Goal: Task Accomplishment & Management: Manage account settings

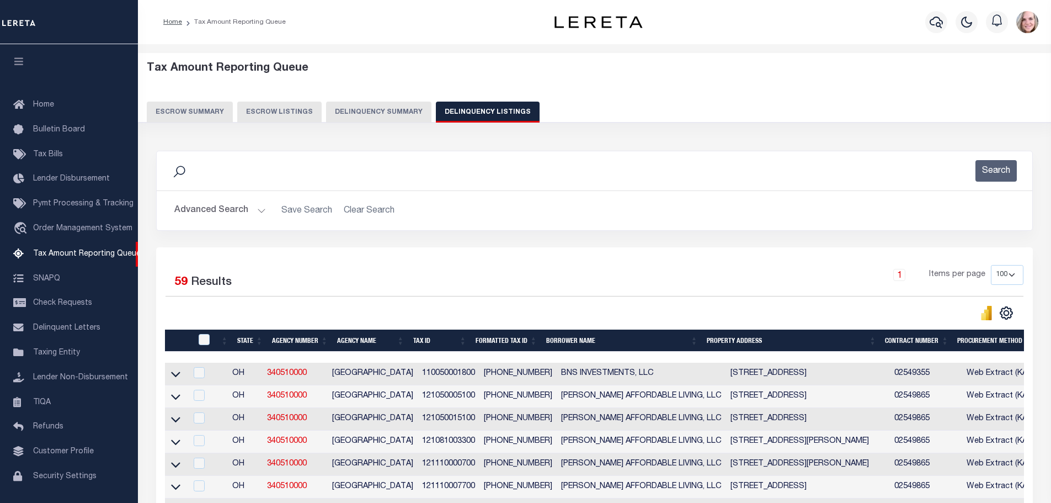
select select "100"
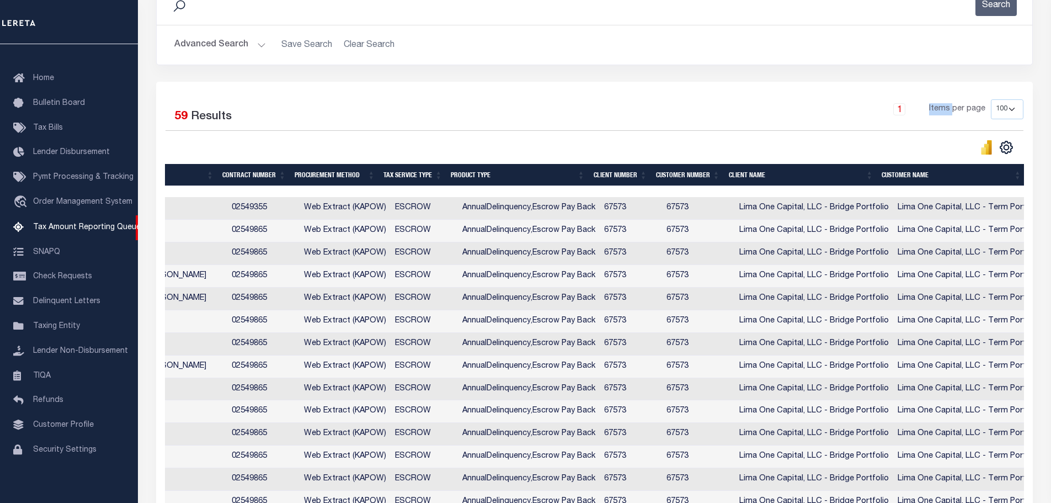
scroll to position [0, 124]
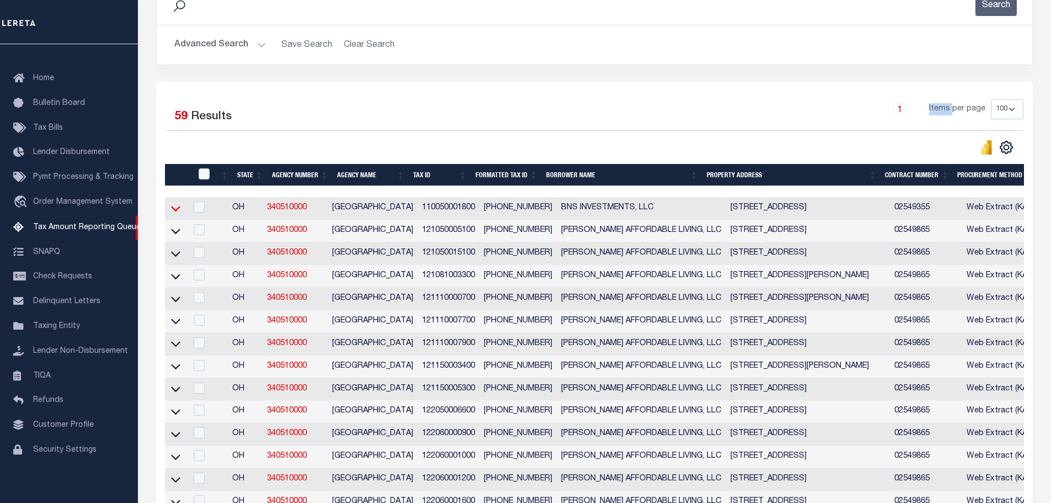
click at [175, 214] on icon at bounding box center [175, 208] width 9 height 12
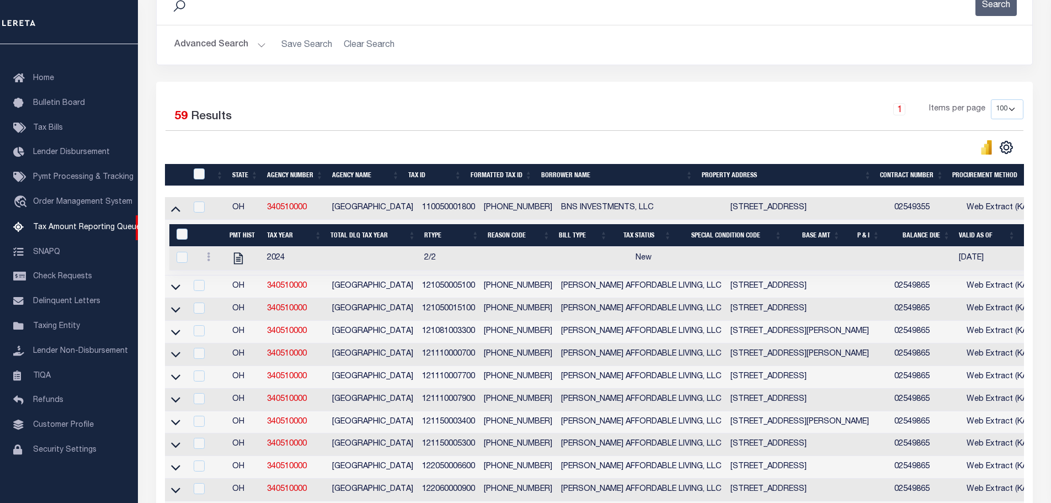
click at [785, 76] on div "Search Advanced Search Save Search Clear Search In In" at bounding box center [594, 33] width 893 height 97
click at [208, 260] on icon at bounding box center [208, 256] width 3 height 9
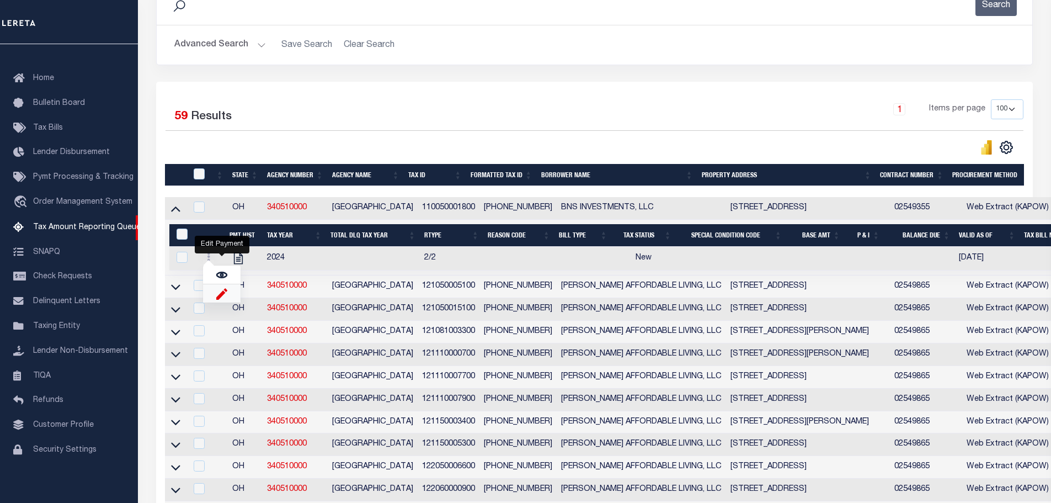
click at [226, 299] on img "" at bounding box center [221, 293] width 11 height 12
select select "NW2"
select select
type input "[DATE]"
checkbox input "true"
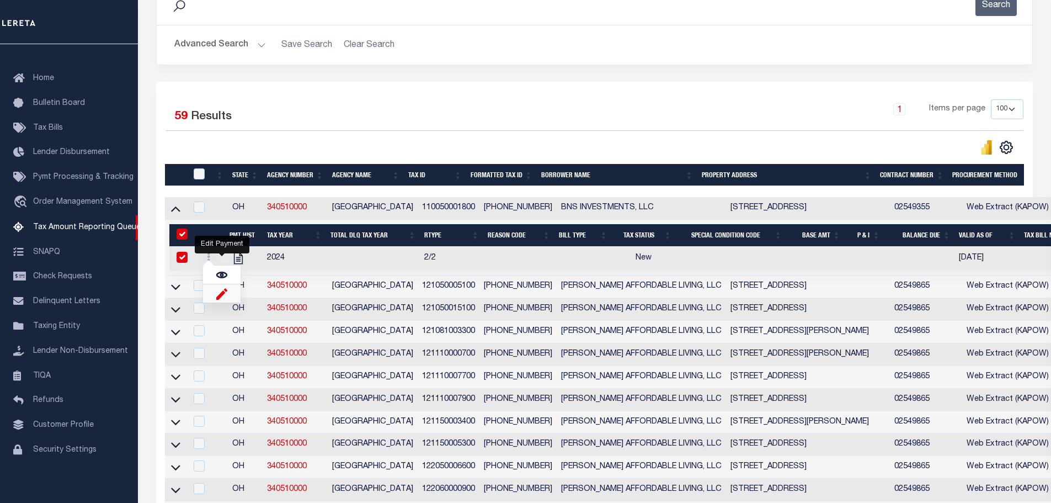
checkbox input "true"
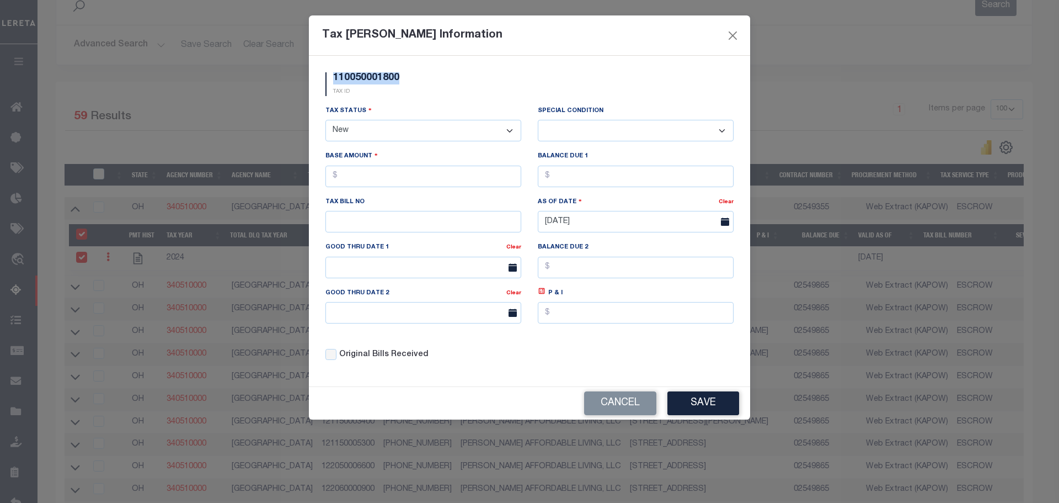
drag, startPoint x: 332, startPoint y: 76, endPoint x: 411, endPoint y: 79, distance: 79.5
click at [411, 79] on div "110050001800 TAX ID" at bounding box center [529, 88] width 425 height 33
copy h5 "110050001800"
click at [353, 131] on select "- Select Status - Open Due/Unpaid Paid Incomplete No Tax Due Internal Refund Pr…" at bounding box center [424, 131] width 196 height 22
select select "DUE"
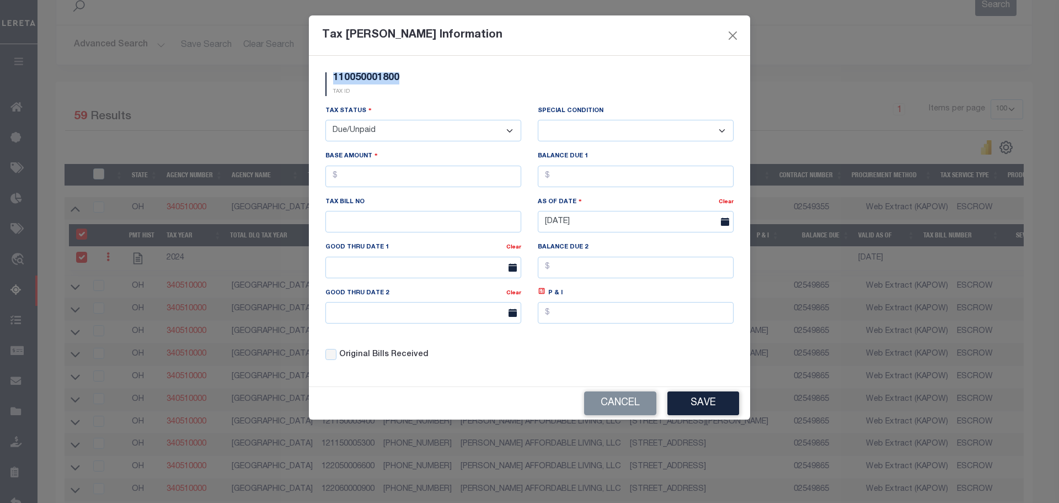
click at [326, 120] on select "- Select Status - Open Due/Unpaid Paid Incomplete No Tax Due Internal Refund Pr…" at bounding box center [424, 131] width 196 height 22
select select "0"
click at [360, 179] on input "text" at bounding box center [424, 177] width 196 height 22
click at [415, 185] on input "text" at bounding box center [424, 177] width 196 height 22
type input "$869.96"
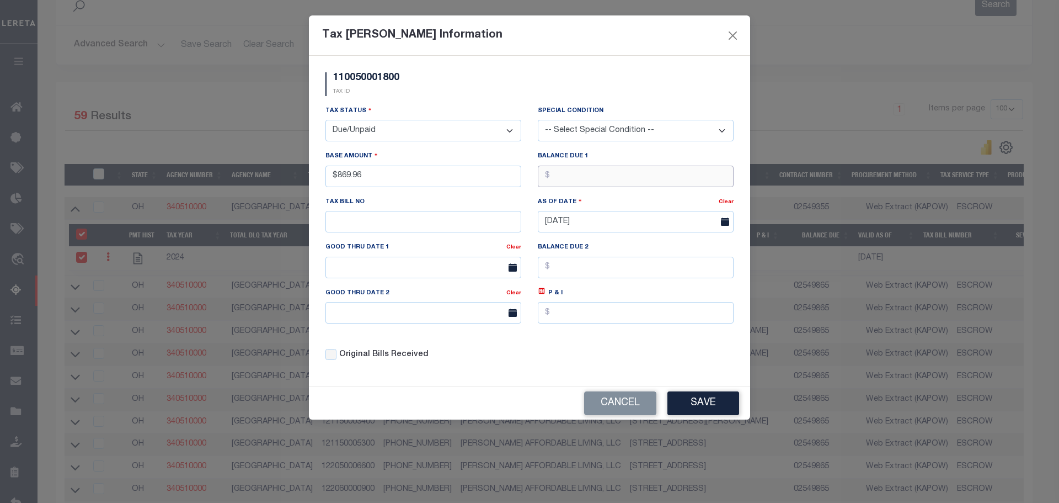
click at [573, 175] on input "text" at bounding box center [636, 177] width 196 height 22
type input "$869.96"
click at [713, 406] on button "Save" at bounding box center [704, 403] width 72 height 24
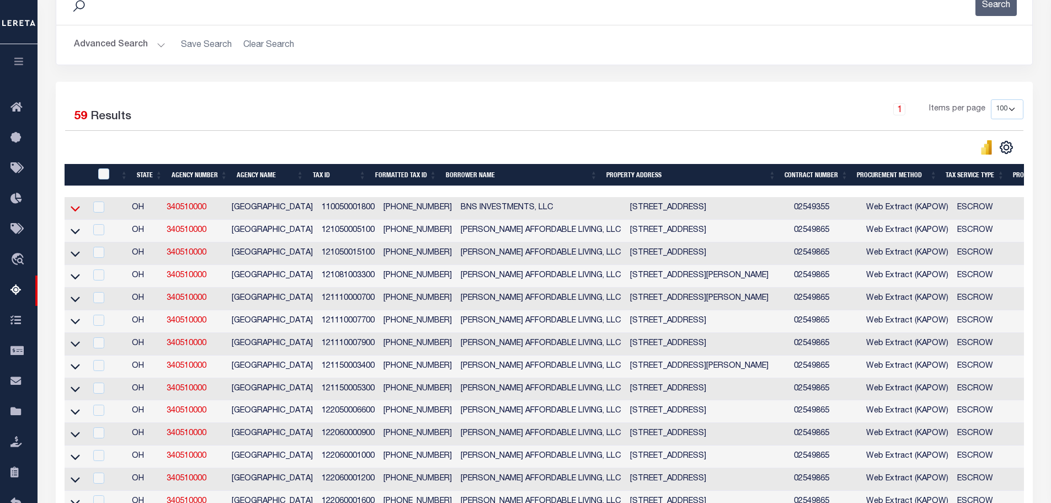
click at [79, 213] on icon at bounding box center [75, 208] width 9 height 12
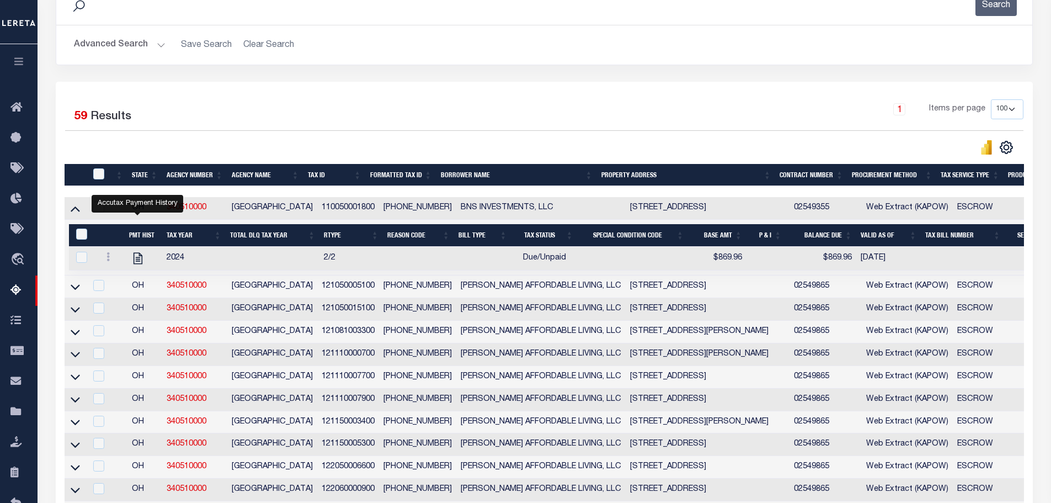
click at [100, 212] on input "checkbox" at bounding box center [98, 206] width 11 height 11
checkbox input "true"
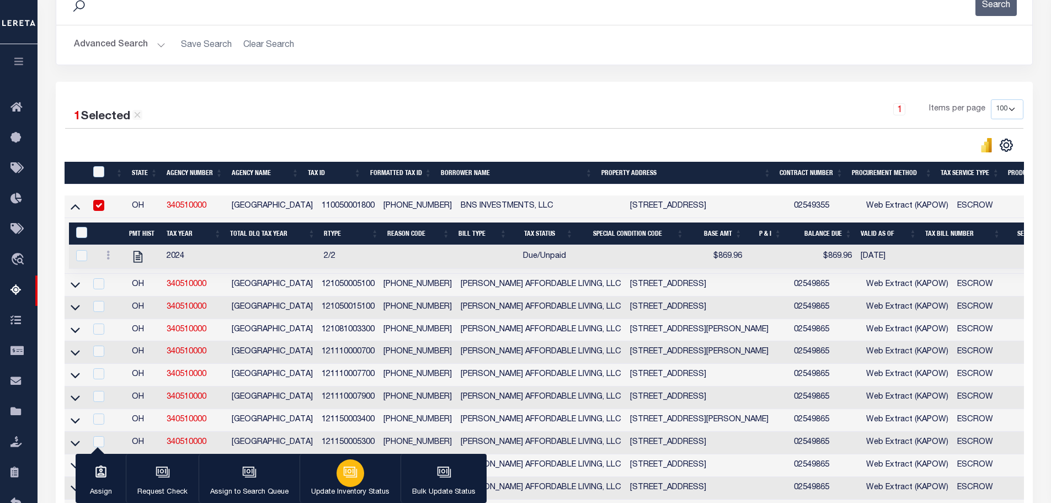
click at [372, 482] on button "Update Inventory Status" at bounding box center [350, 479] width 101 height 50
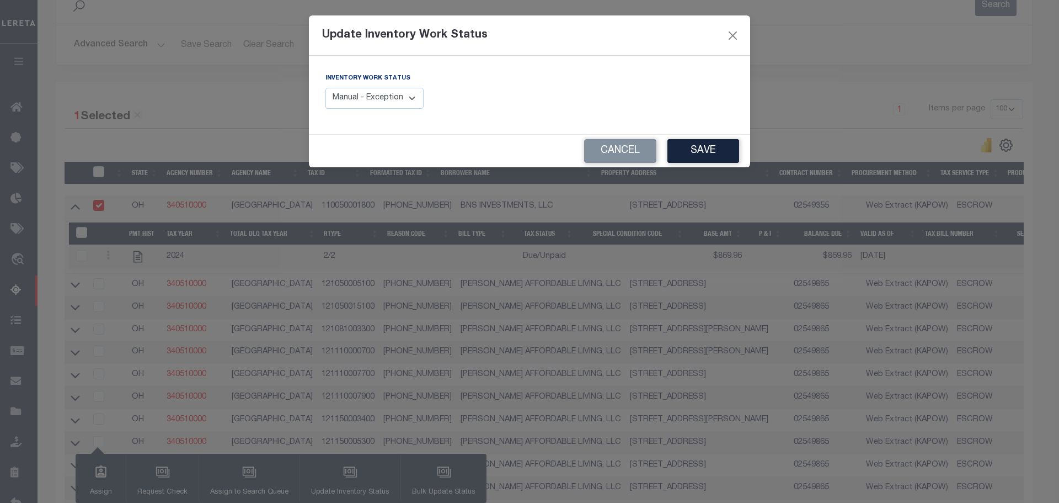
click at [375, 96] on select "Manual - Exception Pended - Awaiting Search Late Add Exception Completed" at bounding box center [375, 99] width 98 height 22
select select "4"
click at [326, 88] on select "Manual - Exception Pended - Awaiting Search Late Add Exception Completed" at bounding box center [375, 99] width 98 height 22
click at [705, 156] on button "Save" at bounding box center [704, 151] width 72 height 24
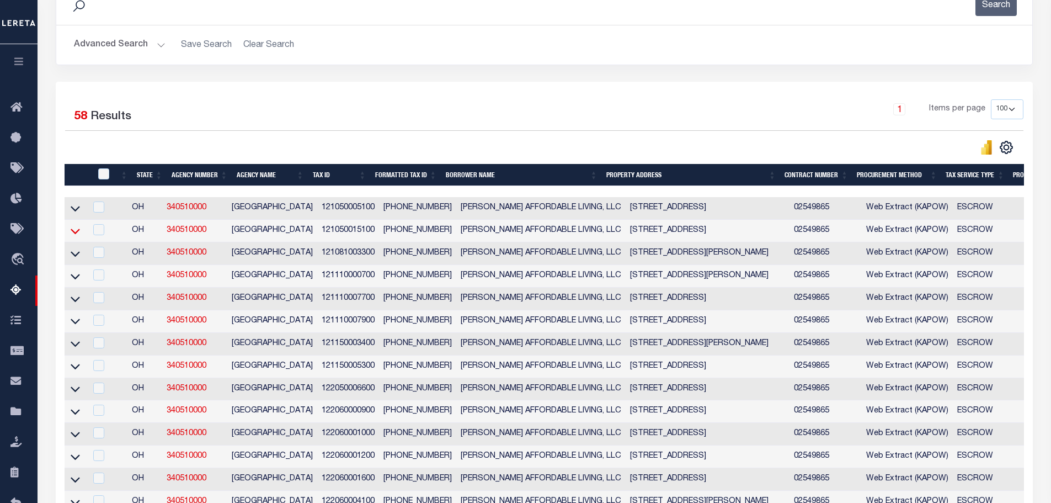
click at [79, 232] on icon at bounding box center [75, 231] width 9 height 6
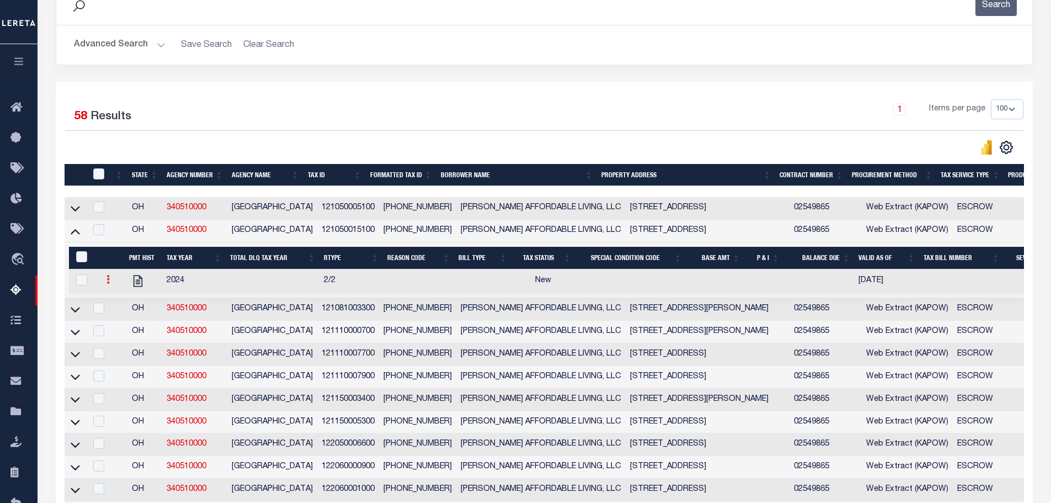
click at [108, 284] on icon at bounding box center [107, 279] width 3 height 9
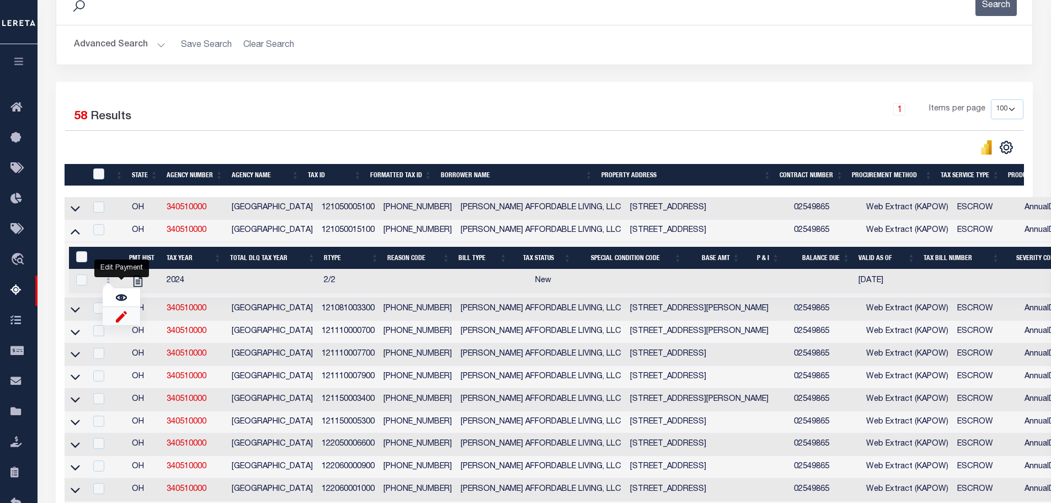
click at [116, 319] on img "" at bounding box center [121, 316] width 11 height 12
select select
checkbox input "true"
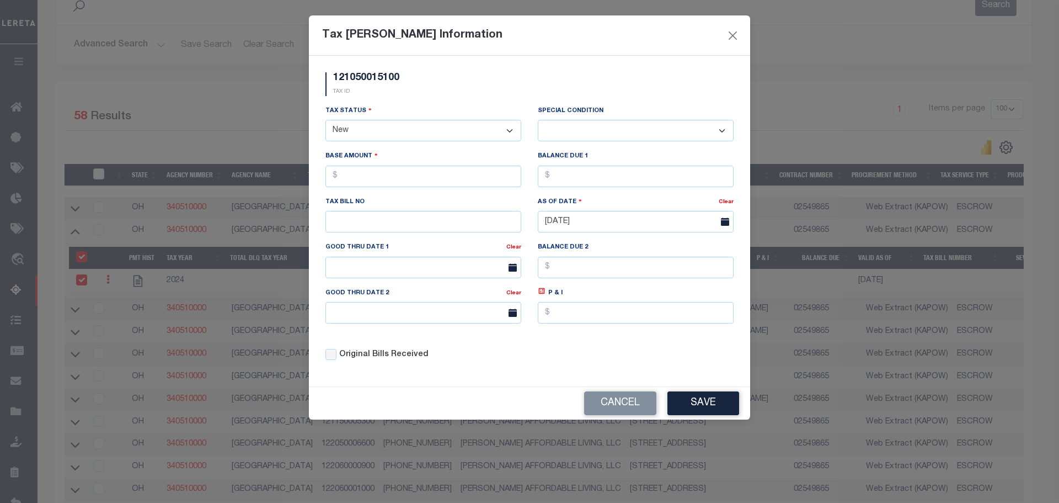
click at [392, 126] on select "- Select Status - Open Due/Unpaid Paid Incomplete No Tax Due Internal Refund Pr…" at bounding box center [424, 131] width 196 height 22
click at [627, 398] on button "Cancel" at bounding box center [620, 403] width 72 height 24
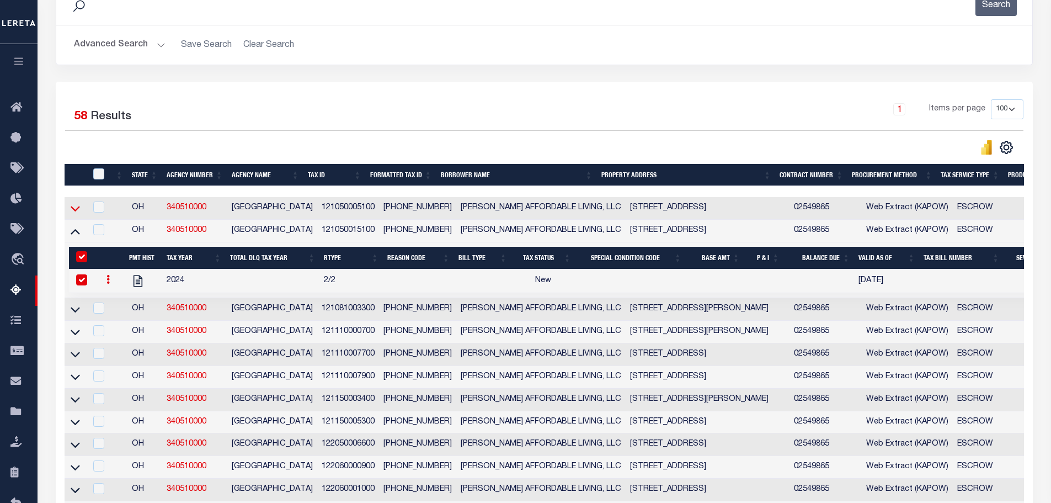
click at [74, 210] on icon at bounding box center [75, 208] width 9 height 12
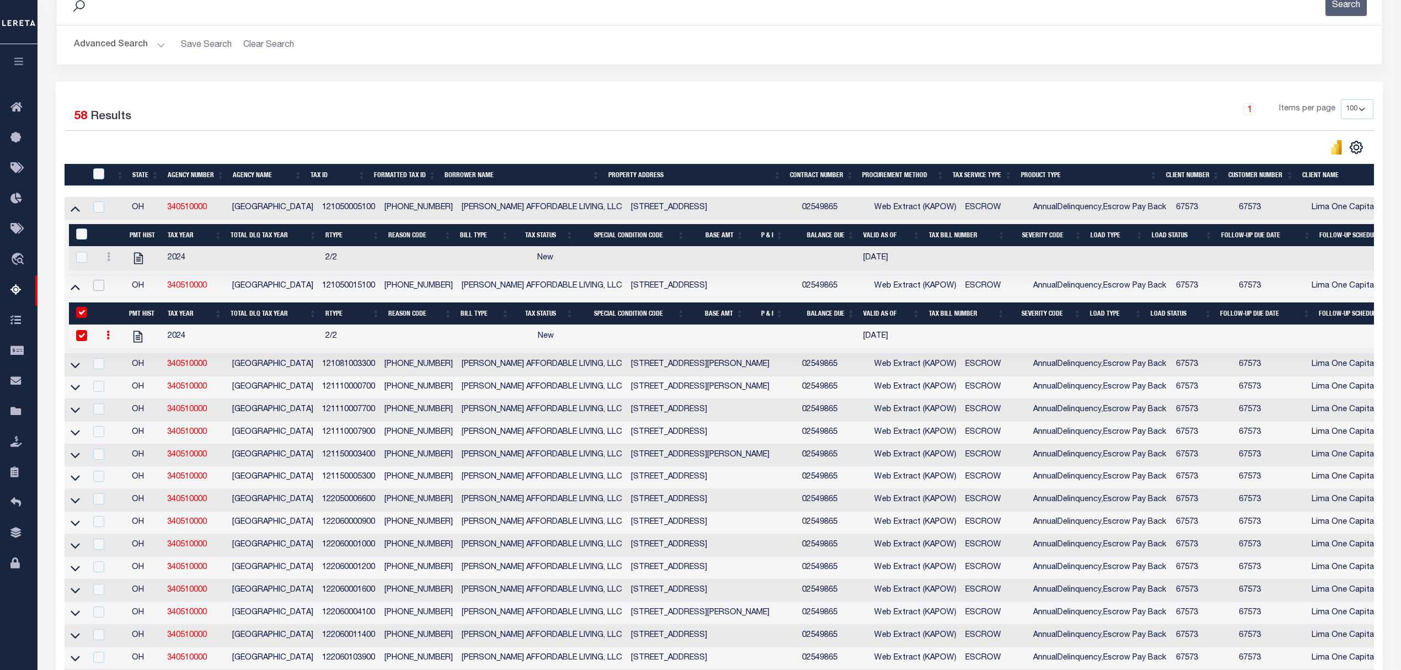
click at [98, 286] on input "checkbox" at bounding box center [98, 285] width 11 height 11
checkbox input "true"
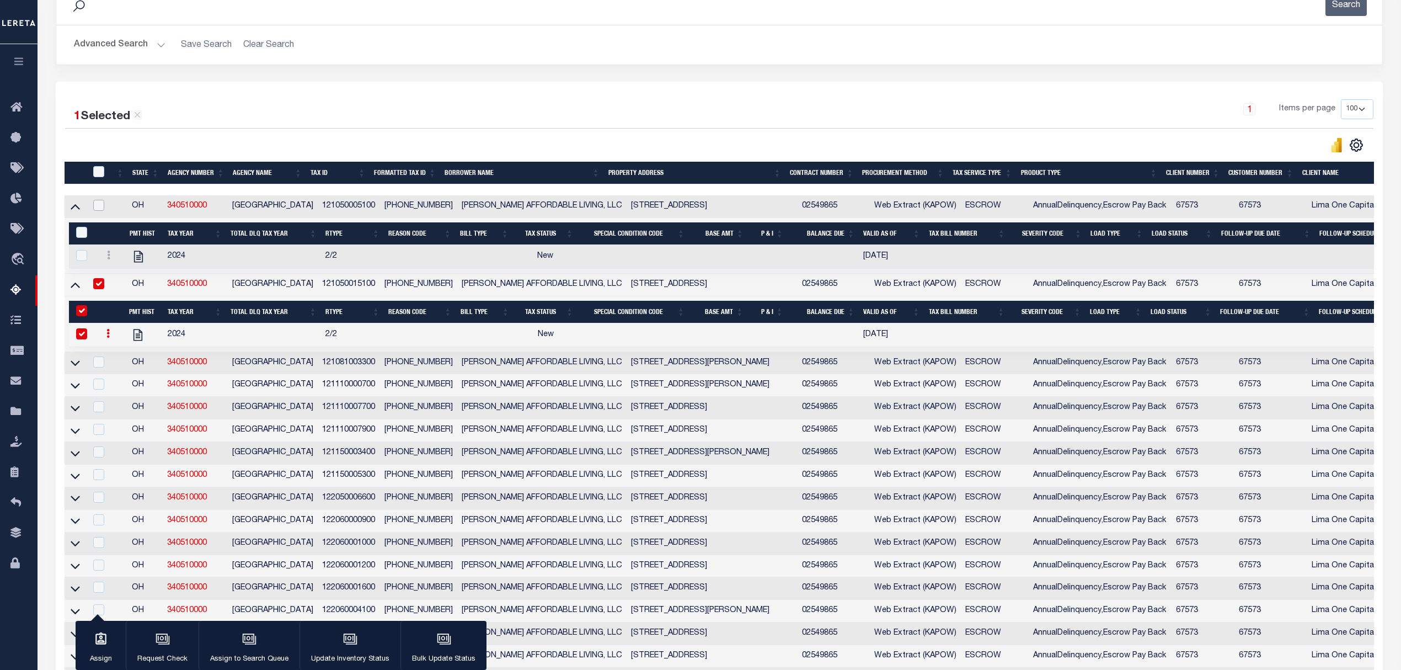
click at [96, 206] on input "checkbox" at bounding box center [98, 205] width 11 height 11
checkbox input "true"
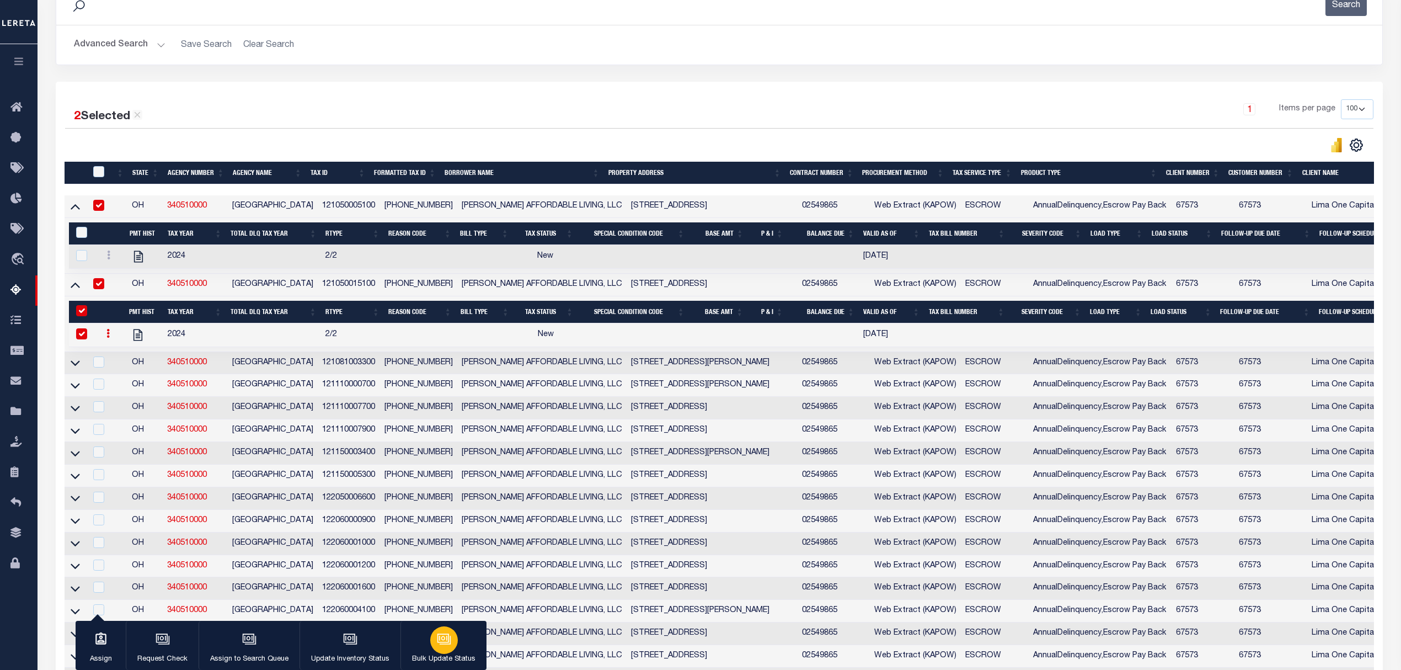
click at [436, 502] on div "button" at bounding box center [444, 640] width 28 height 28
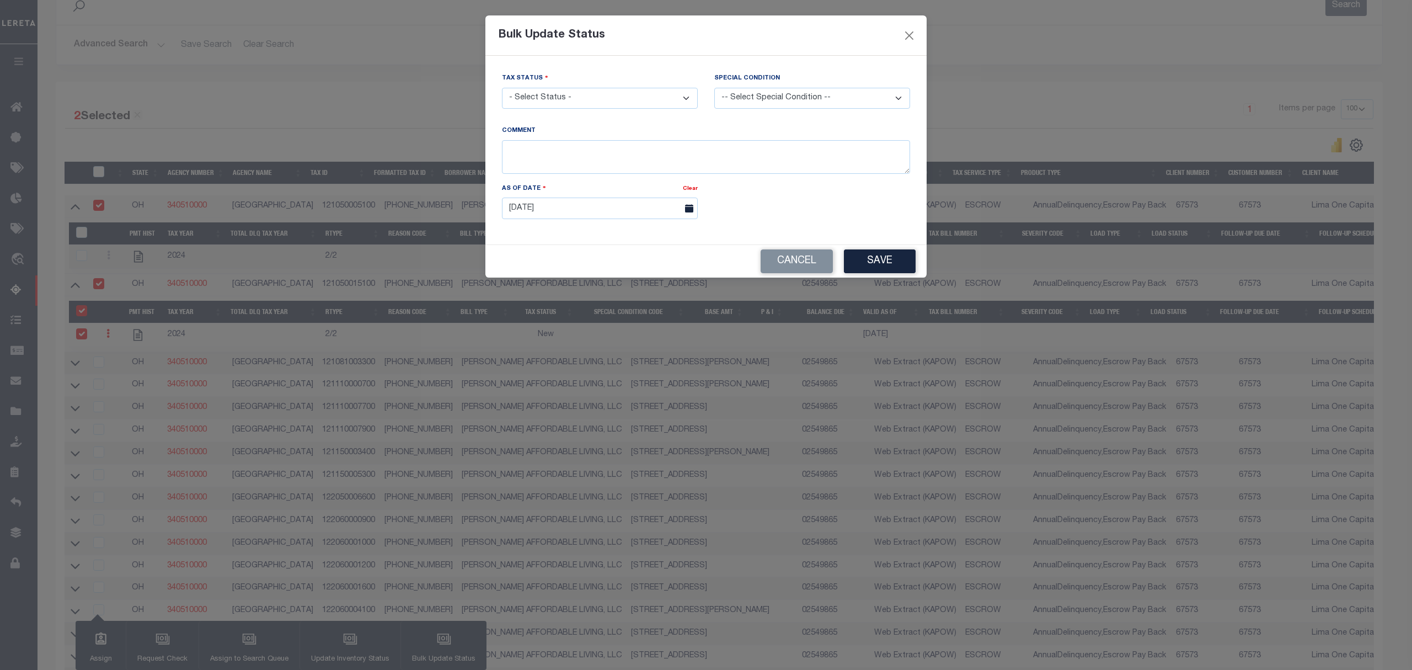
click at [568, 94] on select "- Select Status - Paid No Tax Due" at bounding box center [600, 99] width 196 height 22
click at [787, 185] on div "Payment Status Tax Status - Select Status - Paid No Tax Due Special Condition -…" at bounding box center [706, 150] width 425 height 156
click at [796, 265] on button "Cancel" at bounding box center [797, 261] width 72 height 24
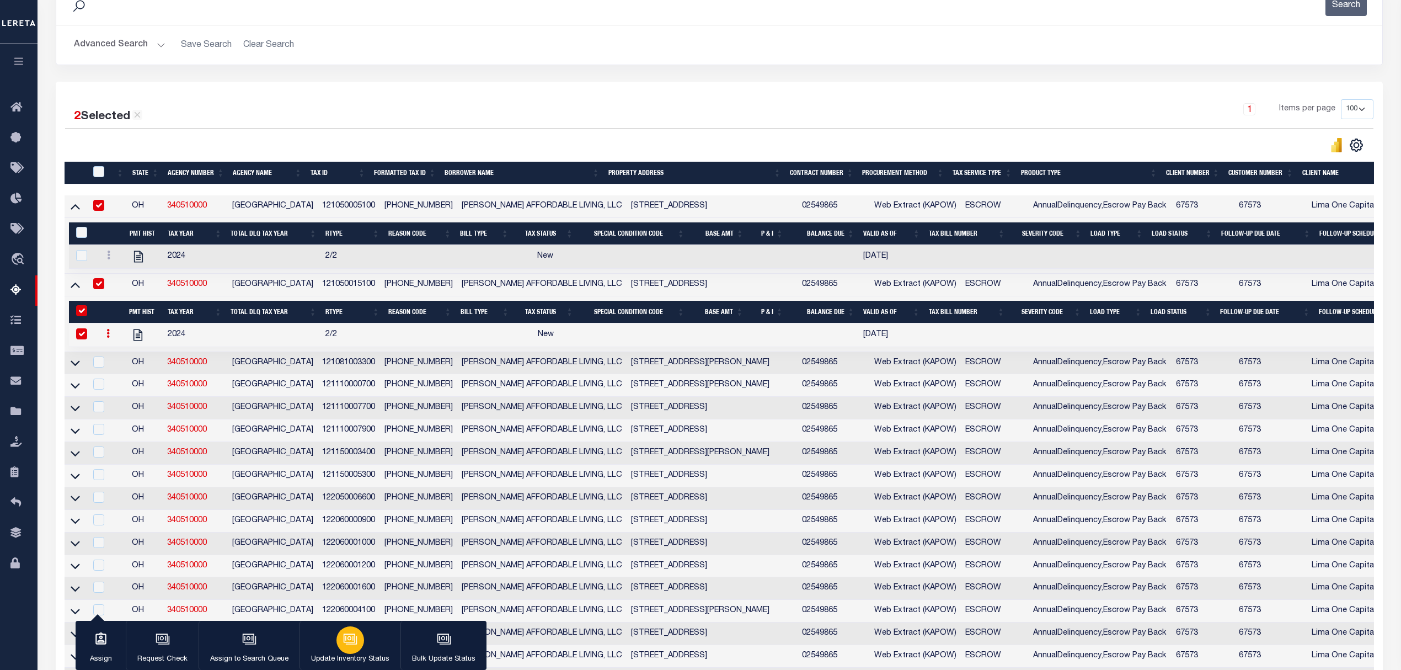
click at [349, 502] on icon "button" at bounding box center [350, 637] width 12 height 9
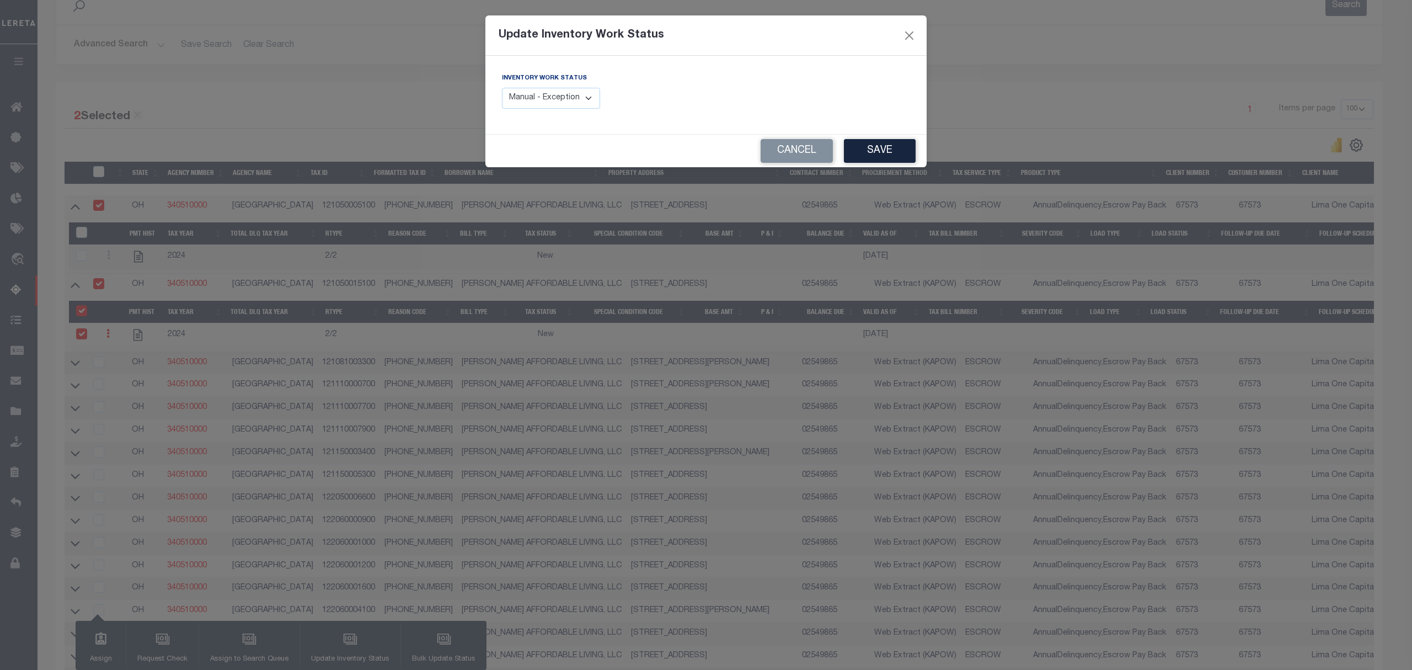
click at [548, 114] on div "Inventory Work Status Manual - Exception Pended - Awaiting Search Late Add Exce…" at bounding box center [600, 94] width 212 height 45
click at [557, 98] on select "Manual - Exception Pended - Awaiting Search Late Add Exception Completed" at bounding box center [551, 99] width 98 height 22
select select "4"
click at [502, 88] on select "Manual - Exception Pended - Awaiting Search Late Add Exception Completed" at bounding box center [551, 99] width 98 height 22
click at [852, 150] on button "Save" at bounding box center [880, 151] width 72 height 24
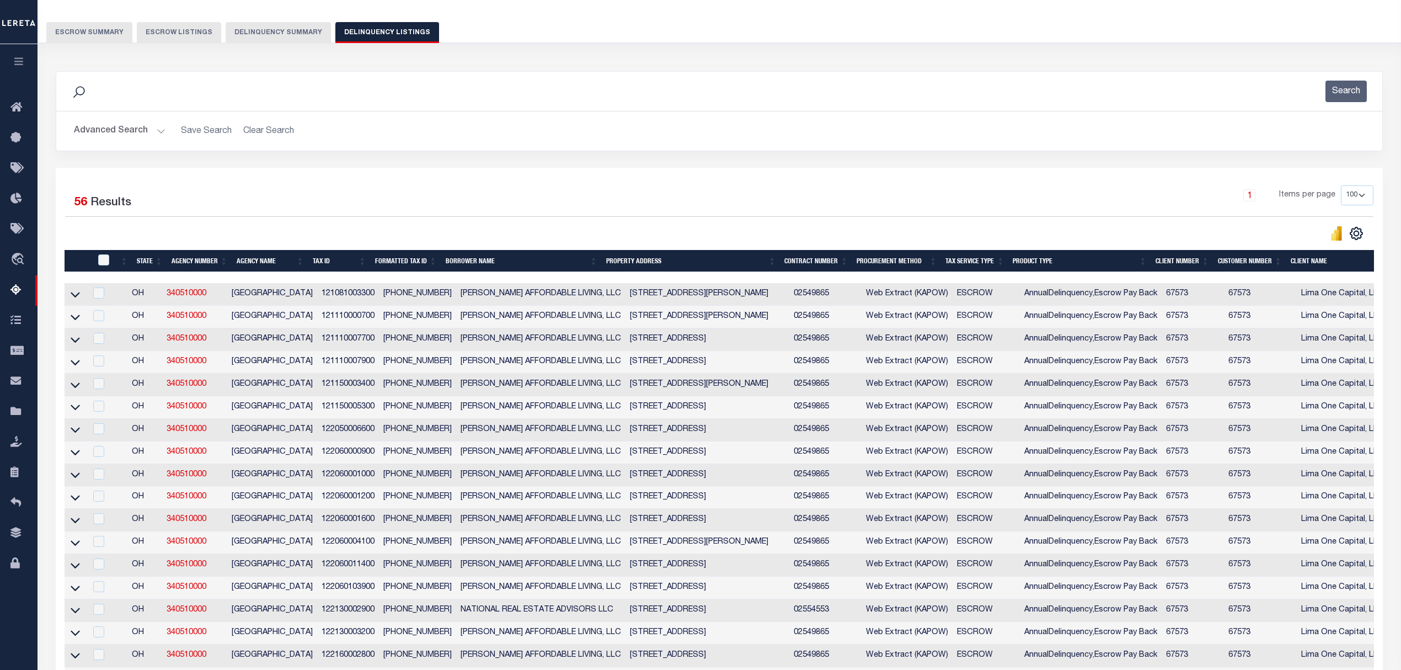
scroll to position [18, 0]
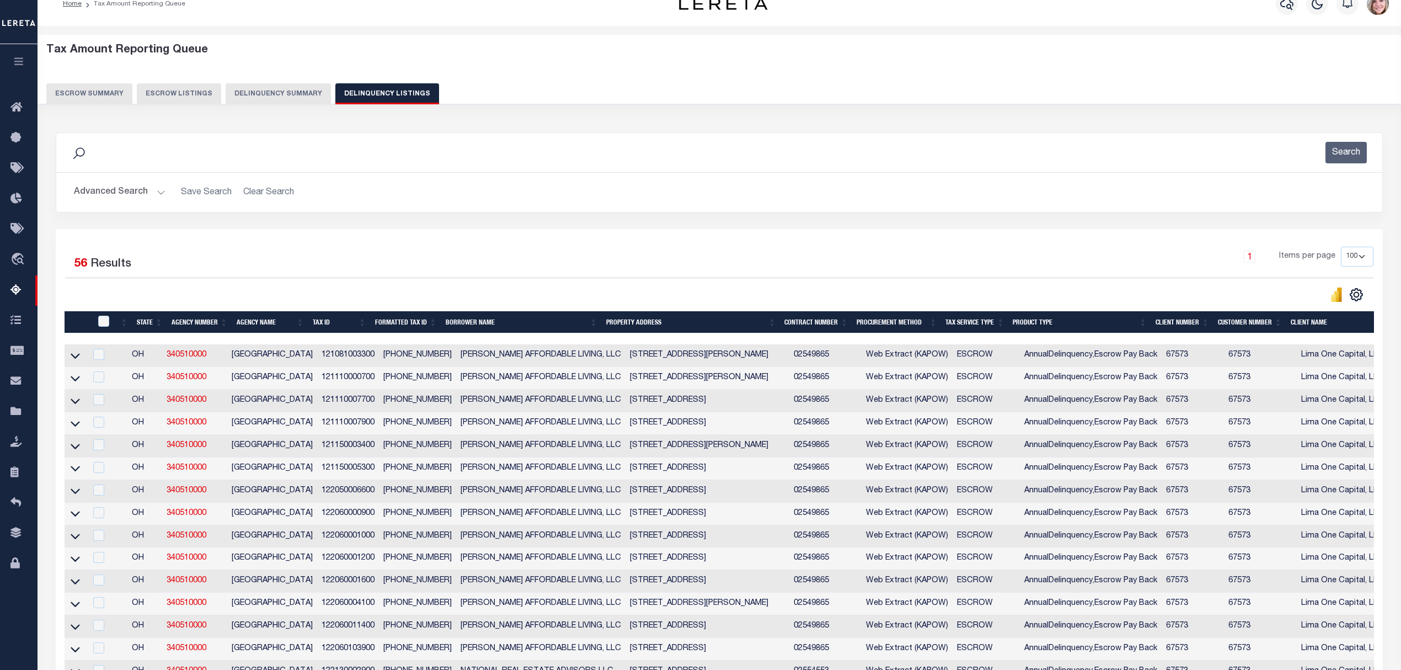
click at [259, 95] on button "Delinquency Summary" at bounding box center [278, 93] width 105 height 21
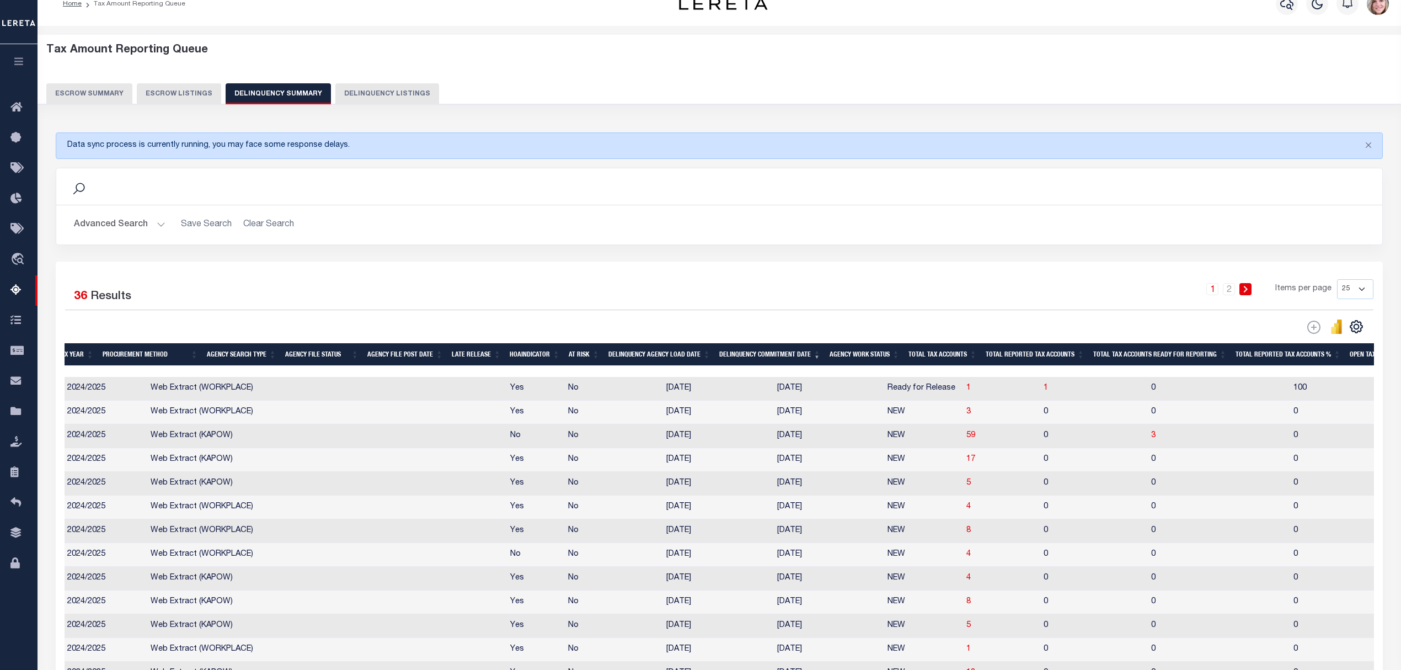
scroll to position [0, 449]
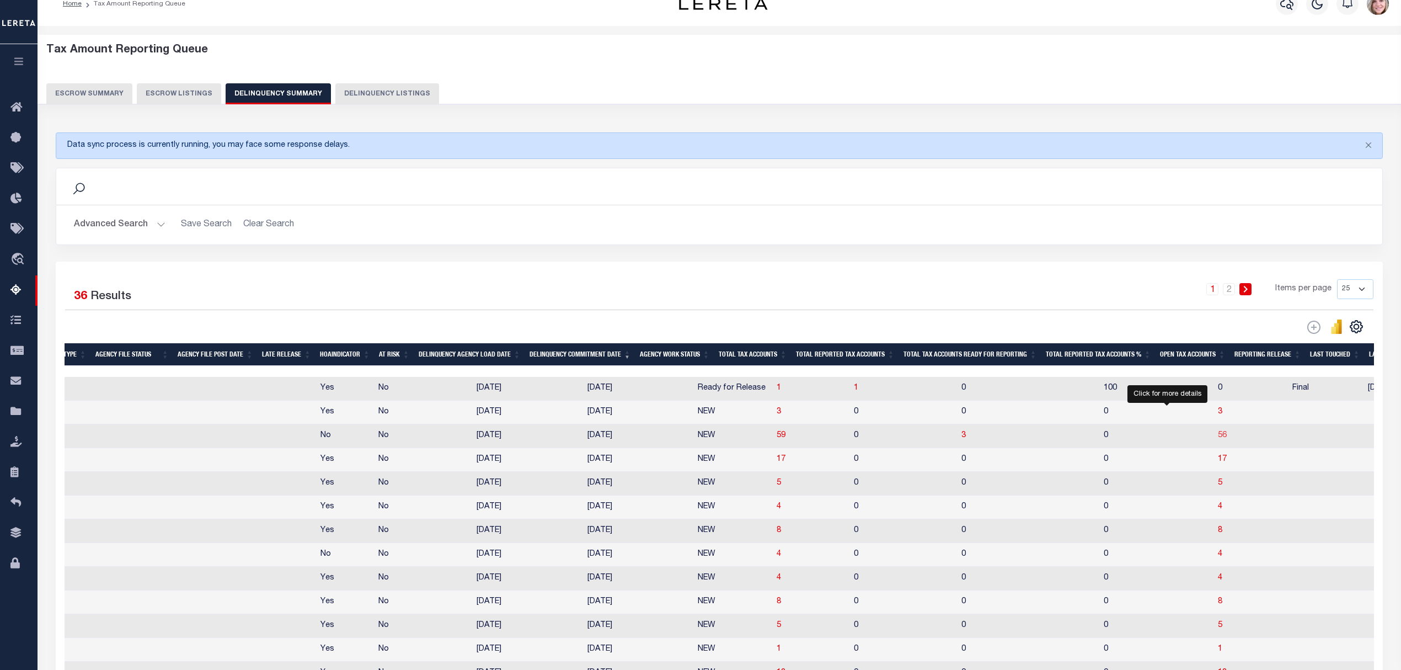
click at [1051, 439] on span "56" at bounding box center [1222, 435] width 9 height 8
select select "100"
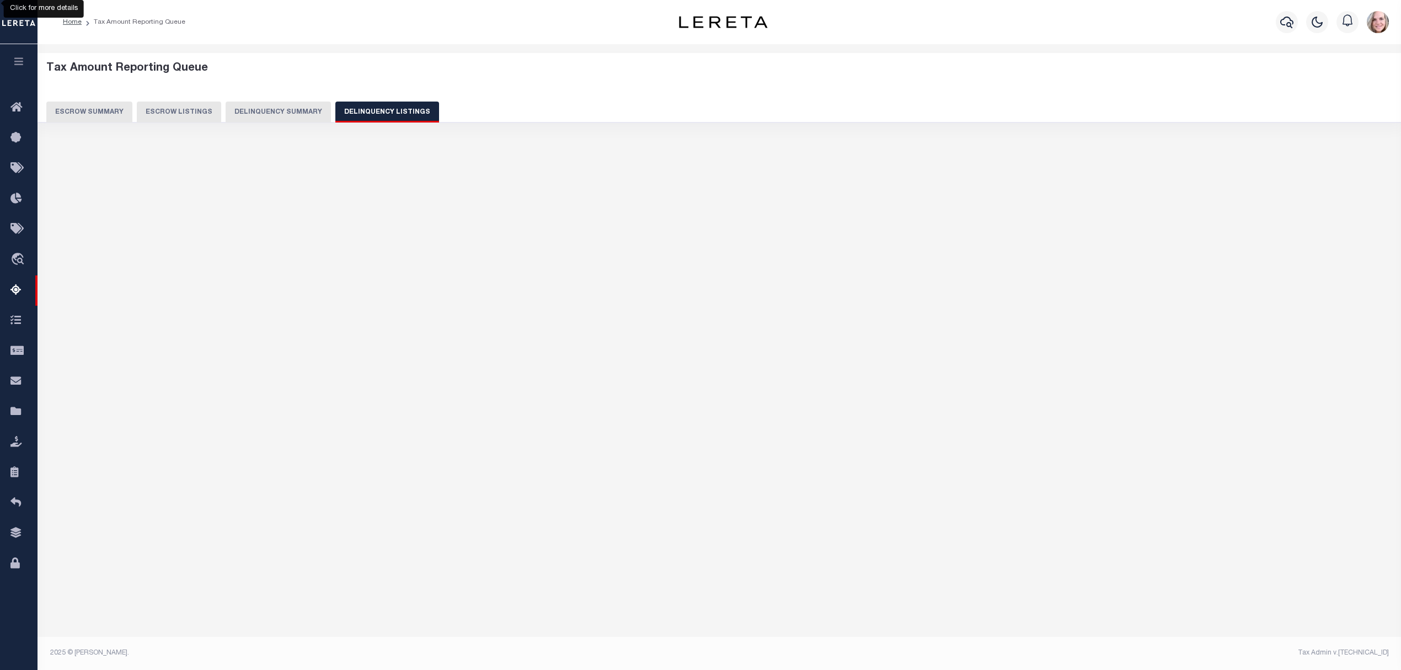
scroll to position [0, 0]
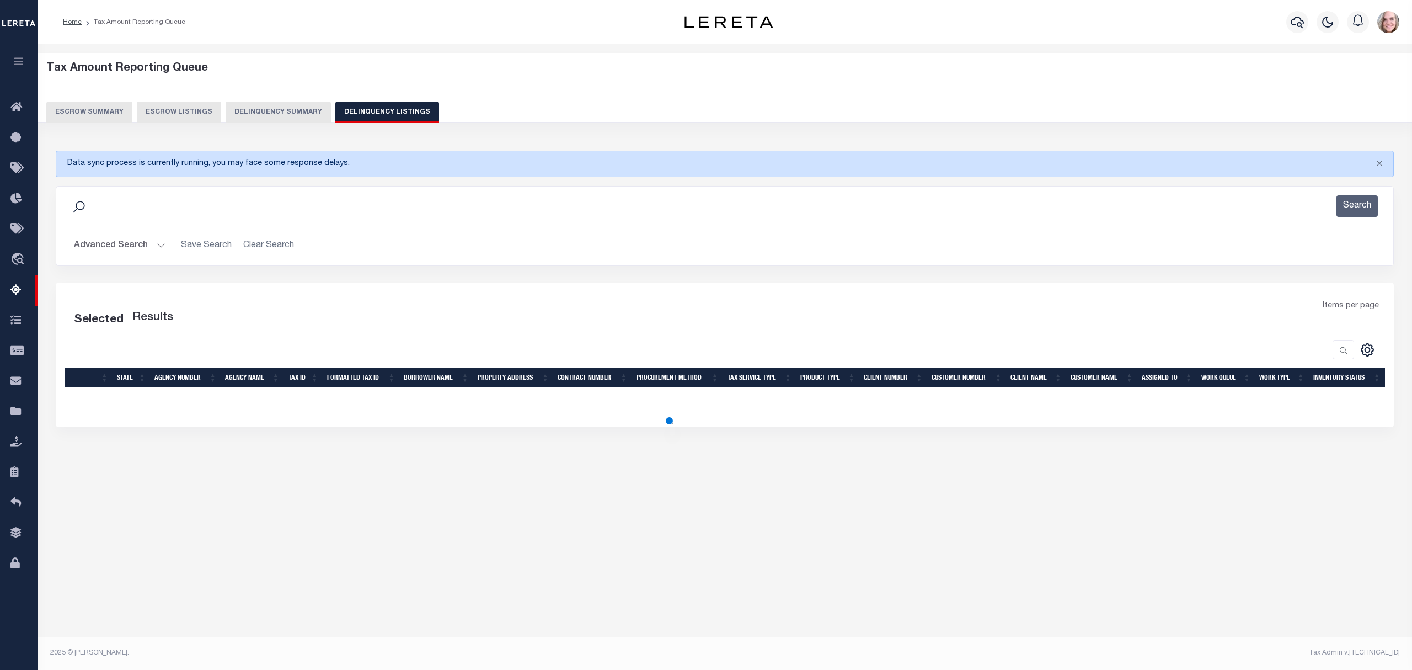
select select "100"
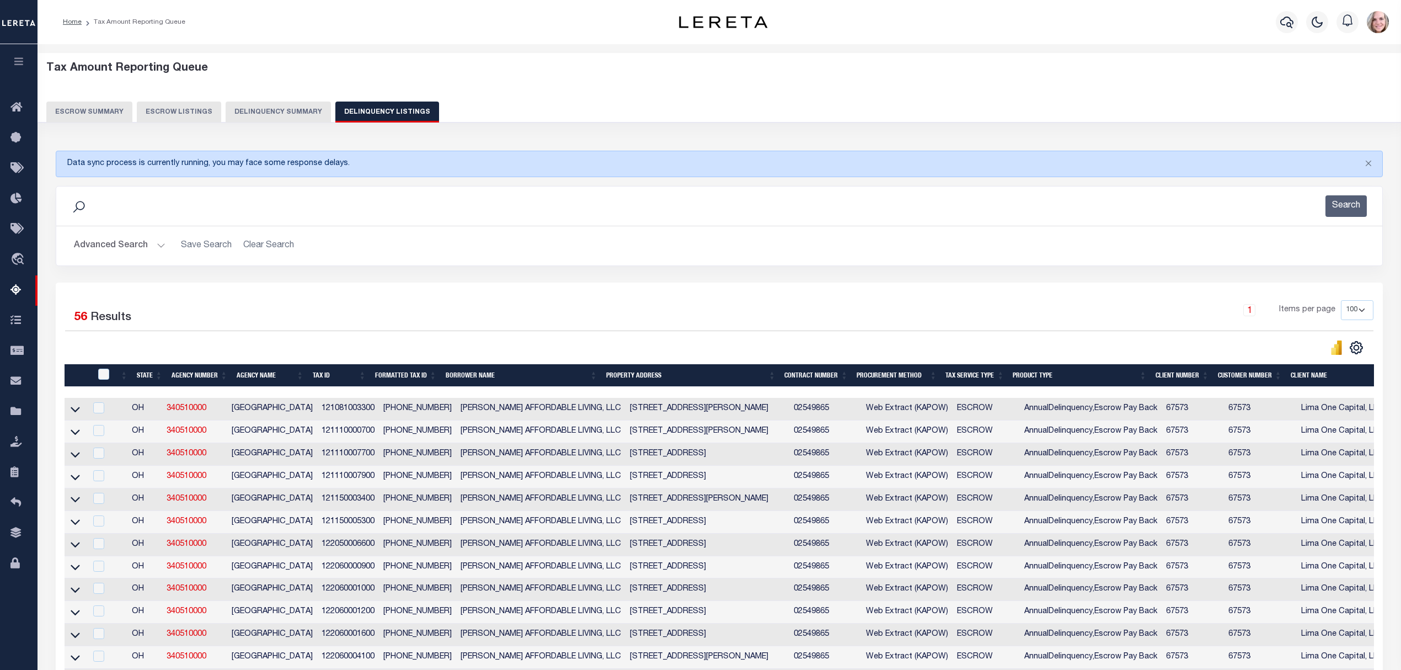
scroll to position [73, 0]
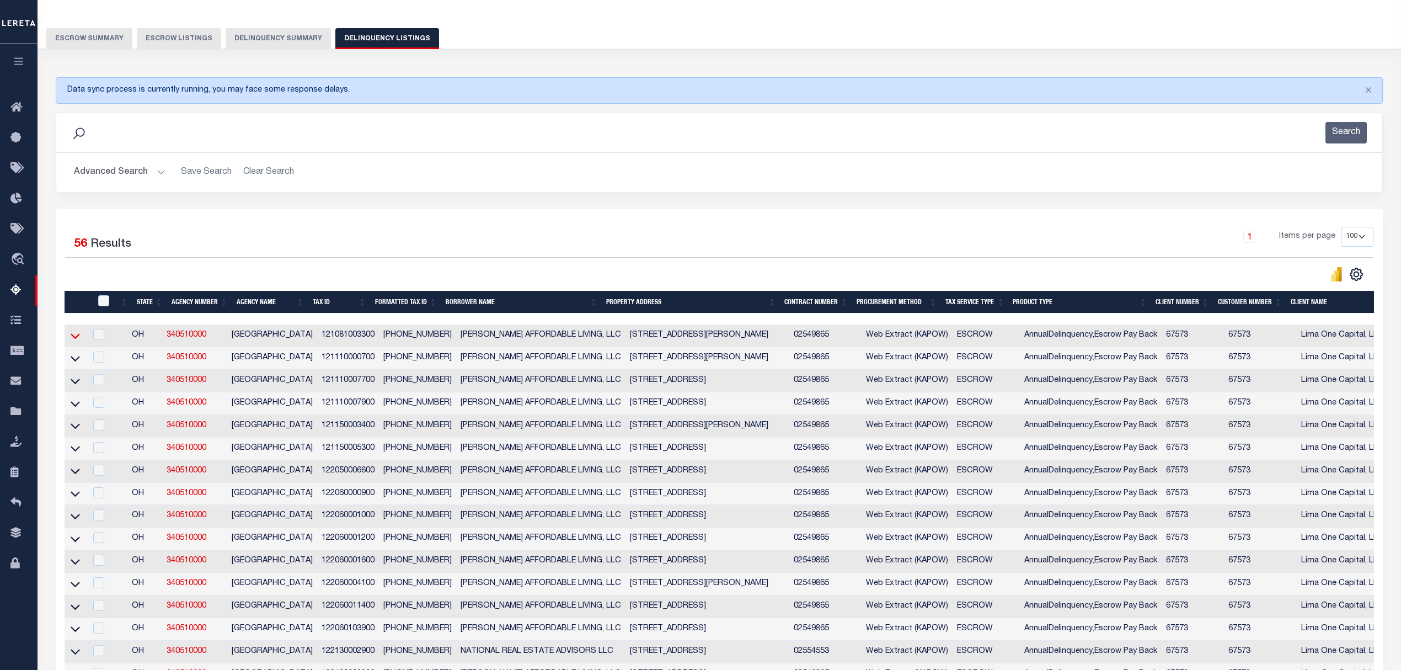
click at [73, 334] on icon at bounding box center [75, 336] width 9 height 12
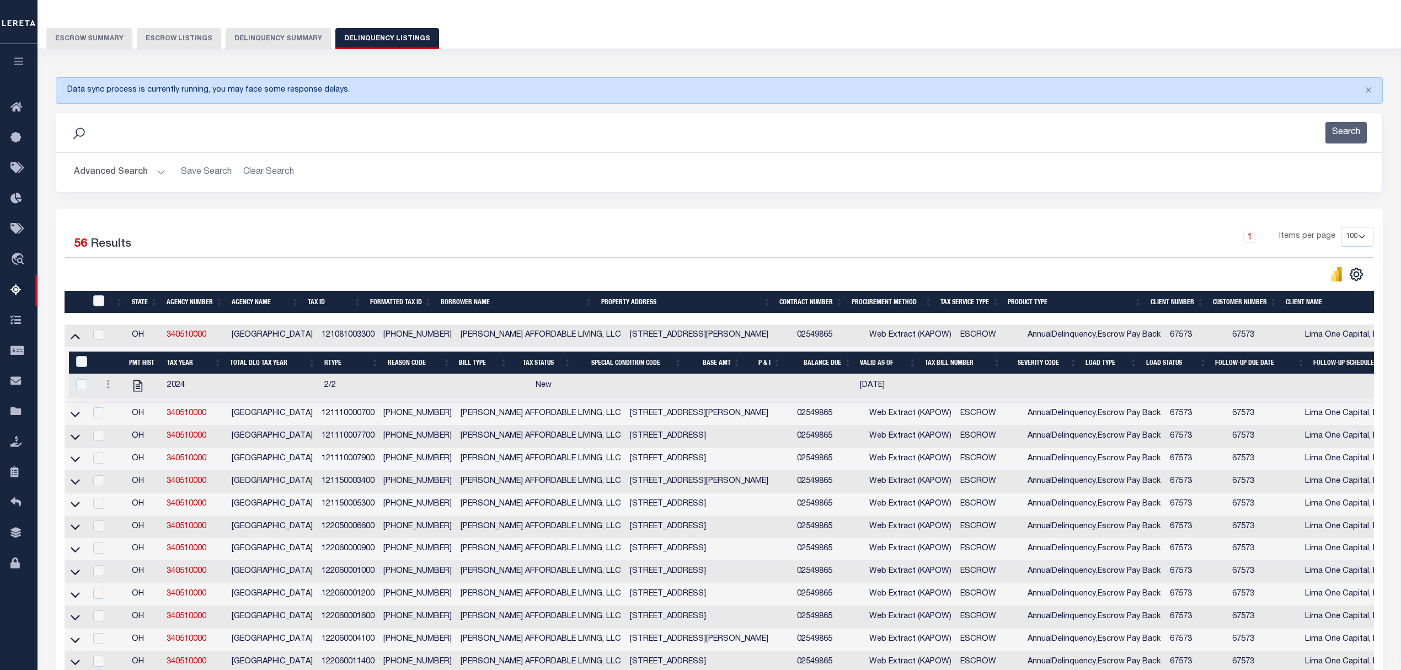
scroll to position [147, 0]
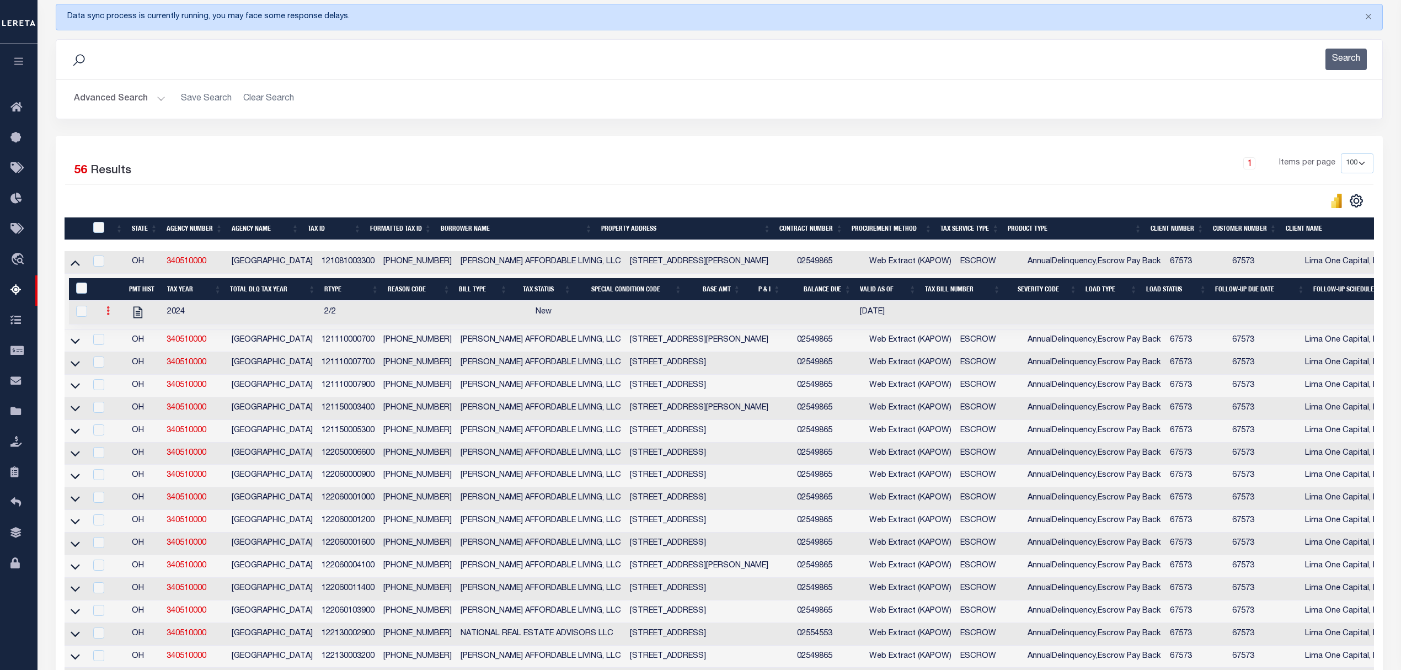
click at [104, 317] on link at bounding box center [108, 312] width 12 height 9
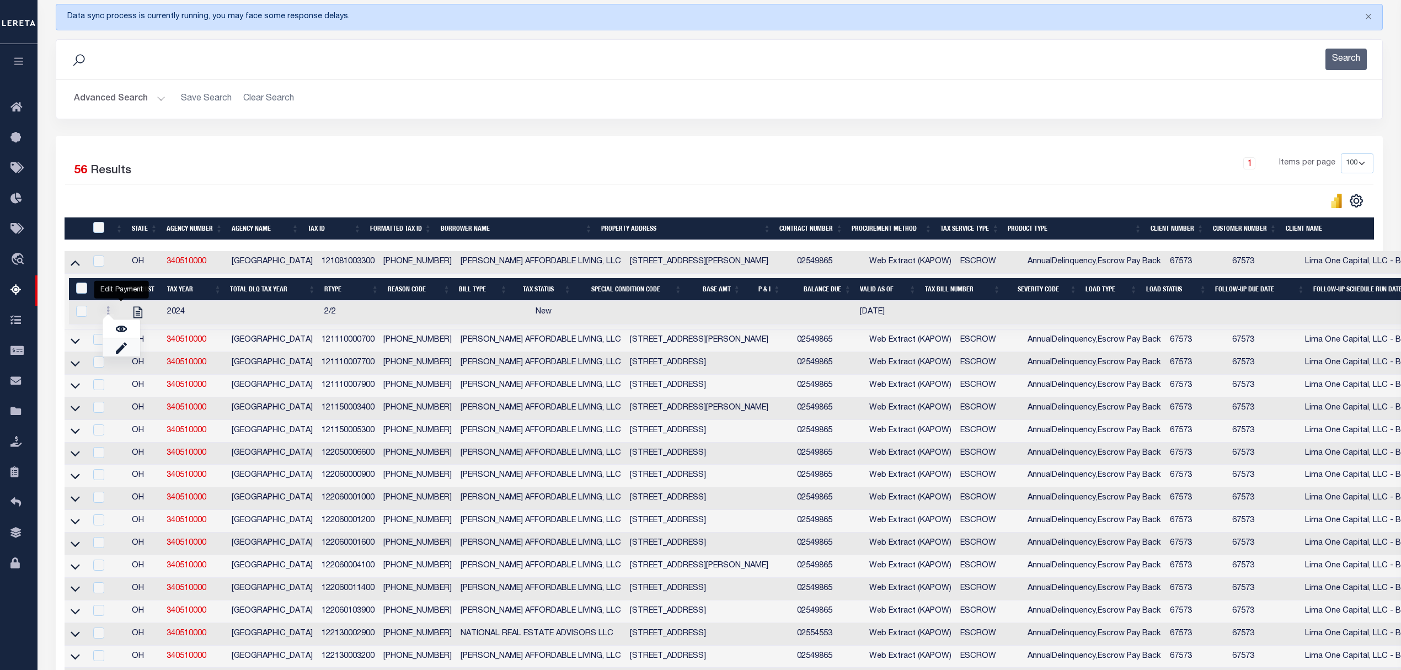
click at [129, 356] on link "" at bounding box center [122, 347] width 38 height 18
select select
checkbox input "true"
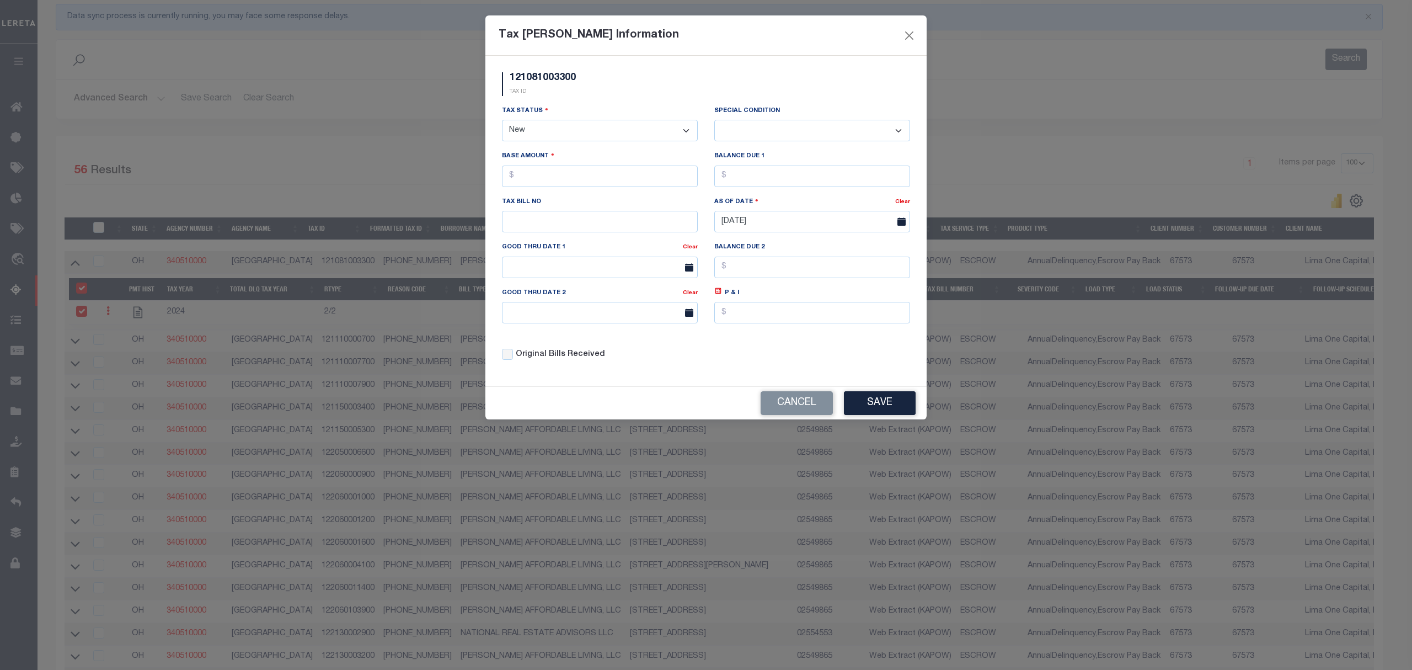
click at [609, 135] on select "- Select Status - Open Due/Unpaid Paid Incomplete No Tax Due Internal Refund Pr…" at bounding box center [600, 131] width 196 height 22
select select "PYD"
click at [502, 121] on select "- Select Status - Open Due/Unpaid Paid Incomplete No Tax Due Internal Refund Pr…" at bounding box center [600, 131] width 196 height 22
select select "0"
click at [597, 177] on input "text" at bounding box center [600, 177] width 196 height 22
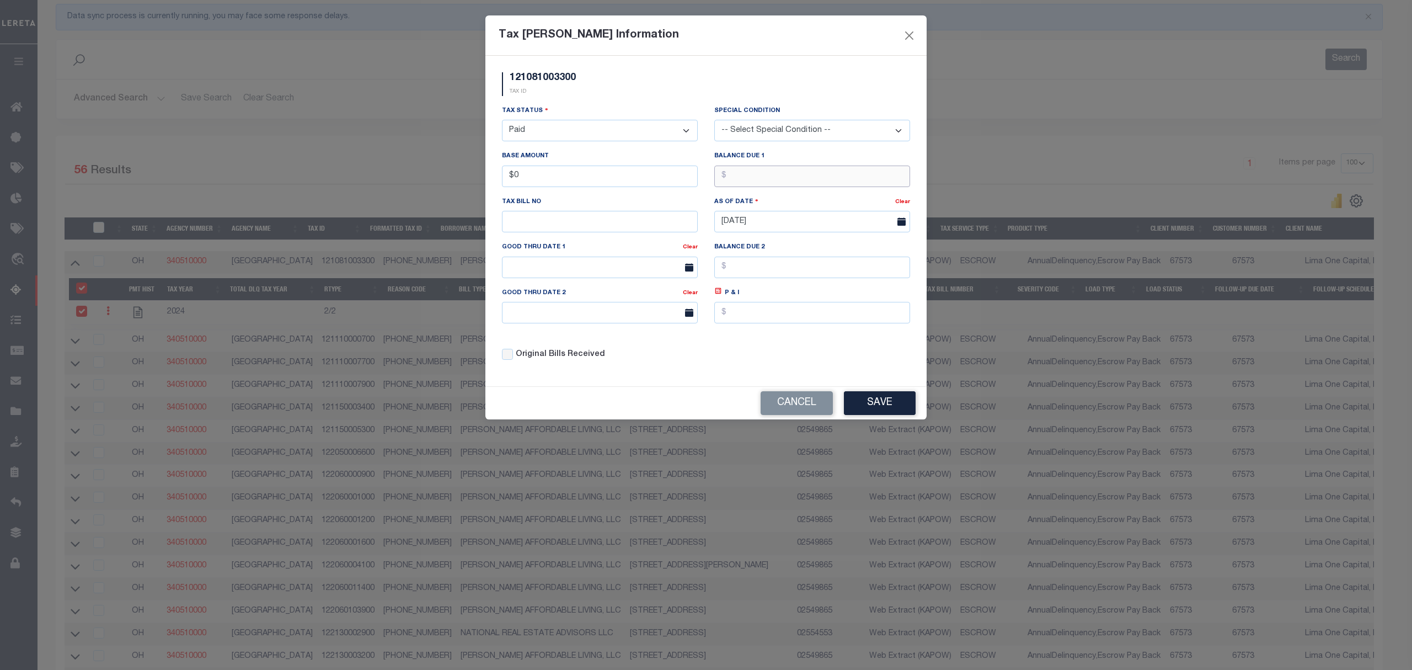
type input "$0.00"
click at [777, 175] on input "text" at bounding box center [813, 177] width 196 height 22
type input "$0.00"
click at [886, 407] on button "Save" at bounding box center [880, 403] width 72 height 24
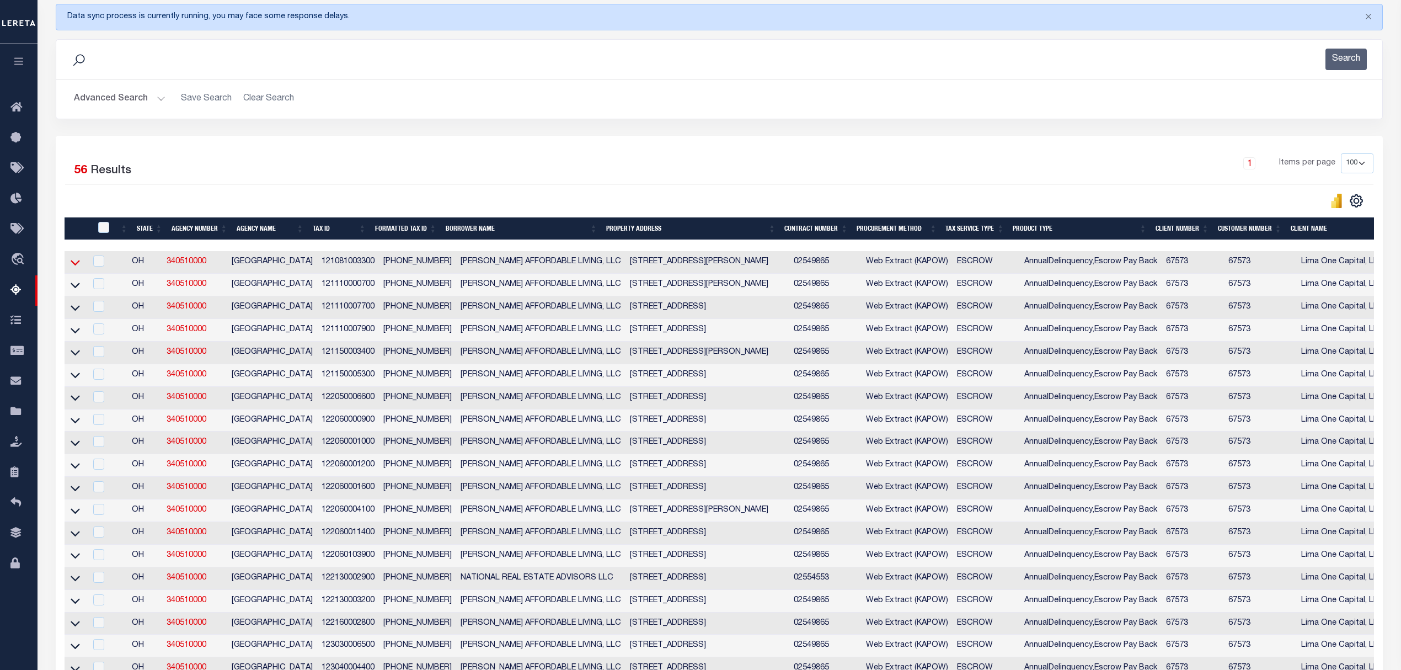
click at [78, 264] on icon at bounding box center [75, 263] width 9 height 12
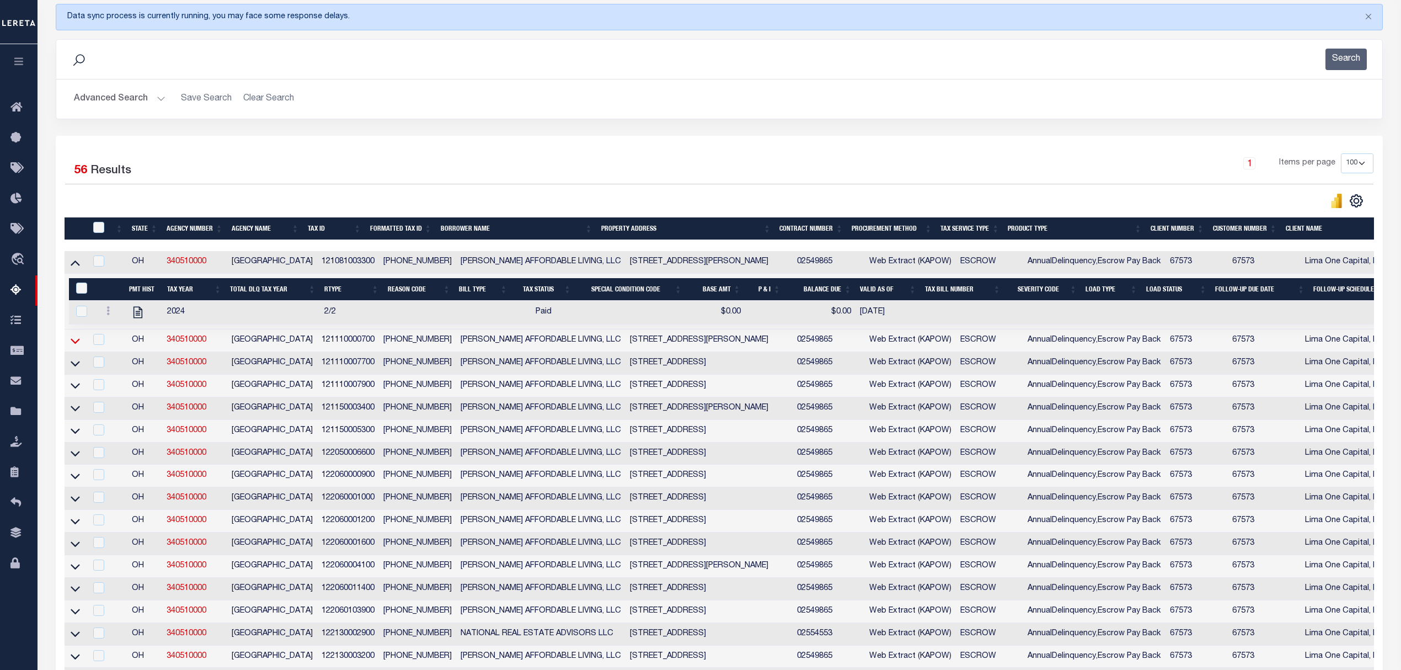
click at [77, 347] on icon at bounding box center [75, 341] width 9 height 12
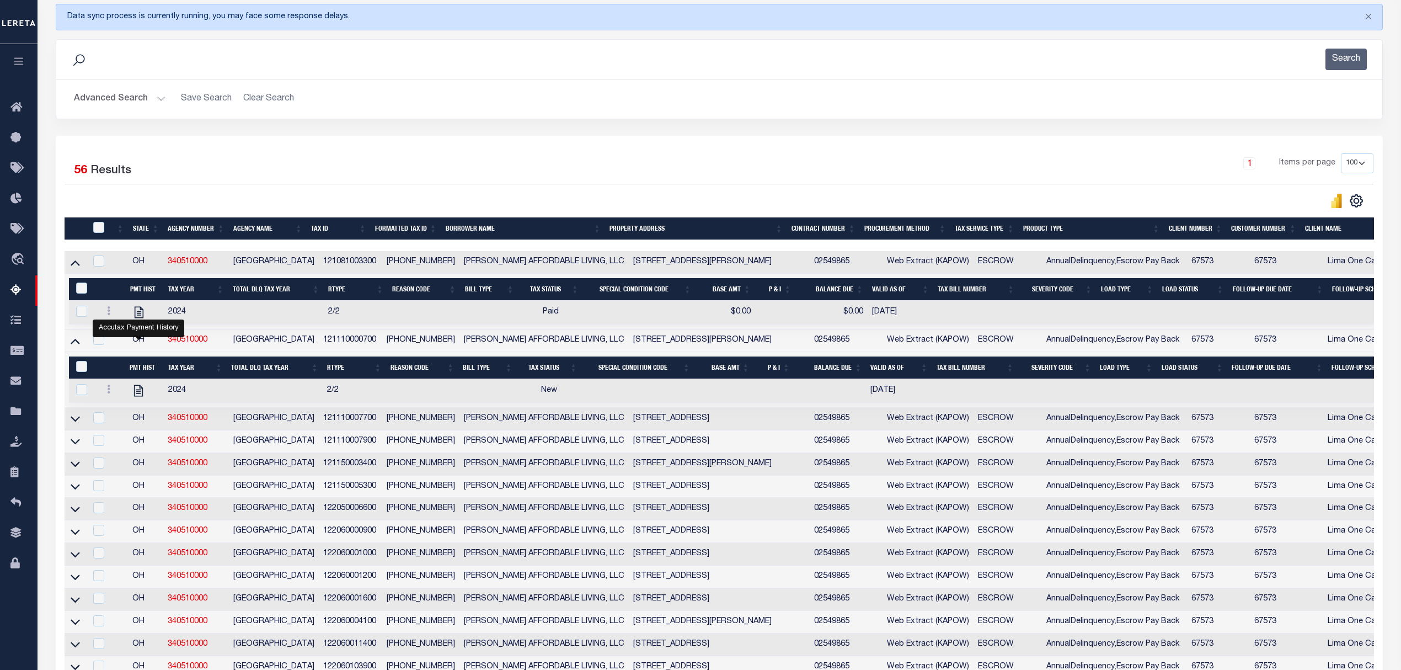
click at [100, 255] on td at bounding box center [98, 262] width 23 height 23
checkbox input "true"
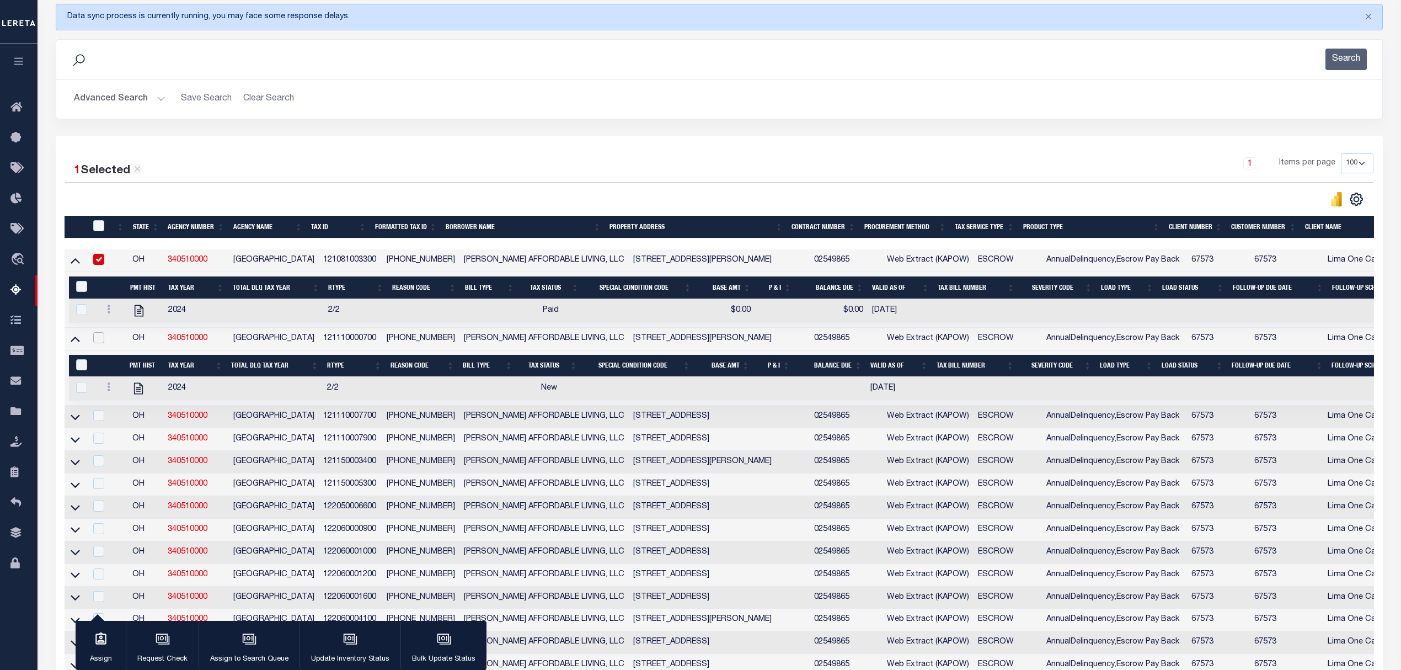
click at [97, 340] on input "checkbox" at bounding box center [98, 337] width 11 height 11
checkbox input "true"
click at [454, 502] on div "button" at bounding box center [444, 640] width 28 height 28
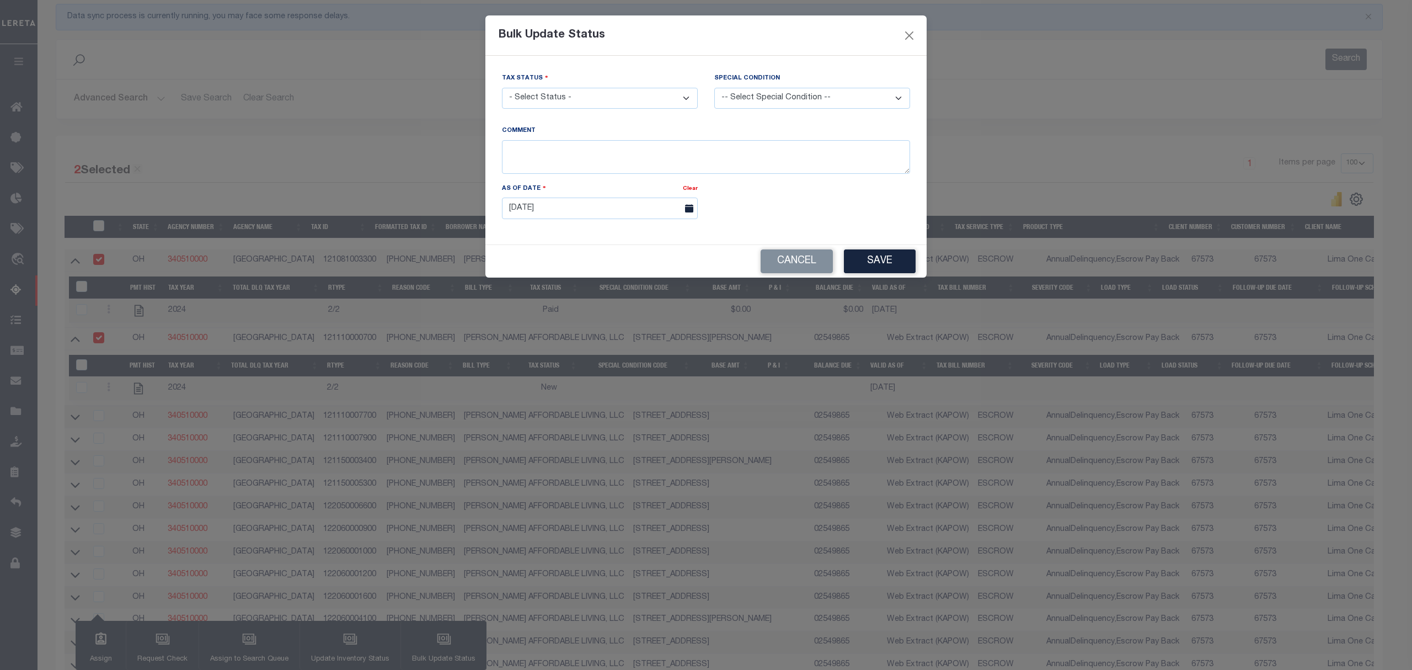
click at [636, 111] on div "Payment Status Tax Status - Select Status - Paid No Tax Due" at bounding box center [600, 94] width 212 height 45
click at [629, 94] on select "- Select Status - Paid No Tax Due" at bounding box center [600, 99] width 196 height 22
click at [790, 172] on textarea at bounding box center [706, 157] width 408 height 34
click at [795, 263] on button "Cancel" at bounding box center [797, 261] width 72 height 24
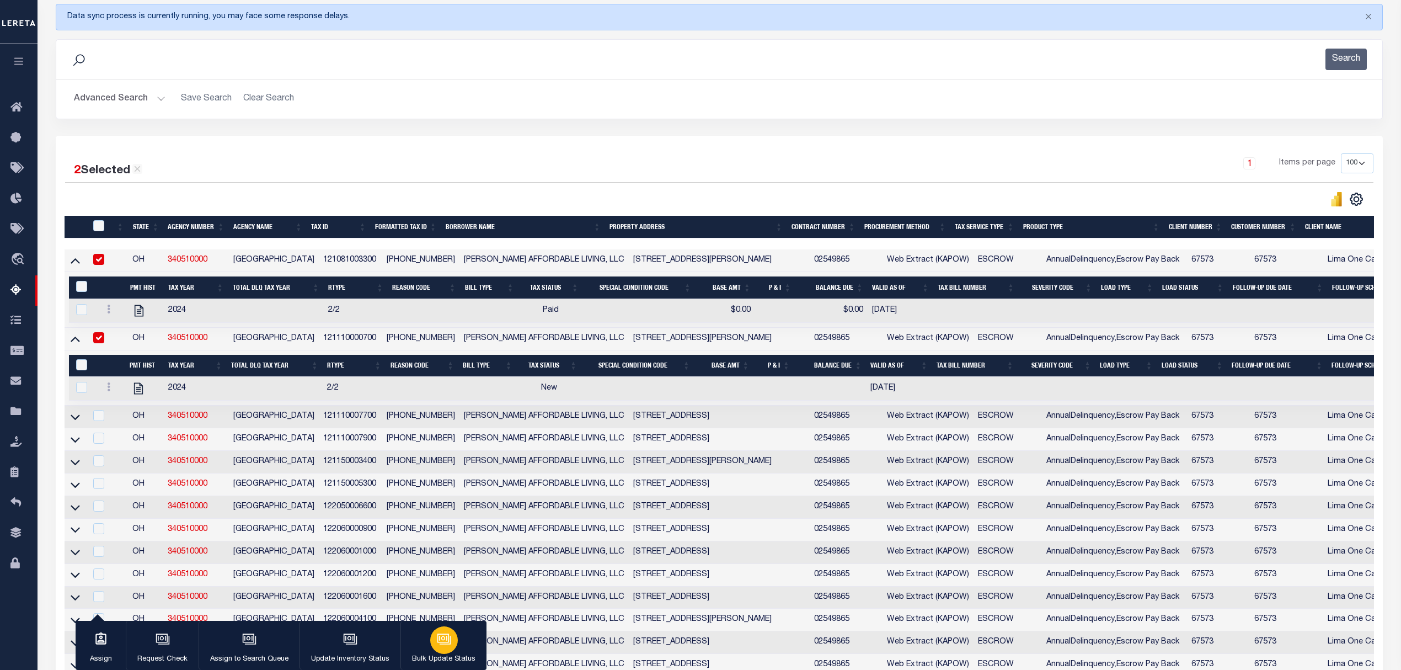
click at [453, 502] on div "button" at bounding box center [444, 640] width 28 height 28
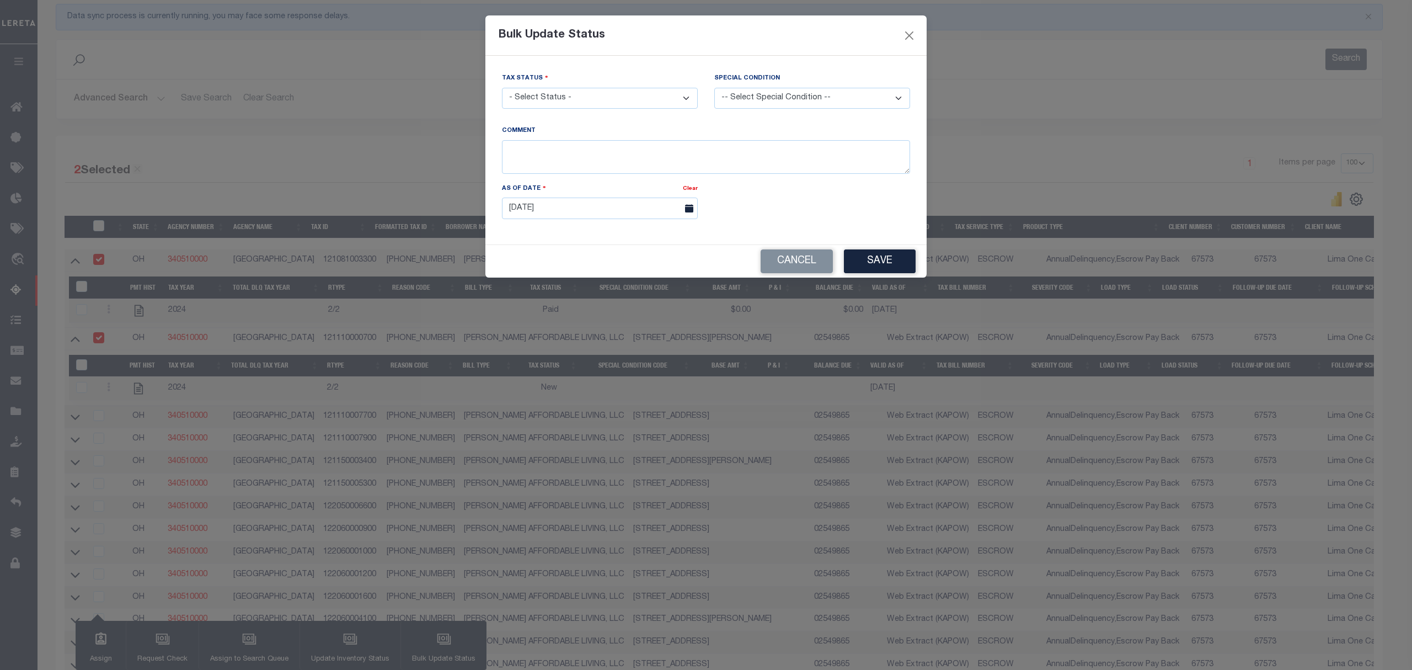
click at [594, 93] on select "- Select Status - Paid No Tax Due" at bounding box center [600, 99] width 196 height 22
click at [782, 259] on button "Cancel" at bounding box center [797, 261] width 72 height 24
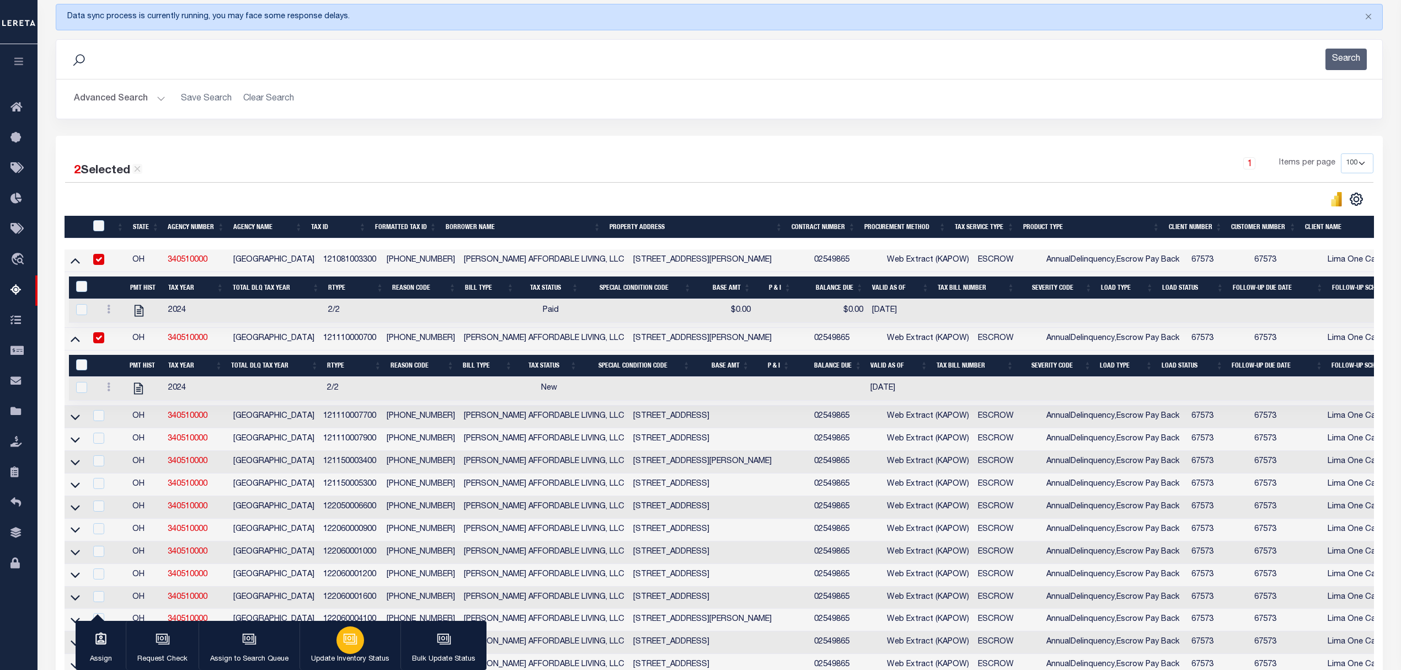
click at [347, 502] on div "button" at bounding box center [351, 640] width 28 height 28
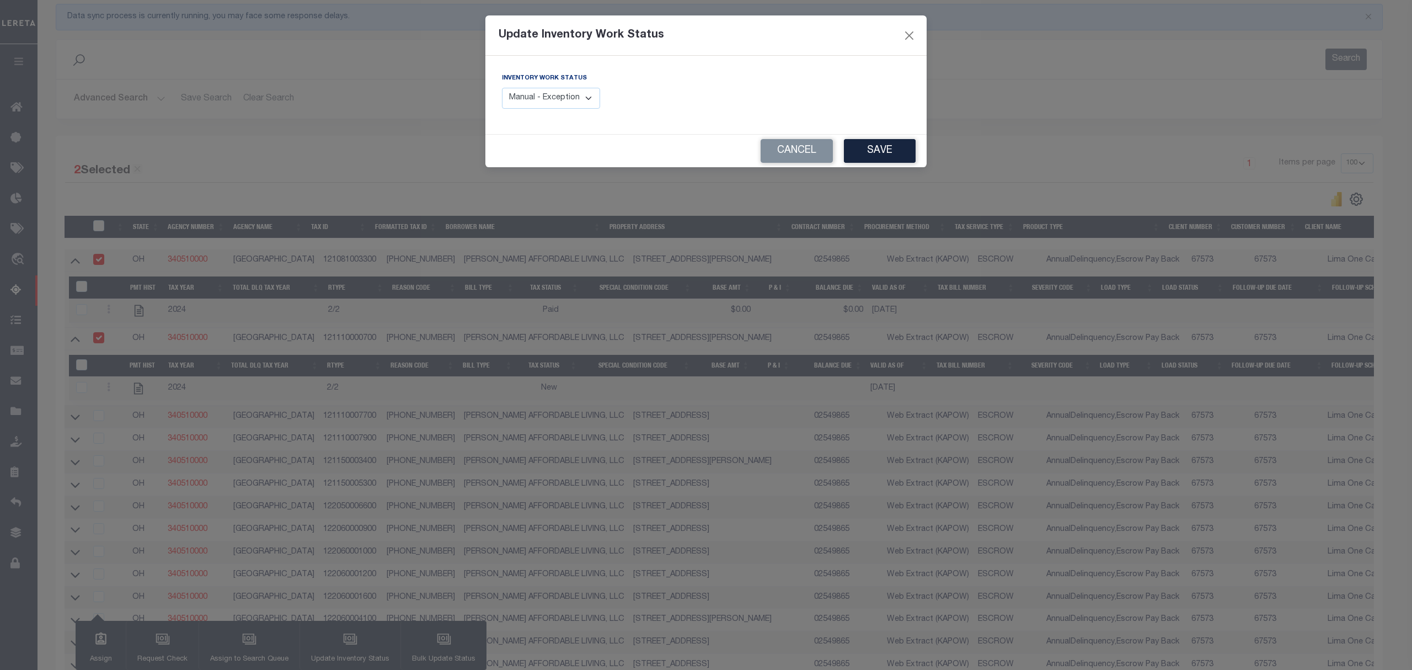
click at [561, 102] on select "Manual - Exception Pended - Awaiting Search Late Add Exception Completed" at bounding box center [551, 99] width 98 height 22
select select "4"
click at [502, 88] on select "Manual - Exception Pended - Awaiting Search Late Add Exception Completed" at bounding box center [551, 99] width 98 height 22
drag, startPoint x: 914, startPoint y: 152, endPoint x: 908, endPoint y: 152, distance: 6.1
click at [909, 152] on button "Save" at bounding box center [880, 151] width 72 height 24
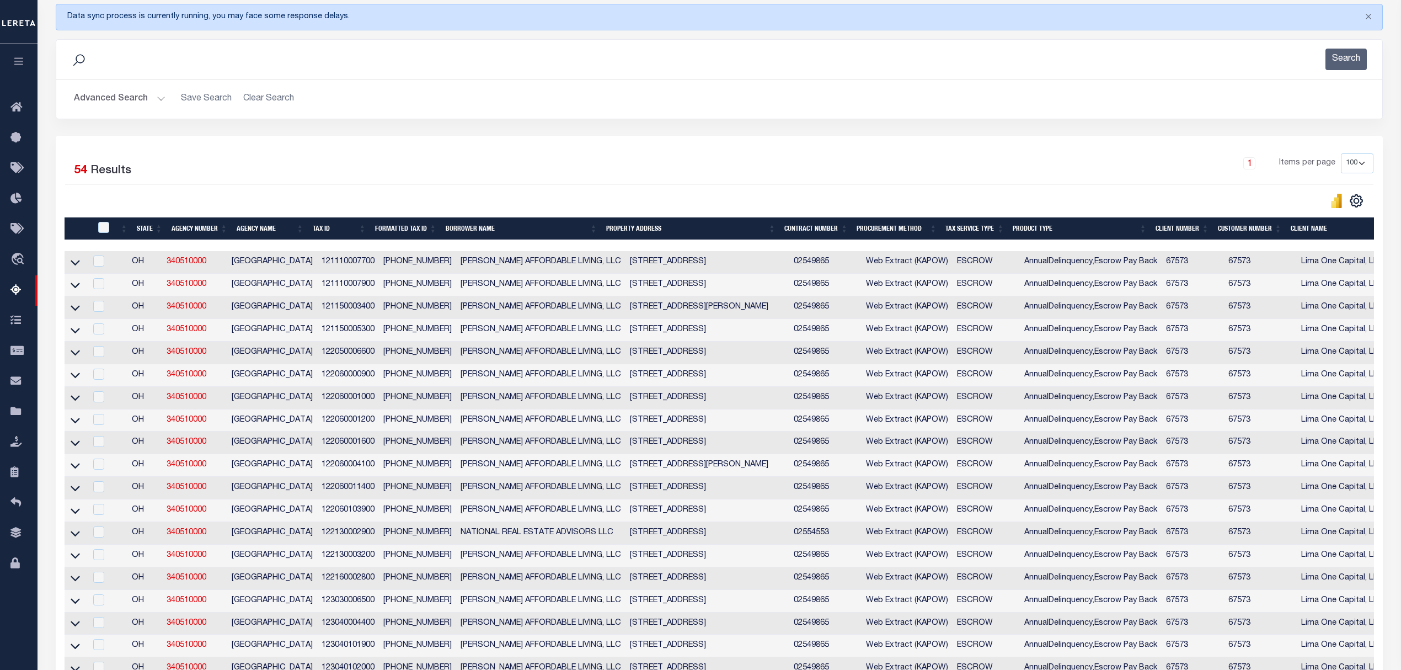
drag, startPoint x: 75, startPoint y: 265, endPoint x: 100, endPoint y: 252, distance: 28.6
click at [75, 265] on icon at bounding box center [75, 263] width 9 height 12
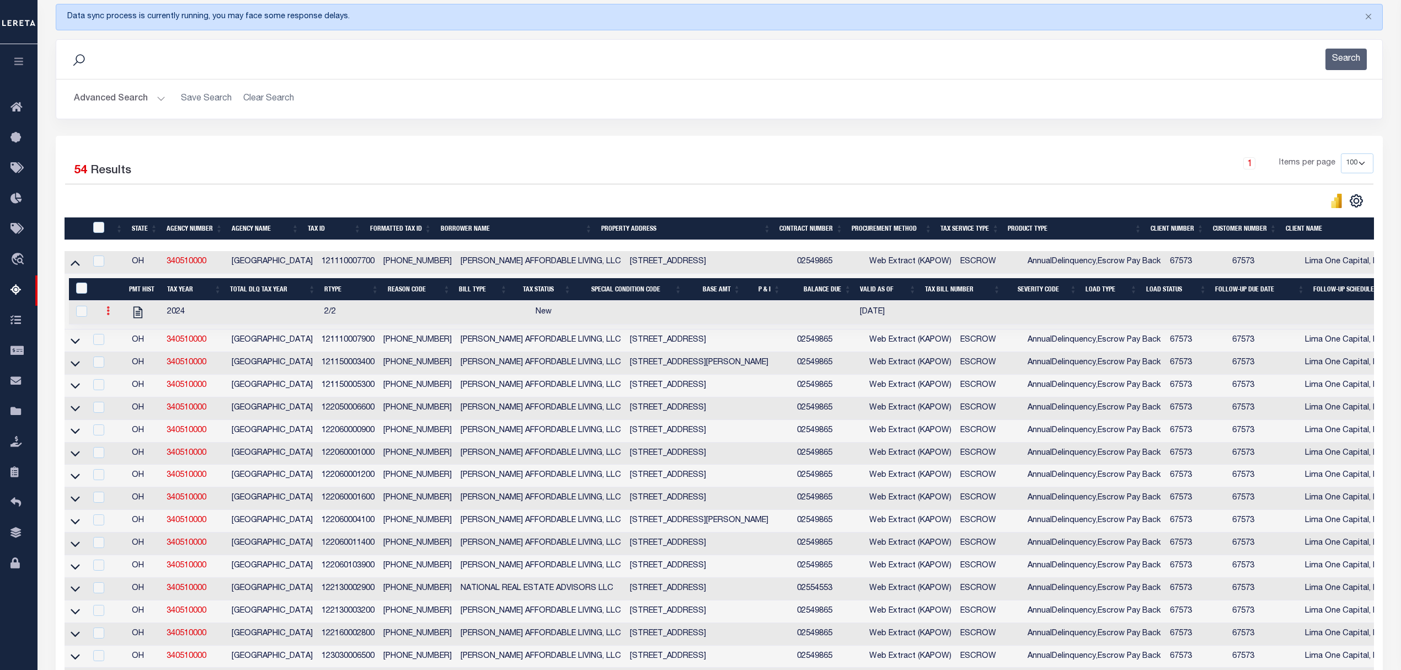
click at [108, 315] on icon at bounding box center [107, 310] width 3 height 9
click at [355, 133] on div "Search Advanced Search Save Search Clear Search In In" at bounding box center [719, 87] width 1344 height 97
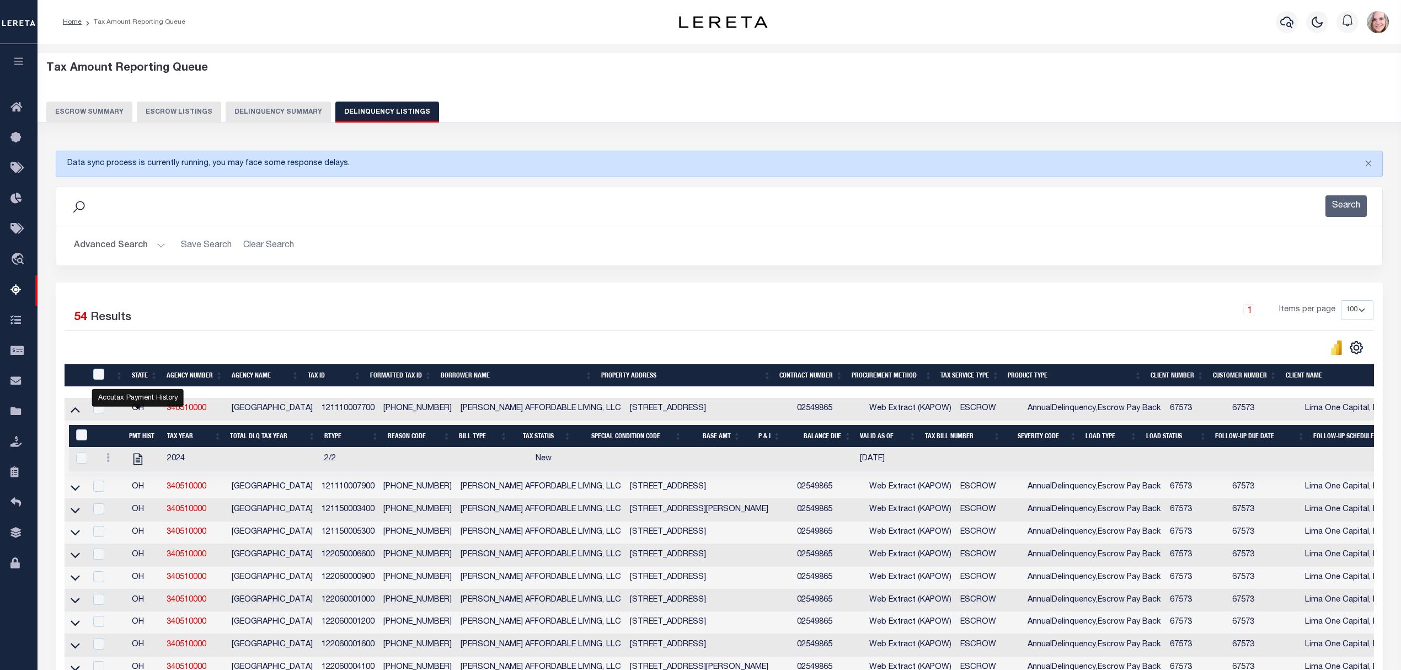
click at [276, 114] on button "Delinquency Summary" at bounding box center [278, 112] width 105 height 21
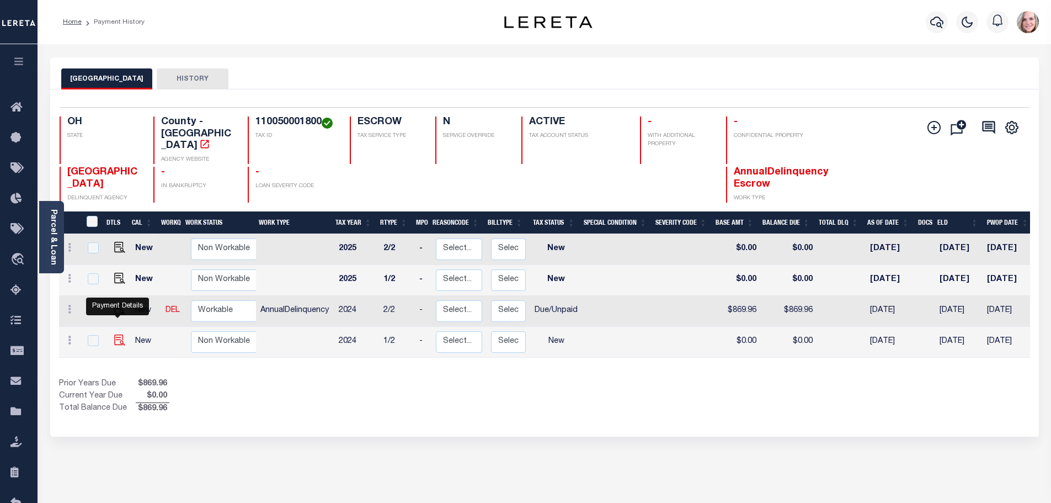
click at [117, 334] on img "" at bounding box center [119, 339] width 11 height 11
checkbox input "true"
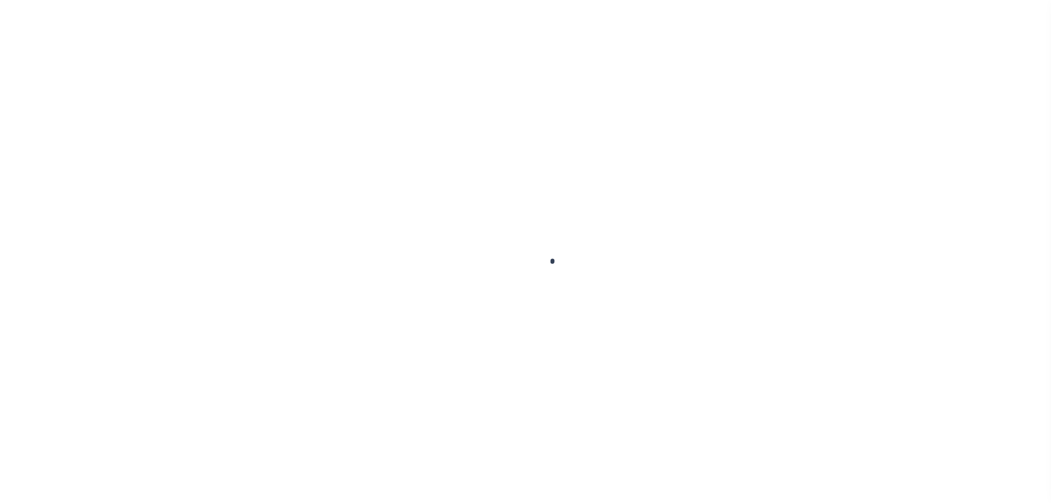
checkbox input "false"
type input "[DATE]"
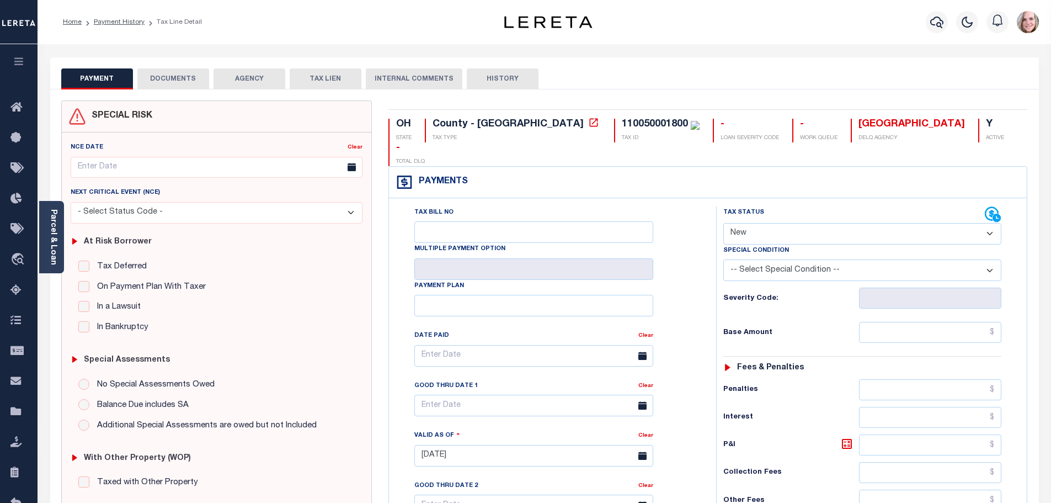
click at [779, 223] on select "- Select Status Code - Open Due/Unpaid Paid Incomplete No Tax Due Internal Refu…" at bounding box center [862, 234] width 278 height 22
select select "DUE"
click at [723, 223] on select "- Select Status Code - Open Due/Unpaid Paid Incomplete No Tax Due Internal Refu…" at bounding box center [862, 234] width 278 height 22
type input "[DATE]"
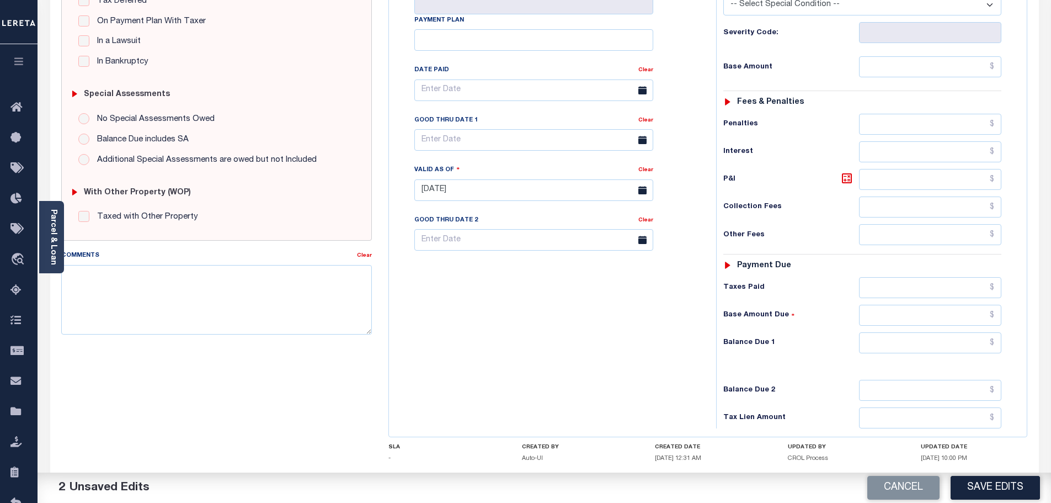
scroll to position [276, 0]
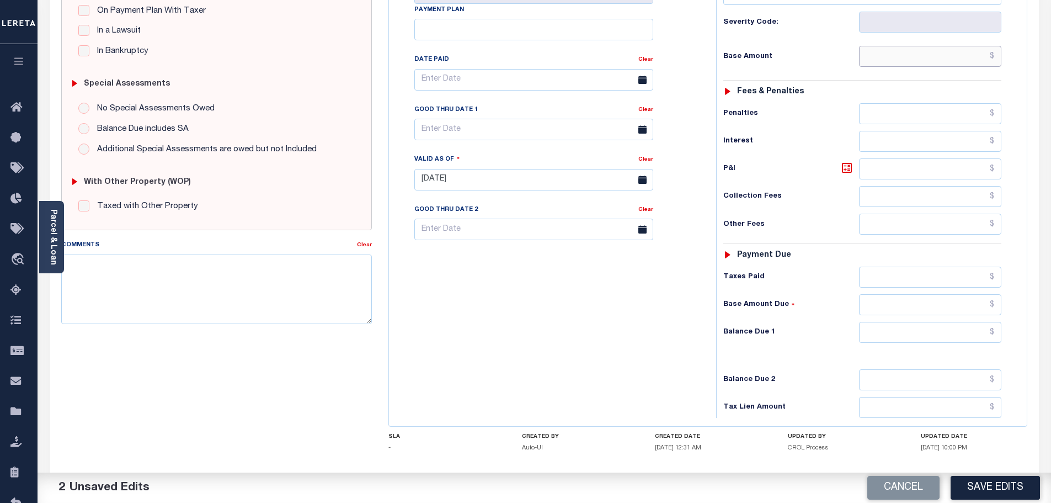
click at [899, 46] on input "text" at bounding box center [930, 56] width 143 height 21
type input "$869.96"
click at [882, 322] on input "text" at bounding box center [930, 332] width 143 height 21
click at [897, 266] on input "text" at bounding box center [930, 276] width 143 height 21
click at [968, 294] on input "text" at bounding box center [930, 304] width 143 height 21
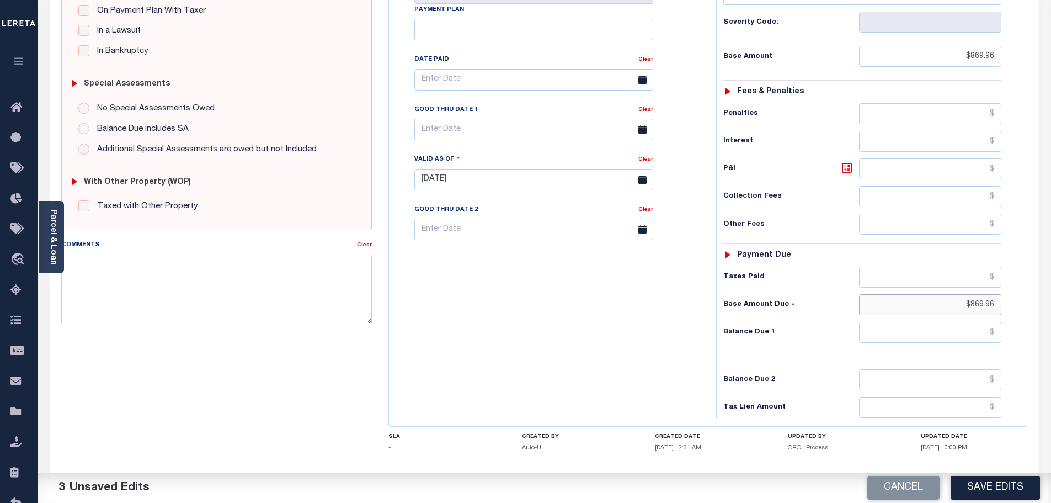
type input "$869.96"
click at [638, 321] on div "Tax Bill No Multiple Payment Option Payment Plan Clear" at bounding box center [550, 173] width 316 height 487
click at [994, 488] on button "Save Edits" at bounding box center [995, 488] width 89 height 24
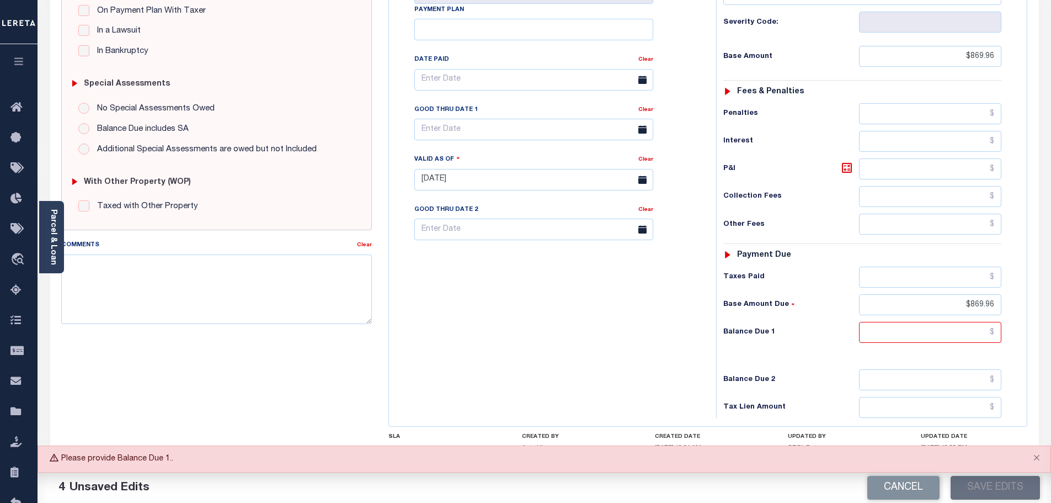
click at [943, 298] on div "Tax Status Status - Select Status Code -" at bounding box center [866, 173] width 300 height 487
click at [939, 322] on input "text" at bounding box center [930, 332] width 143 height 21
type input "$869.96"
drag, startPoint x: 951, startPoint y: 328, endPoint x: 978, endPoint y: 496, distance: 170.4
click at [978, 498] on button "Save Edits" at bounding box center [995, 488] width 89 height 24
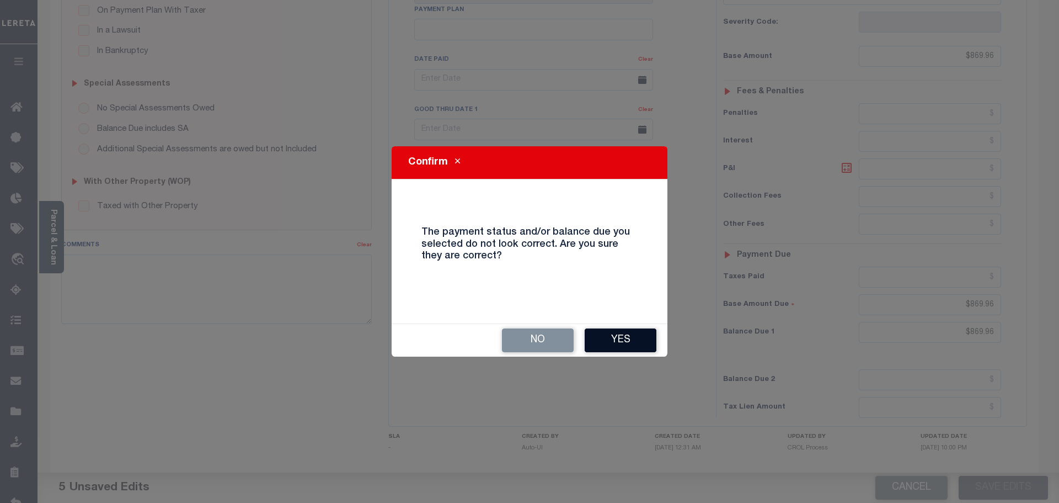
click at [625, 336] on button "Yes" at bounding box center [621, 340] width 72 height 24
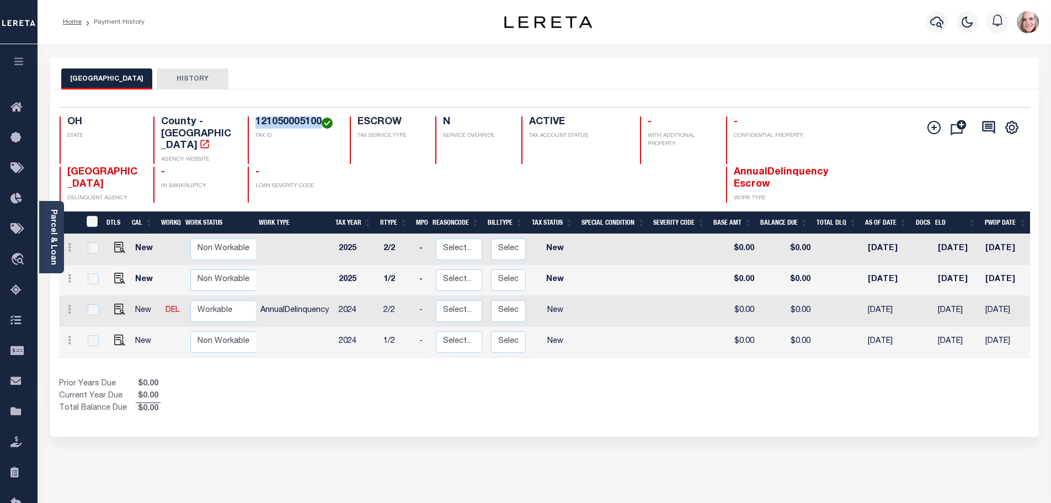
drag, startPoint x: 258, startPoint y: 120, endPoint x: 321, endPoint y: 119, distance: 62.9
click at [321, 119] on h4 "121050005100" at bounding box center [295, 122] width 81 height 12
copy h4 "121050005100"
click at [116, 303] on img "" at bounding box center [119, 308] width 11 height 11
checkbox input "true"
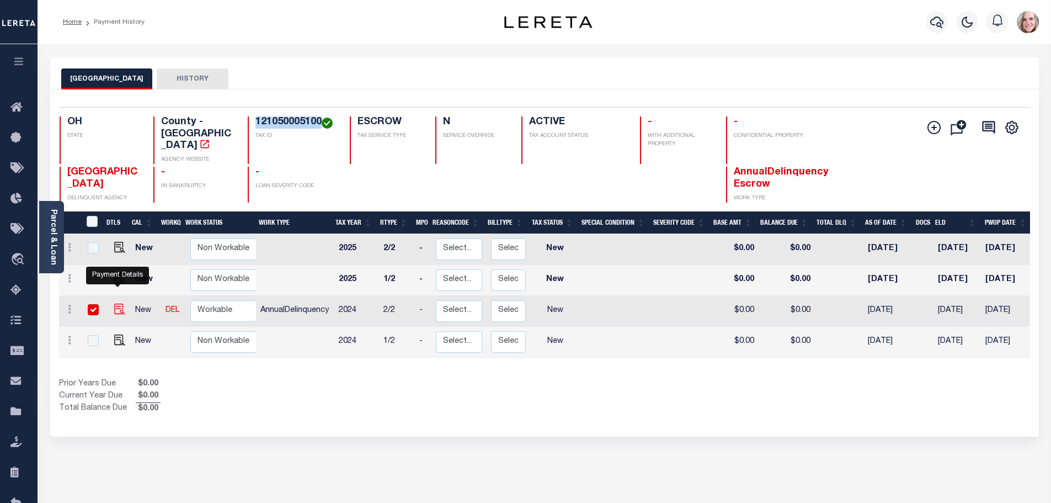
checkbox input "true"
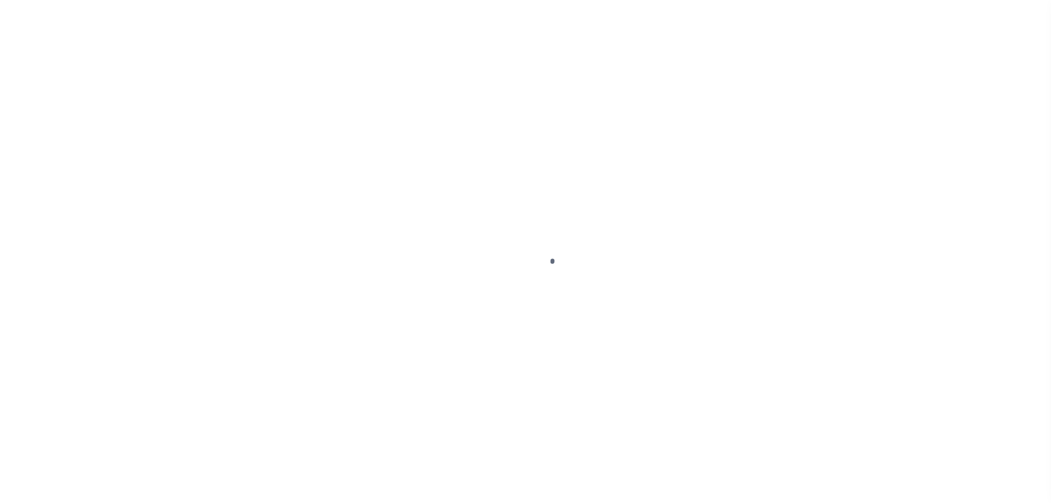
checkbox input "false"
type input "[DATE]"
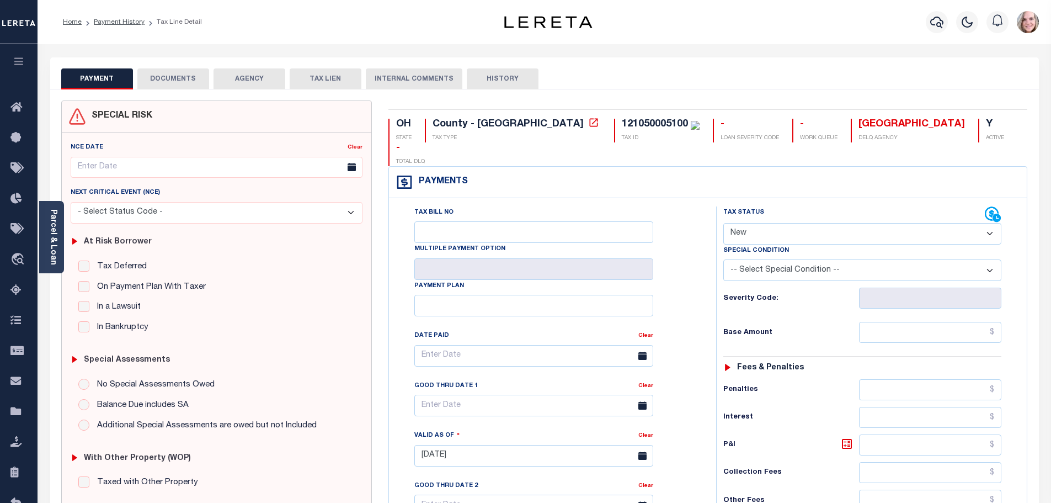
click at [858, 223] on select "- Select Status Code - Open Due/Unpaid Paid Incomplete No Tax Due Internal Refu…" at bounding box center [862, 234] width 278 height 22
select select "DUE"
click at [723, 223] on select "- Select Status Code - Open Due/Unpaid Paid Incomplete No Tax Due Internal Refu…" at bounding box center [862, 234] width 278 height 22
type input "[DATE]"
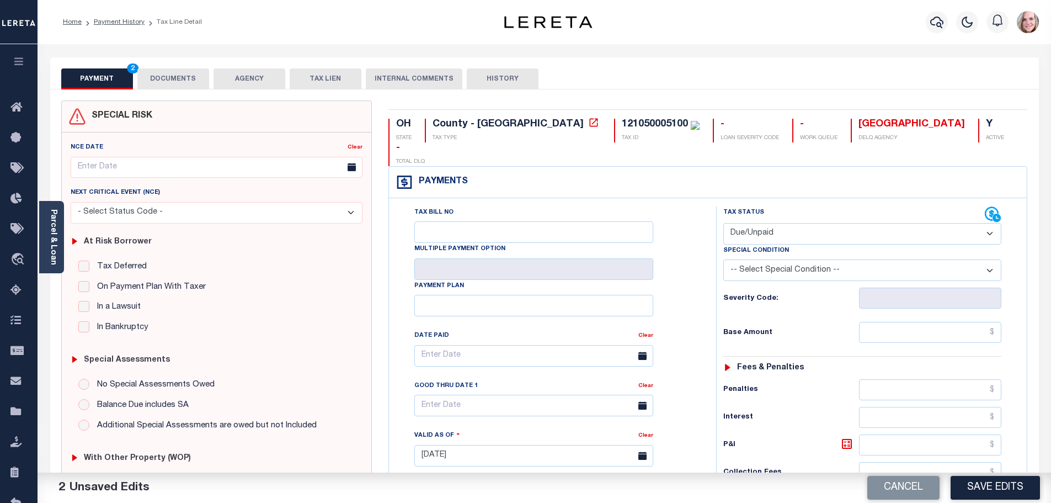
scroll to position [110, 0]
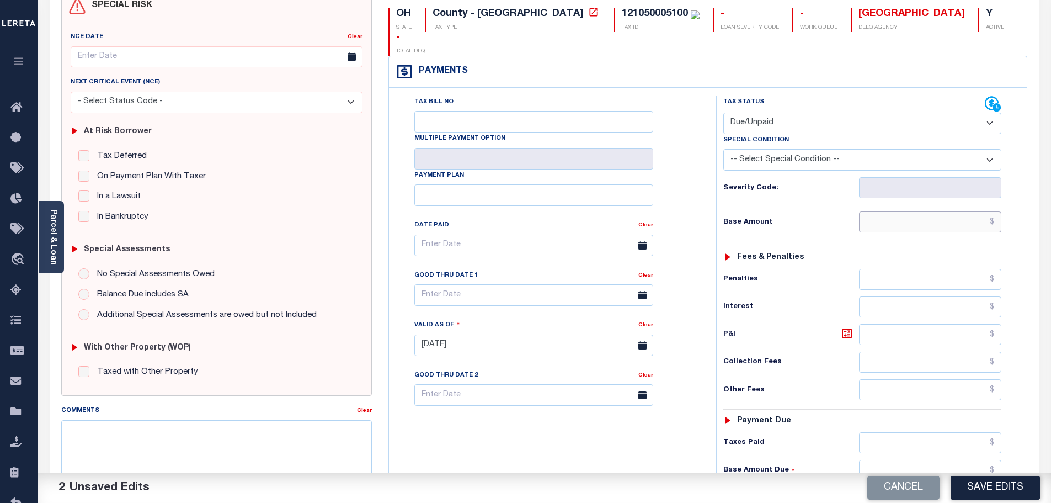
click at [905, 211] on input "text" at bounding box center [930, 221] width 143 height 21
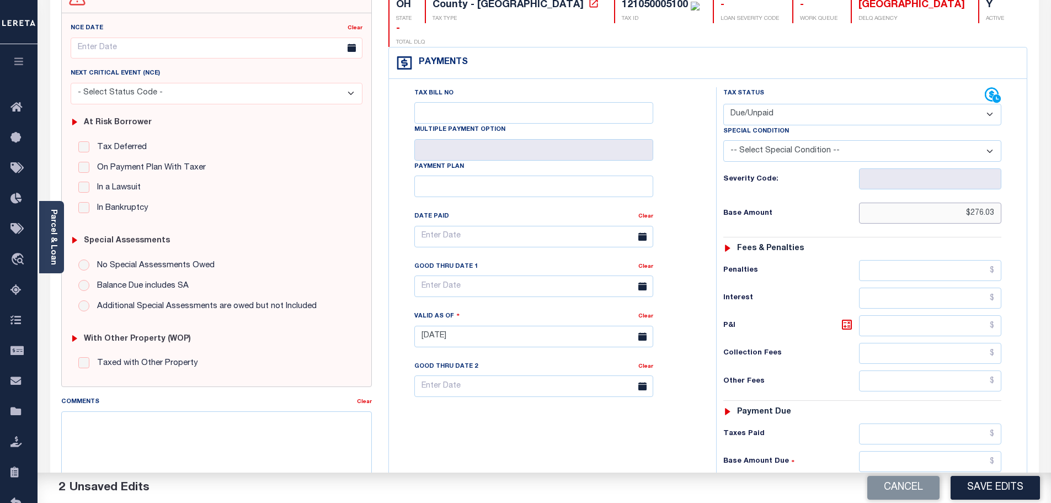
scroll to position [276, 0]
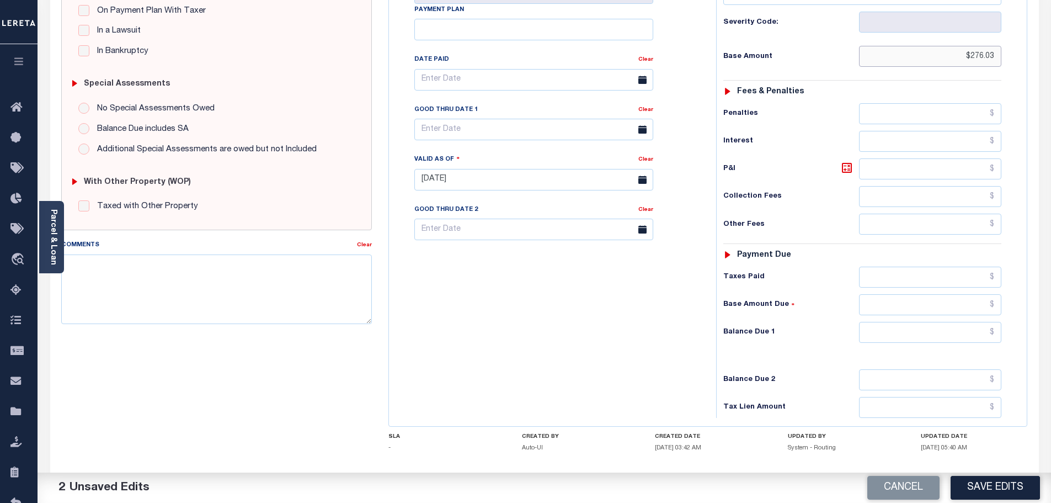
type input "$276.03"
click at [928, 266] on input "text" at bounding box center [930, 276] width 143 height 21
click at [930, 266] on input "$276.03" at bounding box center [930, 276] width 143 height 21
type input "$276.03"
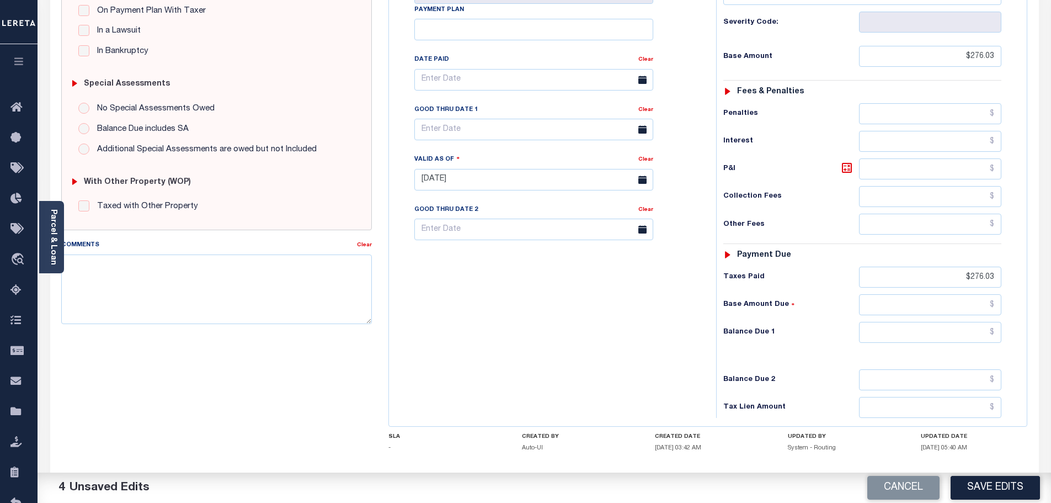
click at [924, 265] on div "Tax Status Status - Select Status Code -" at bounding box center [866, 173] width 300 height 487
click at [924, 266] on input "$276.03" at bounding box center [930, 276] width 143 height 21
click at [866, 266] on input "$276.03" at bounding box center [930, 276] width 143 height 21
click at [909, 294] on input "text" at bounding box center [930, 304] width 143 height 21
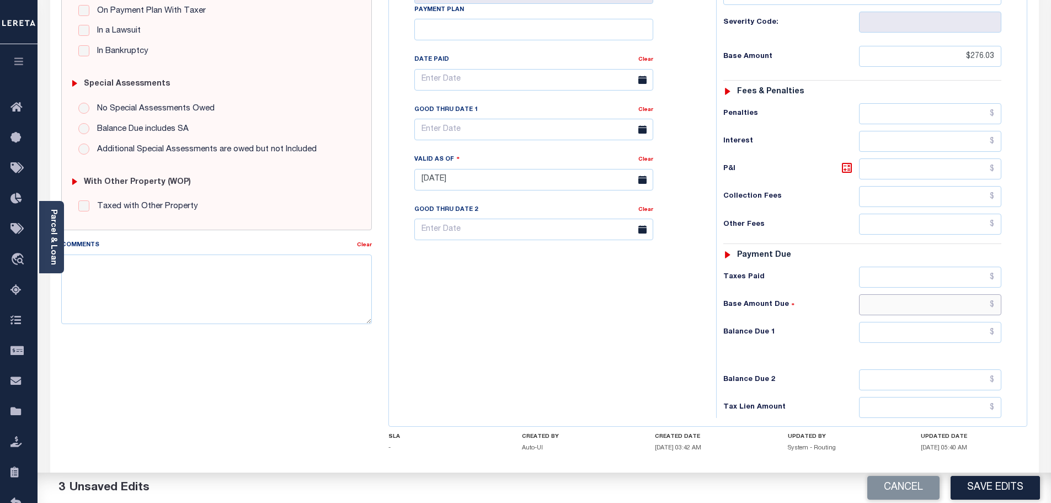
click at [912, 294] on input "text" at bounding box center [930, 304] width 143 height 21
type input "$276.03"
click at [919, 322] on input "text" at bounding box center [930, 332] width 143 height 21
type input "$276.03"
click at [524, 324] on div "Tax Bill No Multiple Payment Option Payment Plan Clear" at bounding box center [550, 173] width 316 height 487
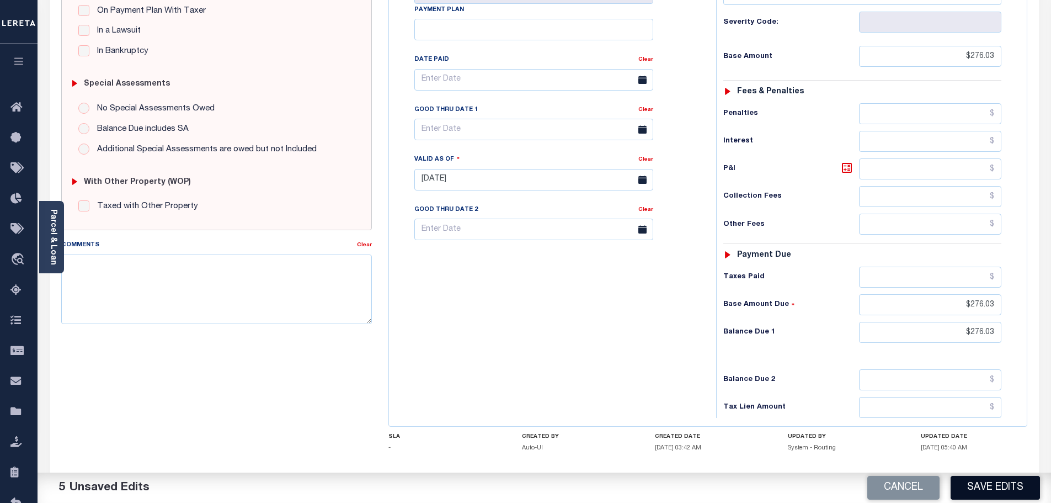
click at [996, 488] on button "Save Edits" at bounding box center [995, 488] width 89 height 24
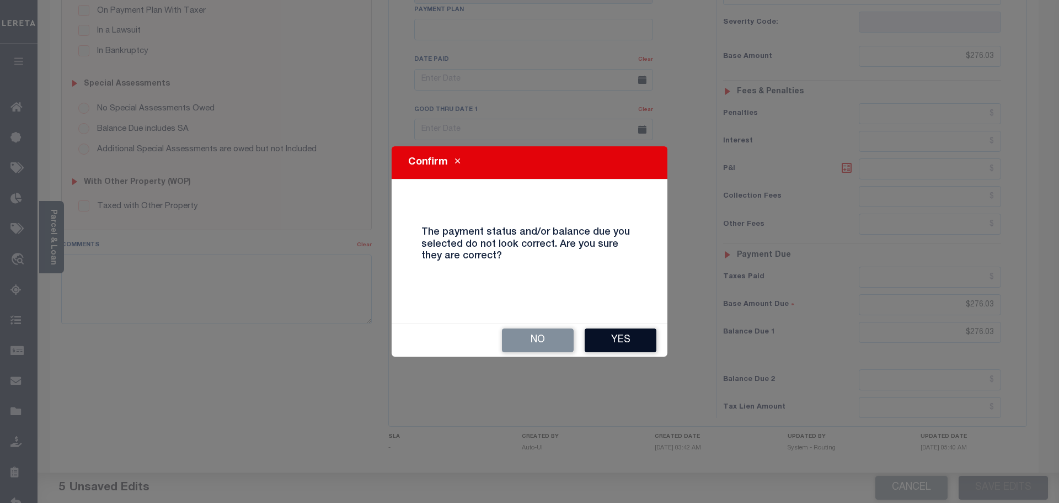
click at [629, 339] on button "Yes" at bounding box center [621, 340] width 72 height 24
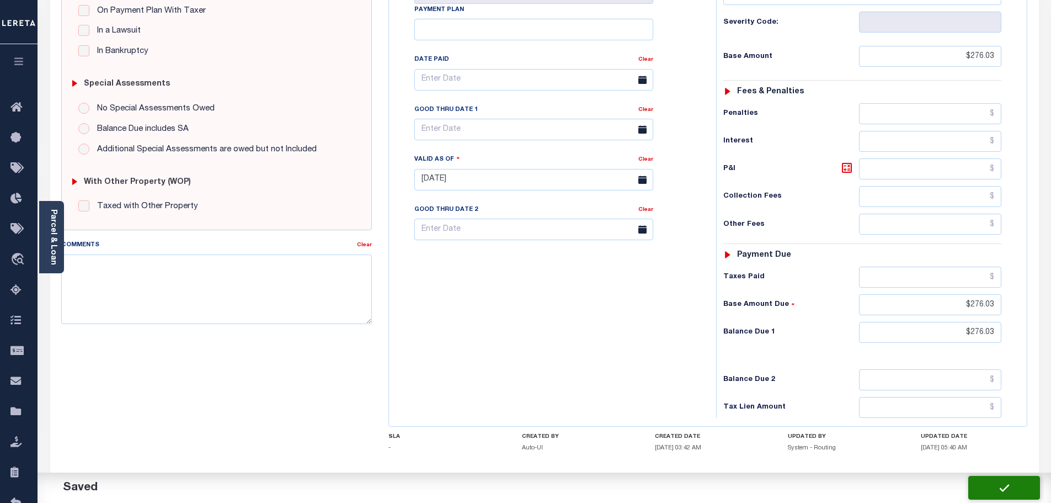
checkbox input "false"
type input "$276.03"
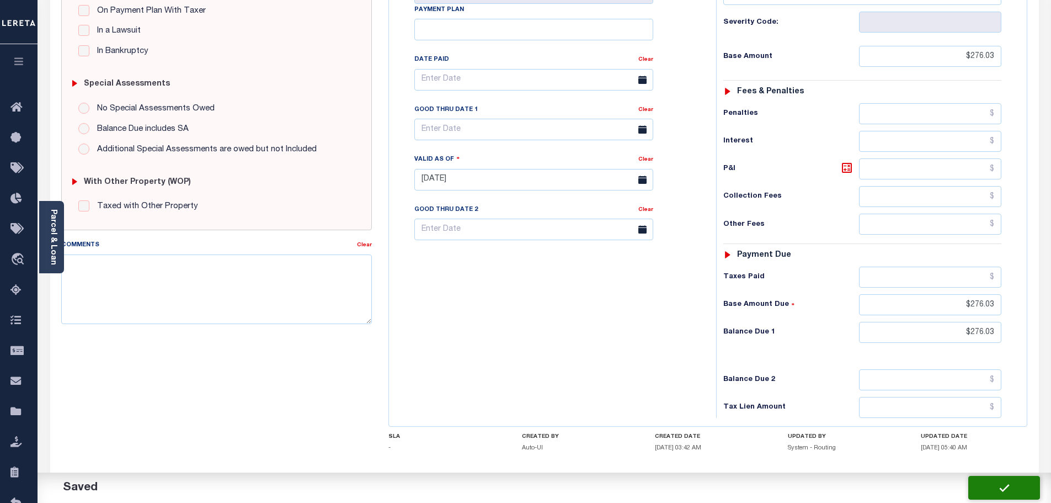
type input "$276.03"
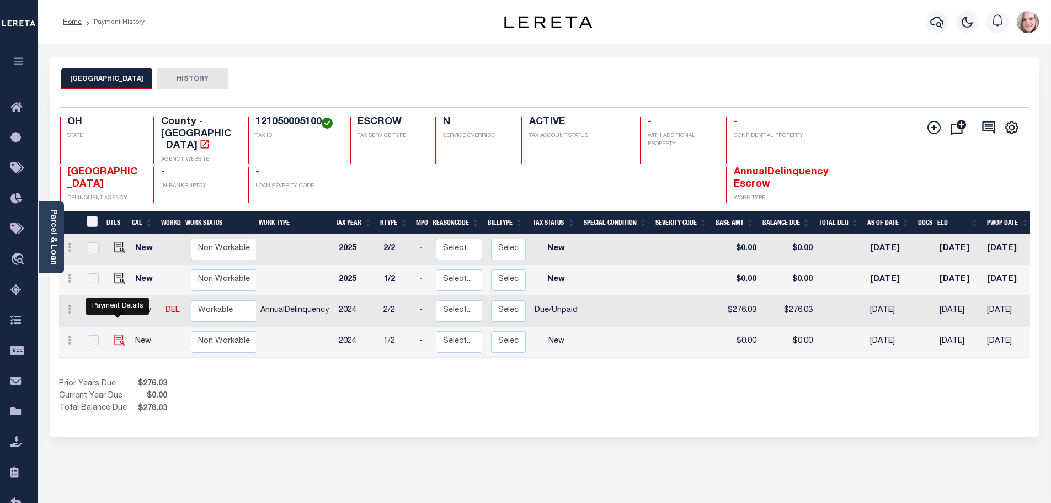
click at [116, 334] on img "" at bounding box center [119, 339] width 11 height 11
checkbox input "true"
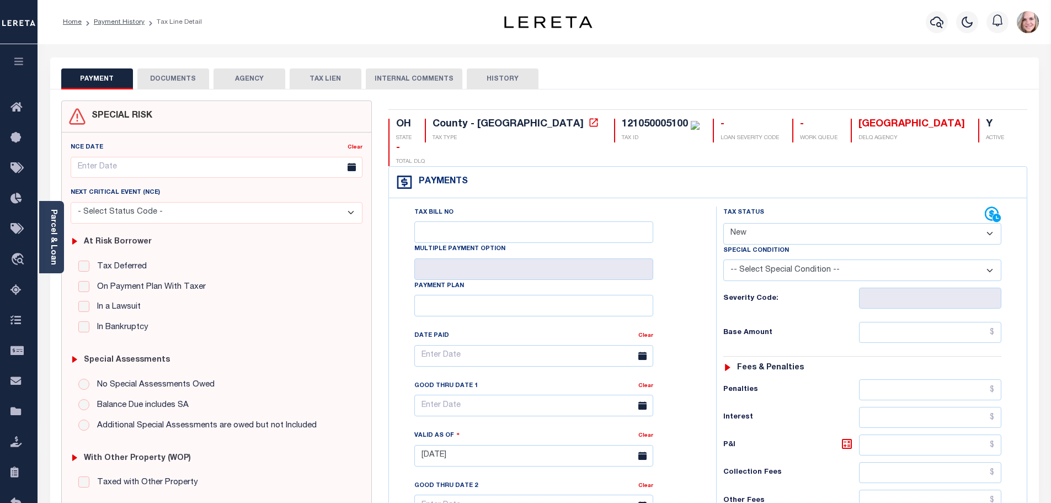
click at [819, 223] on select "- Select Status Code - Open Due/Unpaid Paid Incomplete No Tax Due Internal Refu…" at bounding box center [862, 234] width 278 height 22
select select "DUE"
click at [723, 223] on select "- Select Status Code - Open Due/Unpaid Paid Incomplete No Tax Due Internal Refu…" at bounding box center [862, 234] width 278 height 22
type input "[DATE]"
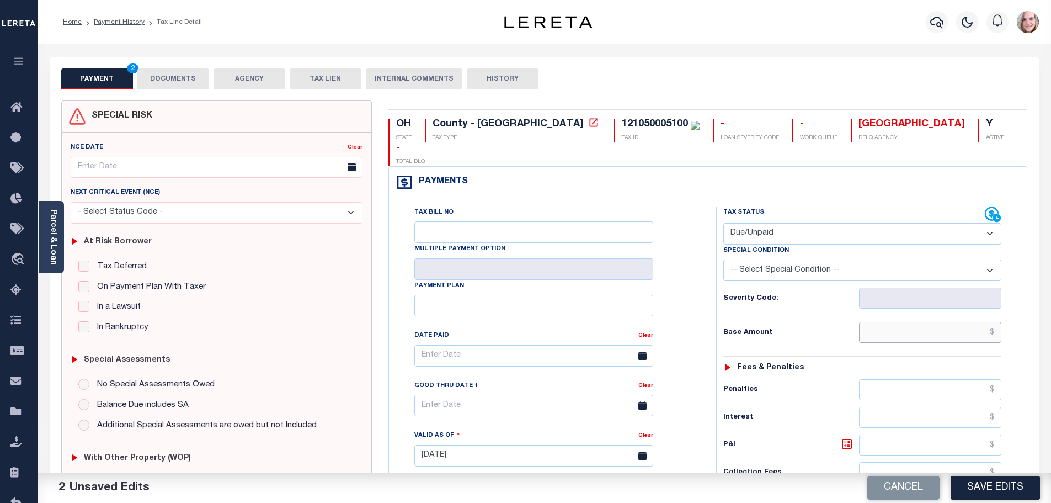
click at [887, 322] on input "text" at bounding box center [930, 332] width 143 height 21
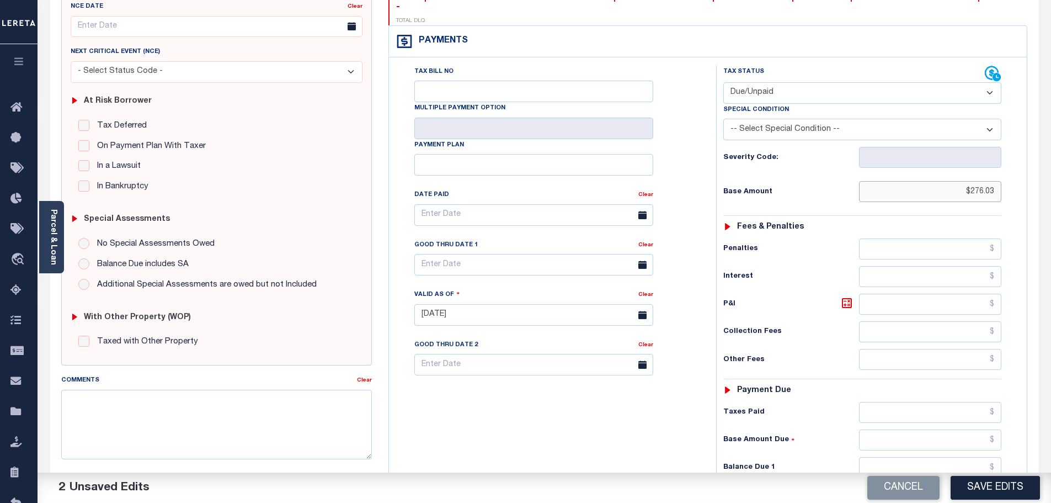
scroll to position [166, 0]
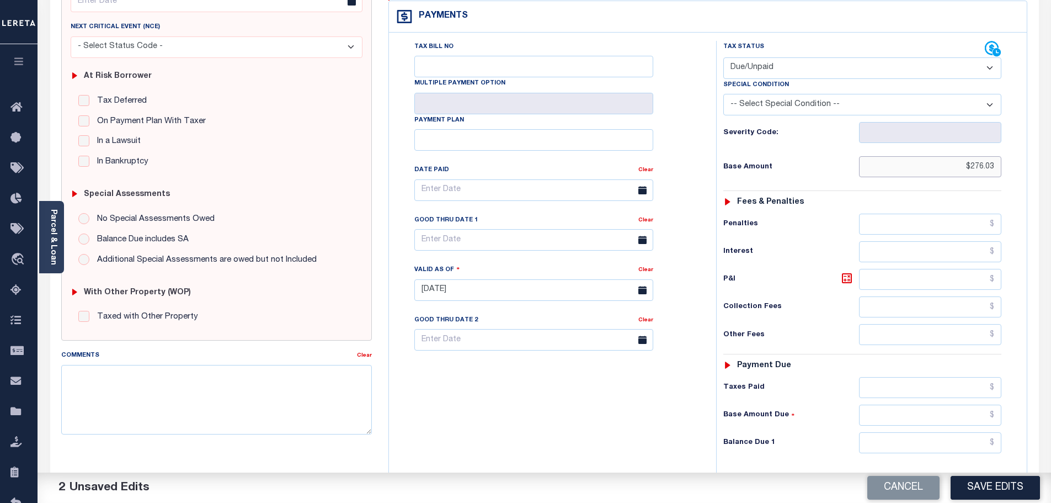
type input "$276.03"
click at [903, 404] on input "text" at bounding box center [930, 414] width 143 height 21
type input "$276.03"
click at [979, 487] on button "Save Edits" at bounding box center [995, 488] width 89 height 24
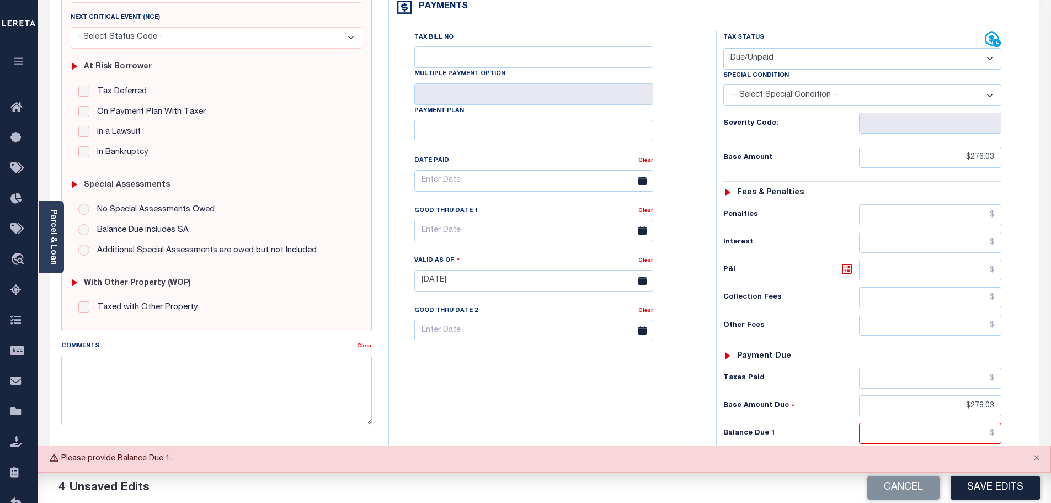
scroll to position [276, 0]
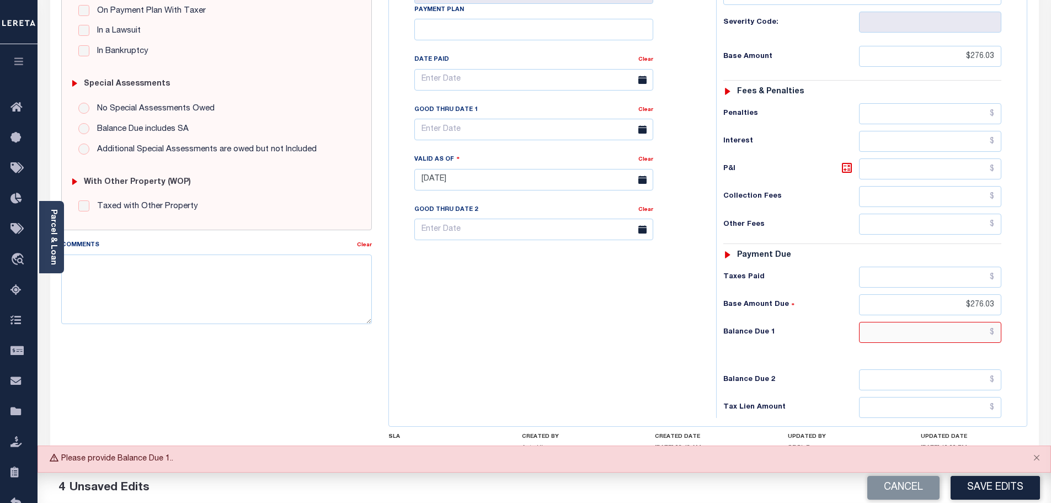
click at [913, 322] on input "text" at bounding box center [930, 332] width 143 height 21
type input "$276.03"
click at [1008, 485] on button "Save Edits" at bounding box center [995, 488] width 89 height 24
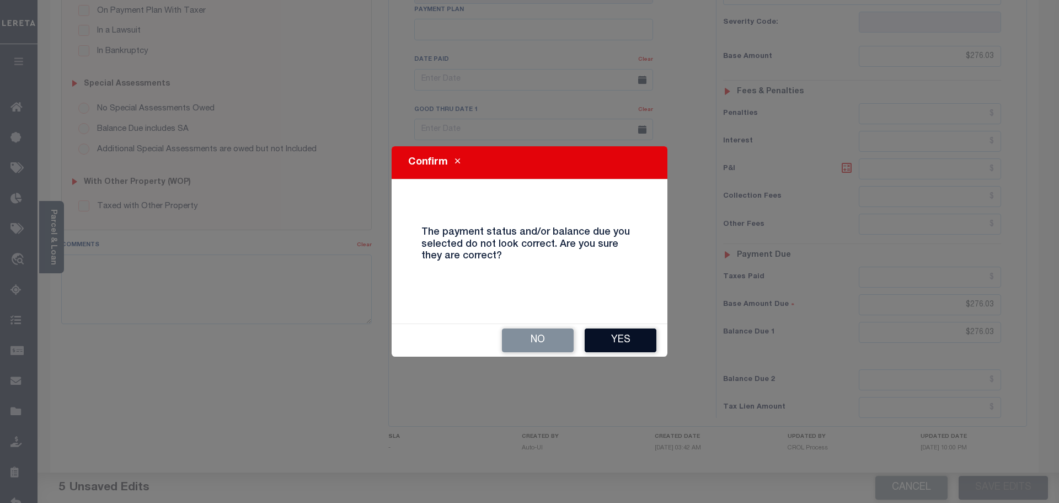
click at [595, 329] on button "Yes" at bounding box center [621, 340] width 72 height 24
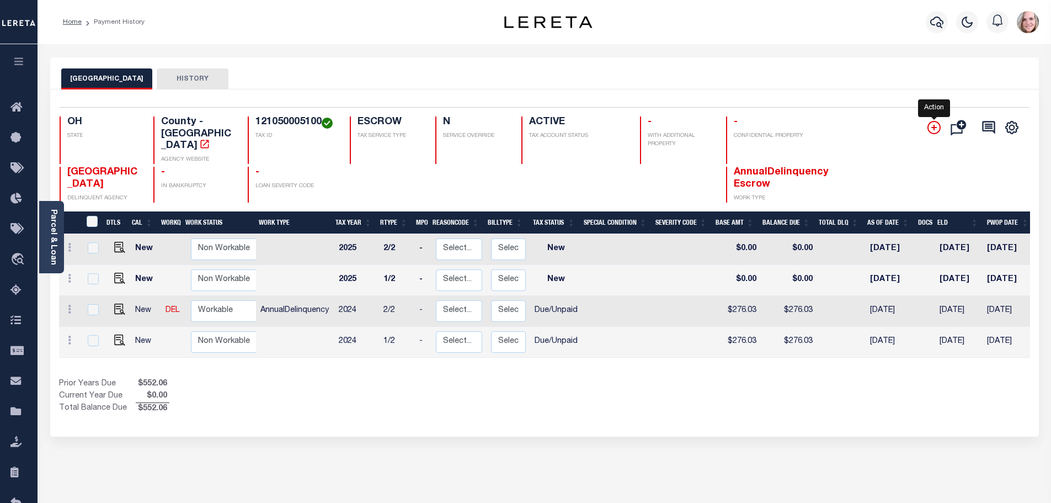
click at [928, 130] on icon "" at bounding box center [934, 127] width 13 height 13
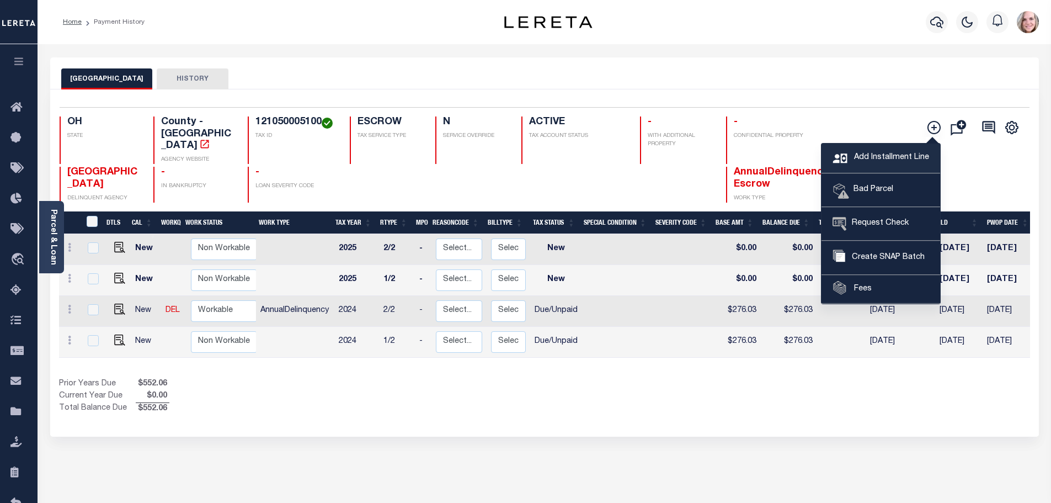
click at [900, 157] on span "Add Installment Line" at bounding box center [890, 158] width 78 height 12
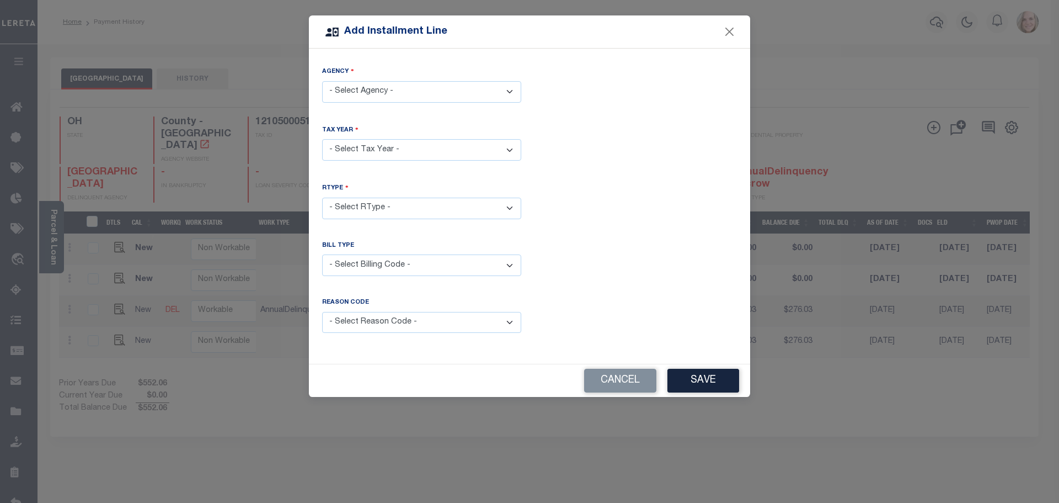
click at [370, 92] on select "- Select Agency - MARION COUNTY - County" at bounding box center [421, 92] width 199 height 22
select select "3910100000"
click at [322, 81] on select "- Select Agency - MARION COUNTY - County" at bounding box center [421, 92] width 199 height 22
click at [376, 144] on select "- Select Tax Year -" at bounding box center [421, 150] width 199 height 22
select select "2023"
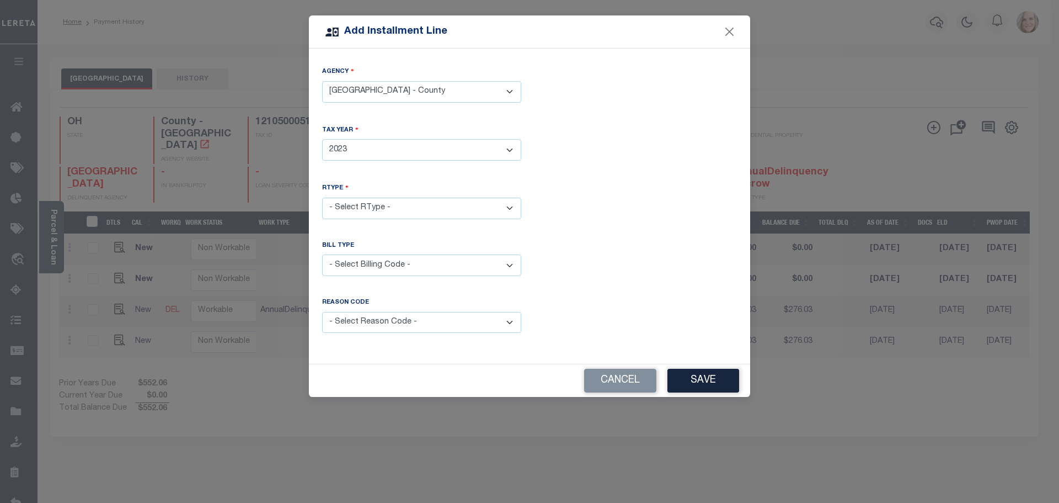
click at [322, 139] on select "- Select Year - 2005 2006 2007 2008 2009 2010 2011 2012 2013 2014 2015 2016 201…" at bounding box center [421, 150] width 199 height 22
click at [391, 198] on select "- Select RType - 1/2 2/2" at bounding box center [421, 209] width 199 height 22
select select "1"
click at [322, 198] on select "- Select RType - 1/2 2/2" at bounding box center [421, 209] width 199 height 22
click at [374, 263] on select "- Select Billing Code - Regular Delinquent Supplemental Corrected/Adjusted Bill…" at bounding box center [421, 265] width 199 height 22
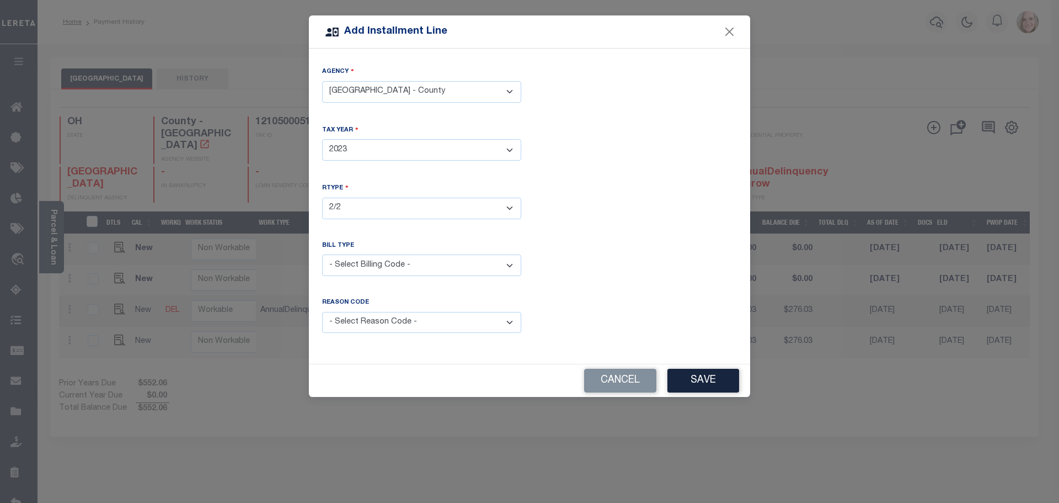
click at [322, 254] on select "- Select Billing Code - Regular Delinquent Supplemental Corrected/Adjusted Bill…" at bounding box center [421, 265] width 199 height 22
click at [376, 308] on div "Reason Code - Select Reason Code - Payment Reversal Taxable Value Change Assess…" at bounding box center [421, 315] width 199 height 35
click at [377, 317] on select "- Select Reason Code - Payment Reversal Taxable Value Change Assessment Change …" at bounding box center [421, 323] width 199 height 22
click at [367, 324] on select "- Select Reason Code - Payment Reversal Taxable Value Change Assessment Change …" at bounding box center [421, 323] width 199 height 22
click at [360, 265] on select "- Select Billing Code - Regular Delinquent Supplemental Corrected/Adjusted Bill…" at bounding box center [421, 265] width 199 height 22
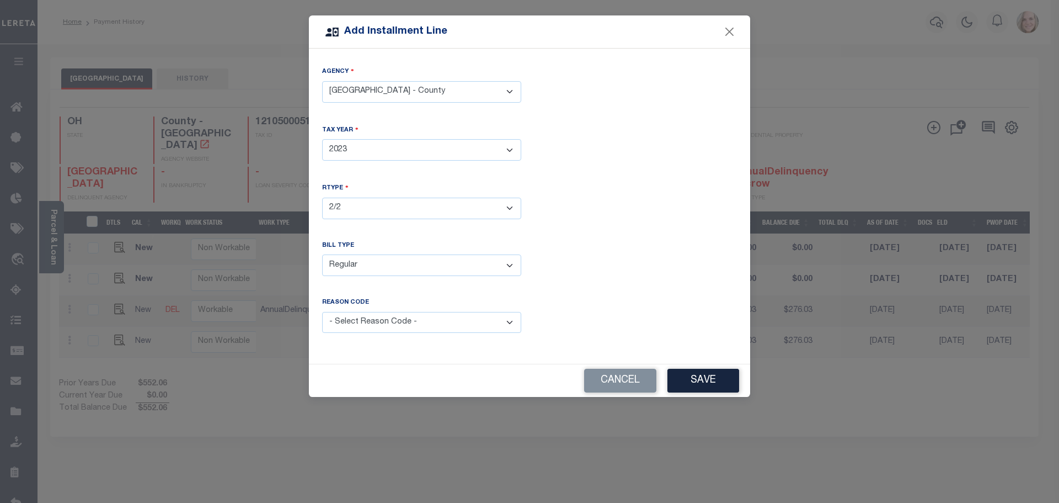
select select "2"
click at [322, 254] on select "- Select Billing Code - Regular Delinquent Supplemental Corrected/Adjusted Bill…" at bounding box center [421, 265] width 199 height 22
click at [354, 322] on select "- Select Reason Code - Payment Reversal Taxable Value Change Assessment Change …" at bounding box center [421, 323] width 199 height 22
select select "12"
click at [322, 312] on select "- Select Reason Code - Payment Reversal Taxable Value Change Assessment Change …" at bounding box center [421, 323] width 199 height 22
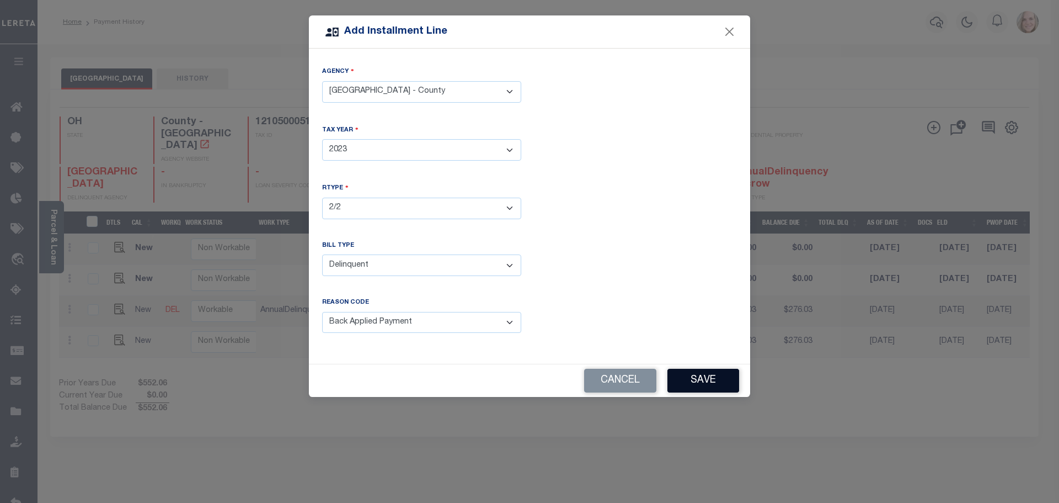
click at [710, 369] on button "Save" at bounding box center [704, 381] width 72 height 24
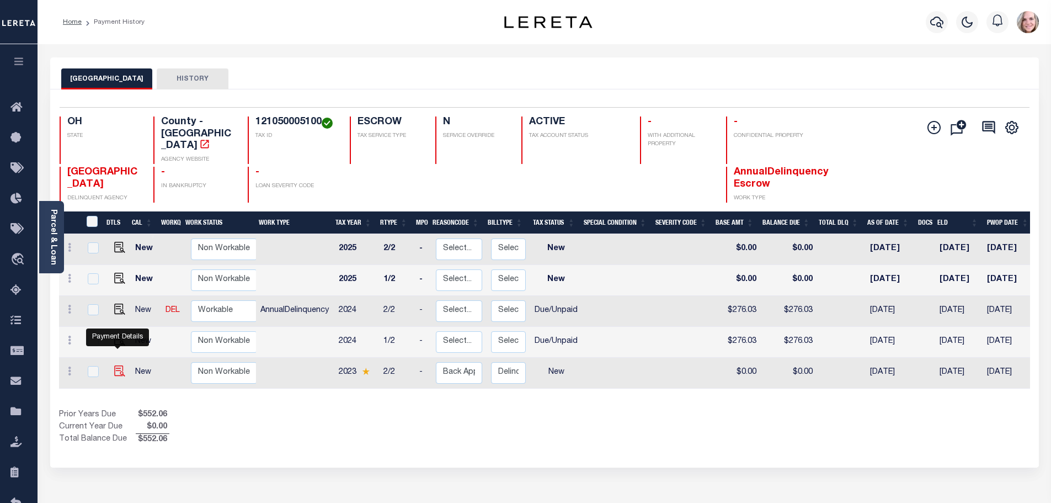
click at [115, 365] on img at bounding box center [119, 370] width 11 height 11
checkbox input "true"
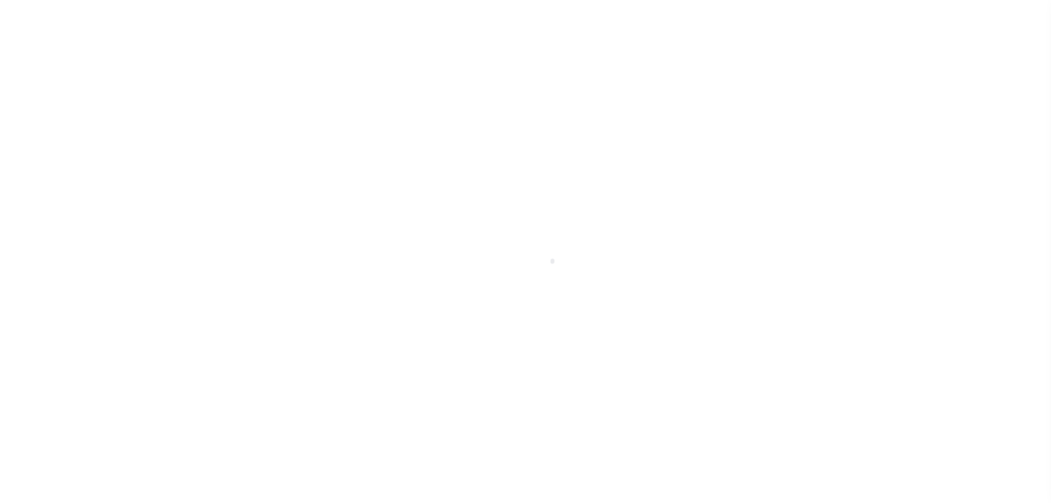
checkbox input "false"
type input "[DATE]"
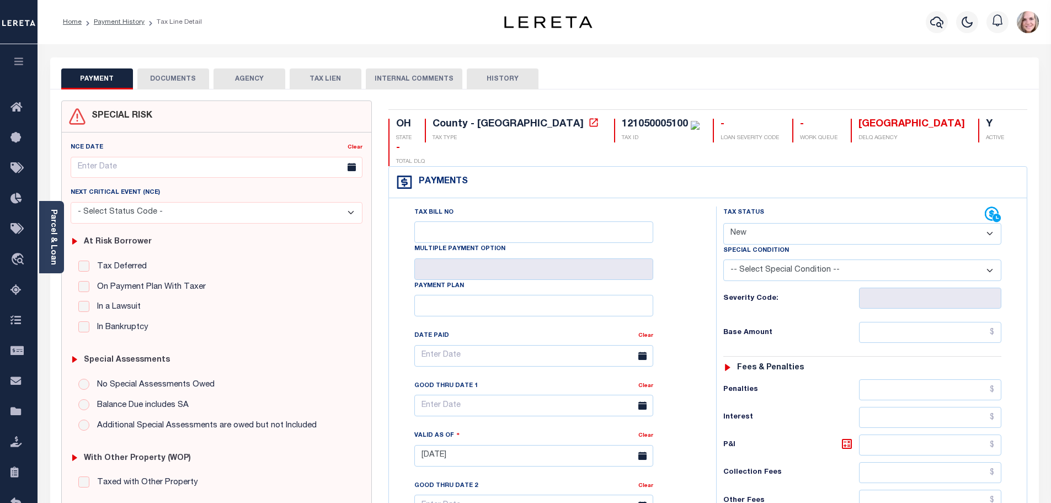
click at [743, 223] on select "- Select Status Code - Open Due/Unpaid Paid Incomplete No Tax Due Internal Refu…" at bounding box center [862, 234] width 278 height 22
click at [723, 223] on select "- Select Status Code - Open Due/Unpaid Paid Incomplete No Tax Due Internal Refu…" at bounding box center [862, 234] width 278 height 22
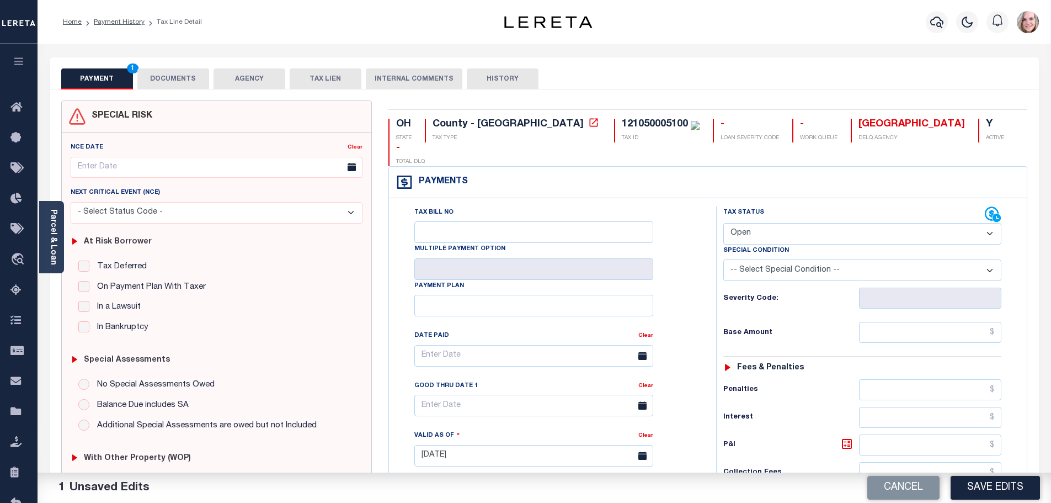
drag, startPoint x: 756, startPoint y: 207, endPoint x: 758, endPoint y: 214, distance: 6.7
click at [756, 223] on select "- Select Status Code - Open Due/Unpaid Paid Incomplete No Tax Due Internal Refu…" at bounding box center [862, 234] width 278 height 22
select select "DUE"
click at [723, 223] on select "- Select Status Code - Open Due/Unpaid Paid Incomplete No Tax Due Internal Refu…" at bounding box center [862, 234] width 278 height 22
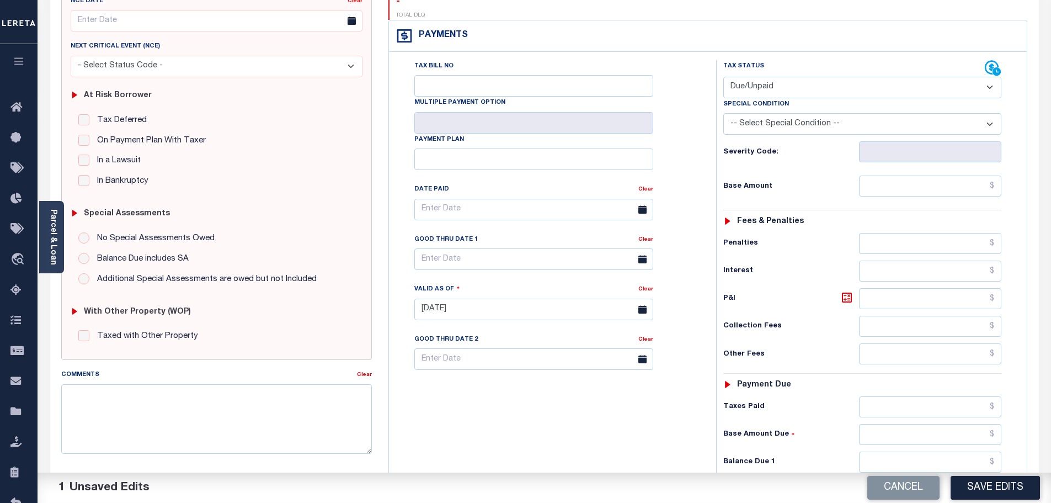
scroll to position [166, 0]
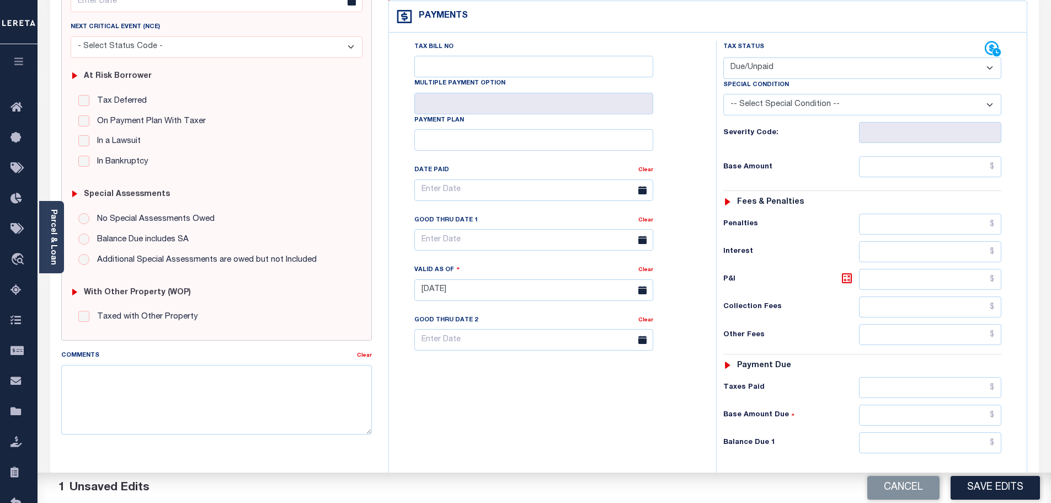
click at [771, 94] on select "-- Select Special Condition -- 3RD PARTY TAX LIEN AGENCY TAX LIEN (A.K.A Inside…" at bounding box center [862, 105] width 278 height 22
select select "20"
click at [723, 94] on select "-- Select Special Condition -- 3RD PARTY TAX LIEN AGENCY TAX LIEN (A.K.A Inside…" at bounding box center [862, 105] width 278 height 22
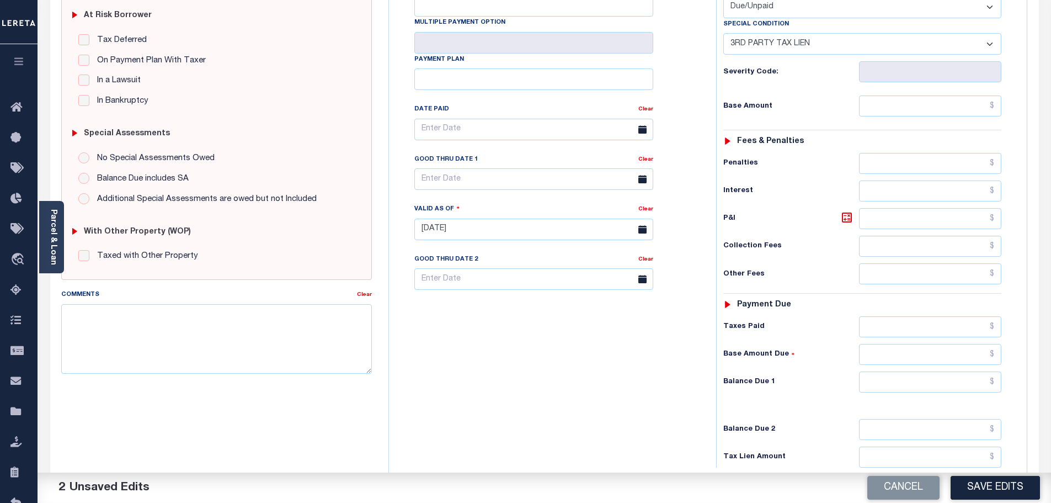
scroll to position [276, 0]
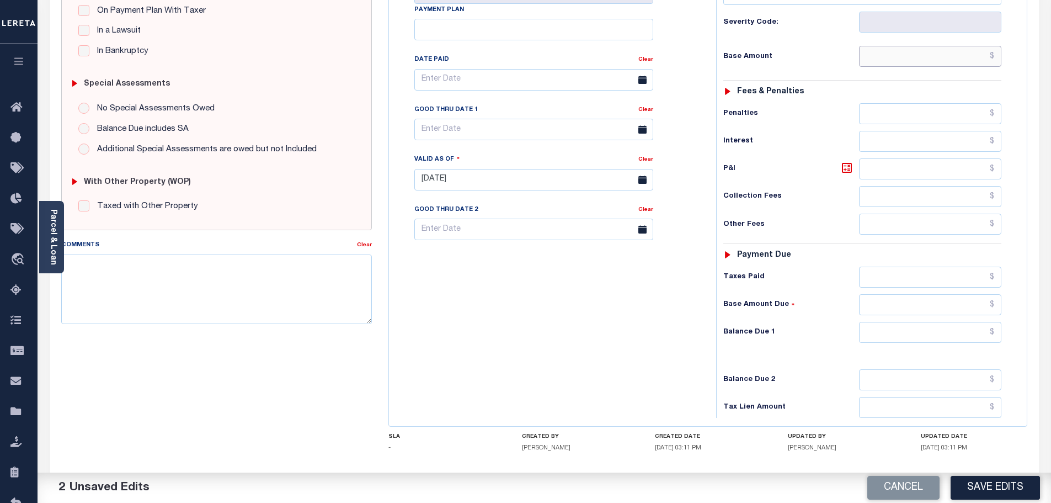
click at [901, 46] on input "text" at bounding box center [930, 56] width 143 height 21
type input "$276.03"
click at [845, 189] on div "Tax Status Status - Select Status Code -" at bounding box center [866, 173] width 300 height 487
click at [913, 294] on input "text" at bounding box center [930, 304] width 143 height 21
type input "$276.03"
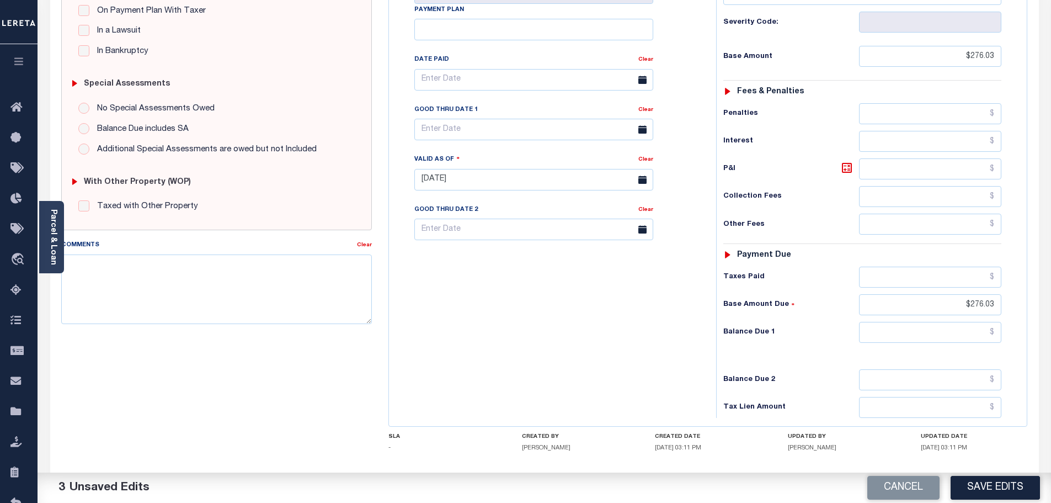
click at [823, 343] on div "Tax Status Status - Select Status Code -" at bounding box center [866, 173] width 300 height 487
click at [987, 485] on button "Save Edits" at bounding box center [995, 488] width 89 height 24
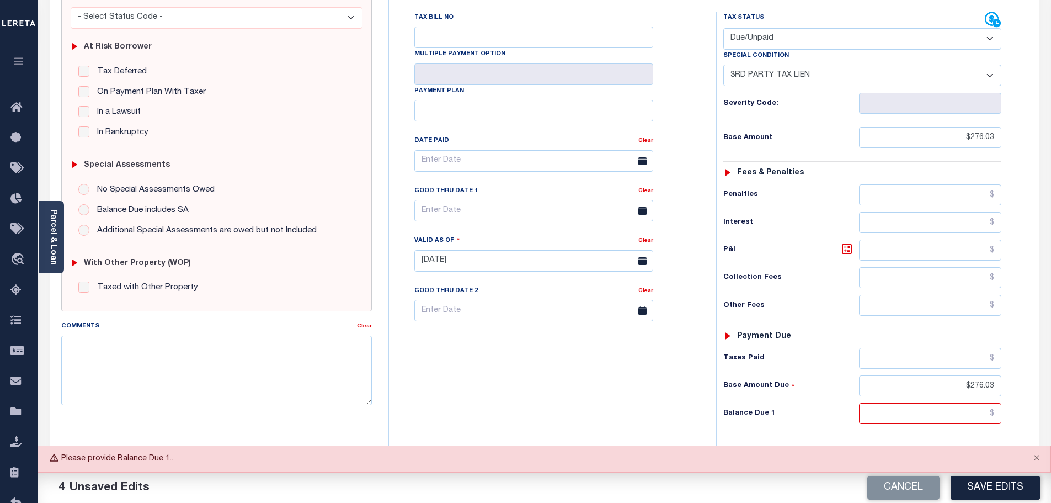
scroll to position [221, 0]
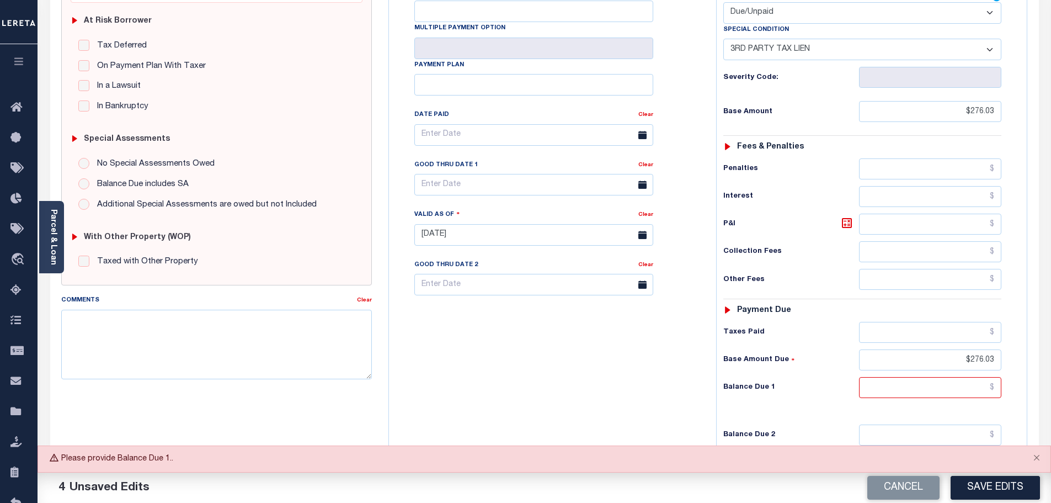
click at [67, 410] on div "SPECIAL RISK NCE Date Clear - Select Status Code -" at bounding box center [217, 234] width 328 height 708
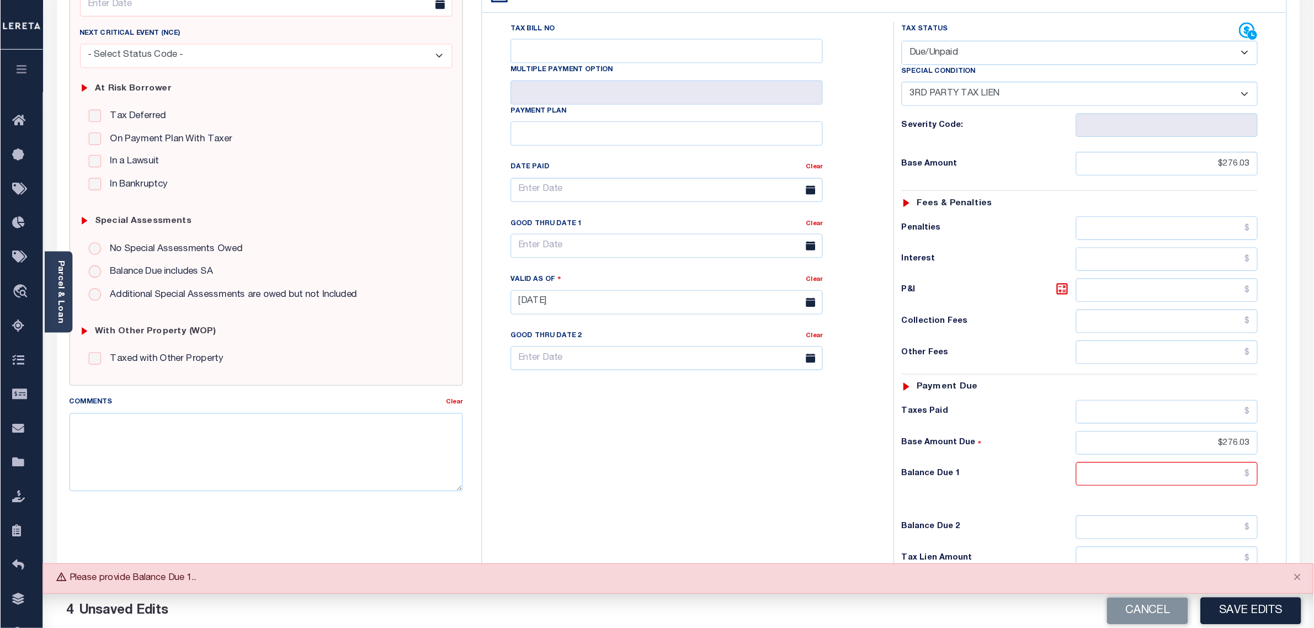
scroll to position [163, 0]
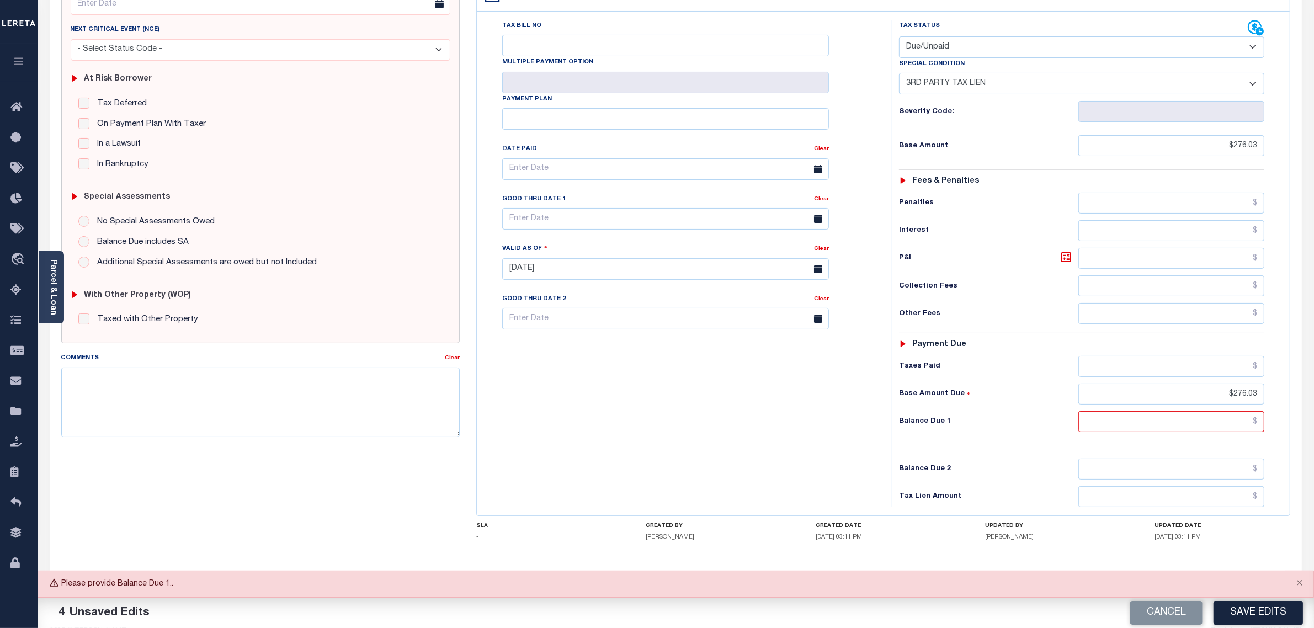
drag, startPoint x: 1059, startPoint y: 25, endPoint x: 737, endPoint y: 433, distance: 519.8
click at [737, 434] on div "Tax Bill No Multiple Payment Option Payment Plan Clear" at bounding box center [681, 263] width 404 height 487
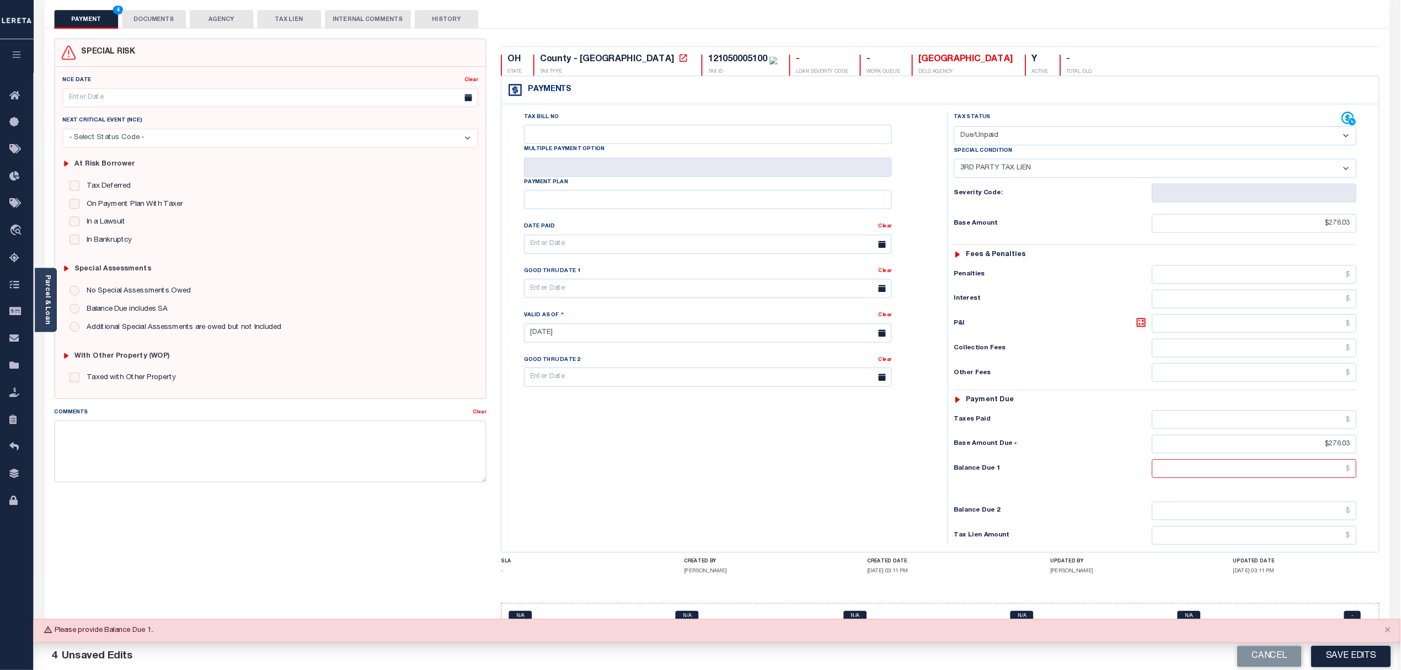
scroll to position [0, 0]
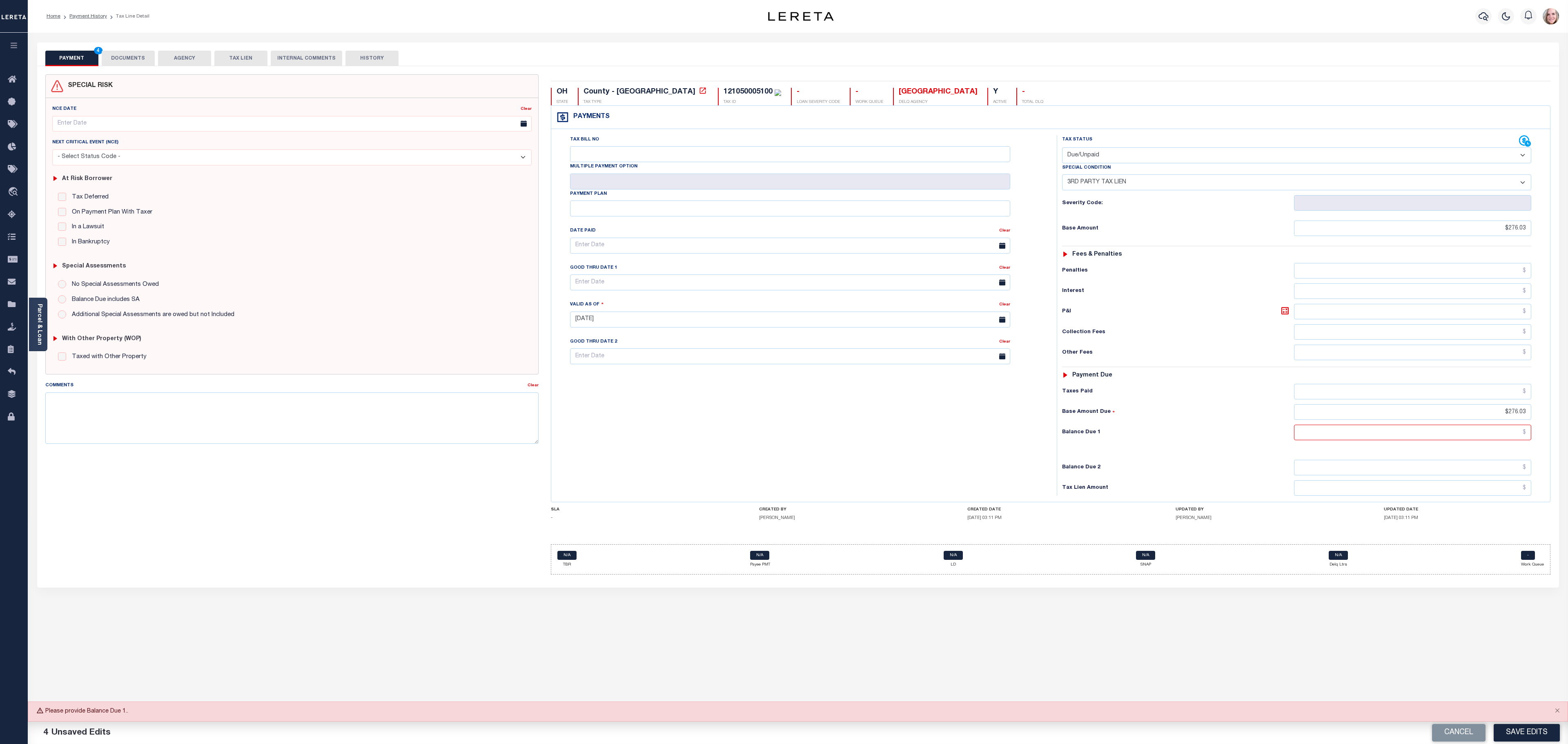
drag, startPoint x: 967, startPoint y: 0, endPoint x: 955, endPoint y: 458, distance: 458.2
click at [778, 372] on div "Tax Bill No Multiple Payment Option Payment Plan Clear" at bounding box center [802, 315] width 497 height 361
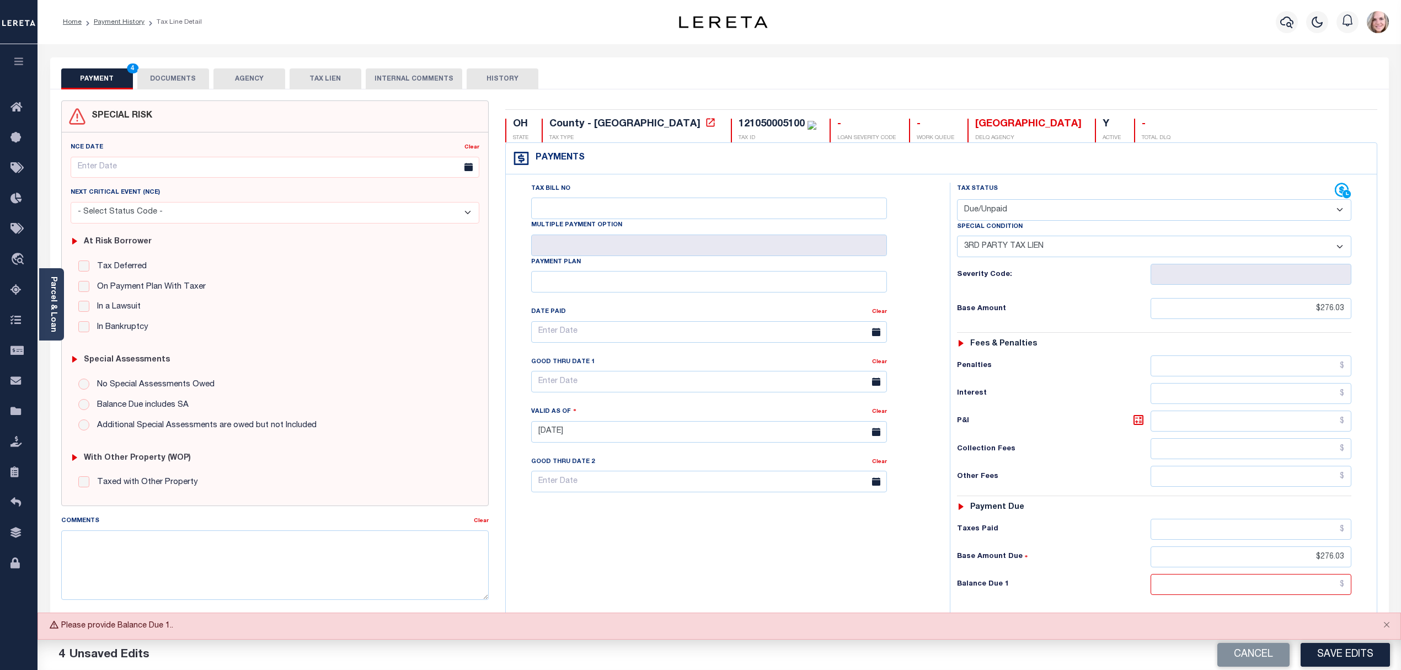
drag, startPoint x: 2071, startPoint y: 1, endPoint x: 967, endPoint y: 365, distance: 1162.6
click at [967, 365] on h6 "Penalties" at bounding box center [1054, 365] width 194 height 9
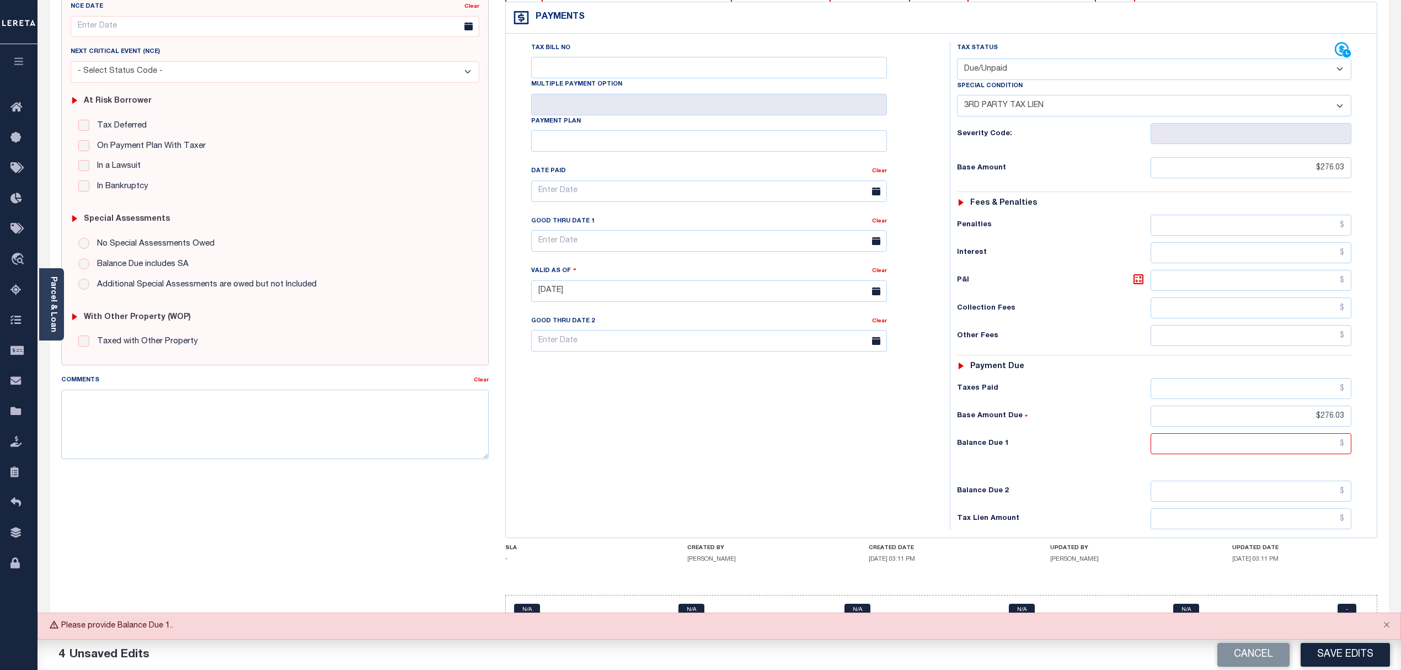
scroll to position [73, 0]
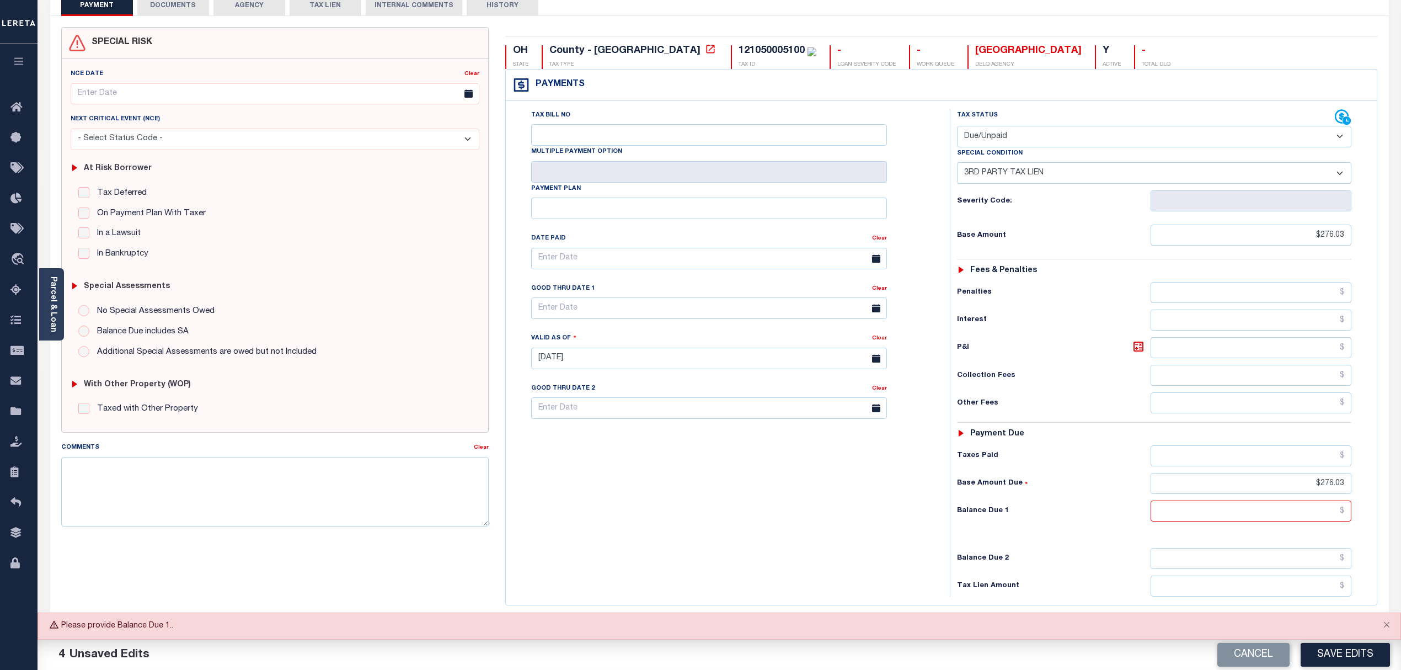
drag, startPoint x: 1088, startPoint y: 329, endPoint x: 1147, endPoint y: 307, distance: 62.5
click at [1051, 328] on div "Interest" at bounding box center [1154, 320] width 395 height 21
click at [1051, 237] on input "$276.03" at bounding box center [1251, 235] width 201 height 21
click at [1051, 236] on input "$276.03" at bounding box center [1251, 235] width 201 height 21
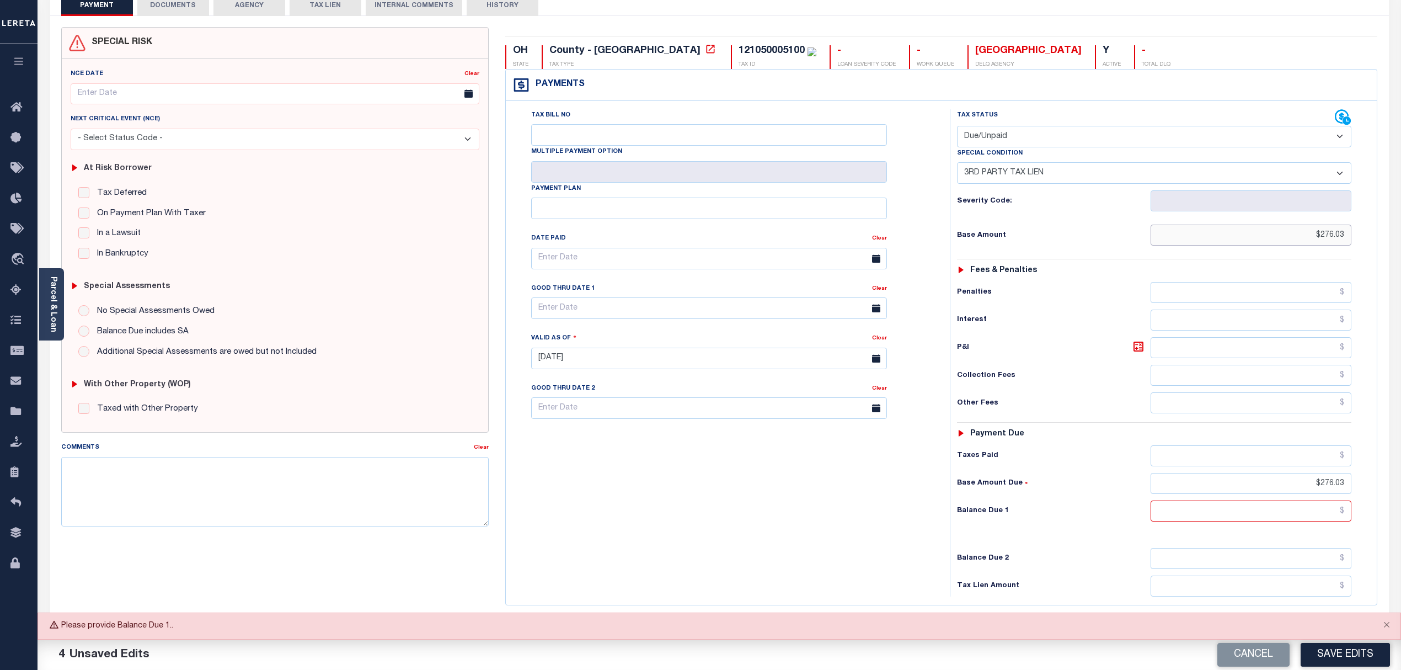
drag, startPoint x: 1350, startPoint y: 236, endPoint x: 1340, endPoint y: 237, distance: 10.0
click at [1051, 237] on input "$276.03" at bounding box center [1251, 235] width 201 height 21
click at [1051, 238] on input "$276.03" at bounding box center [1251, 235] width 201 height 21
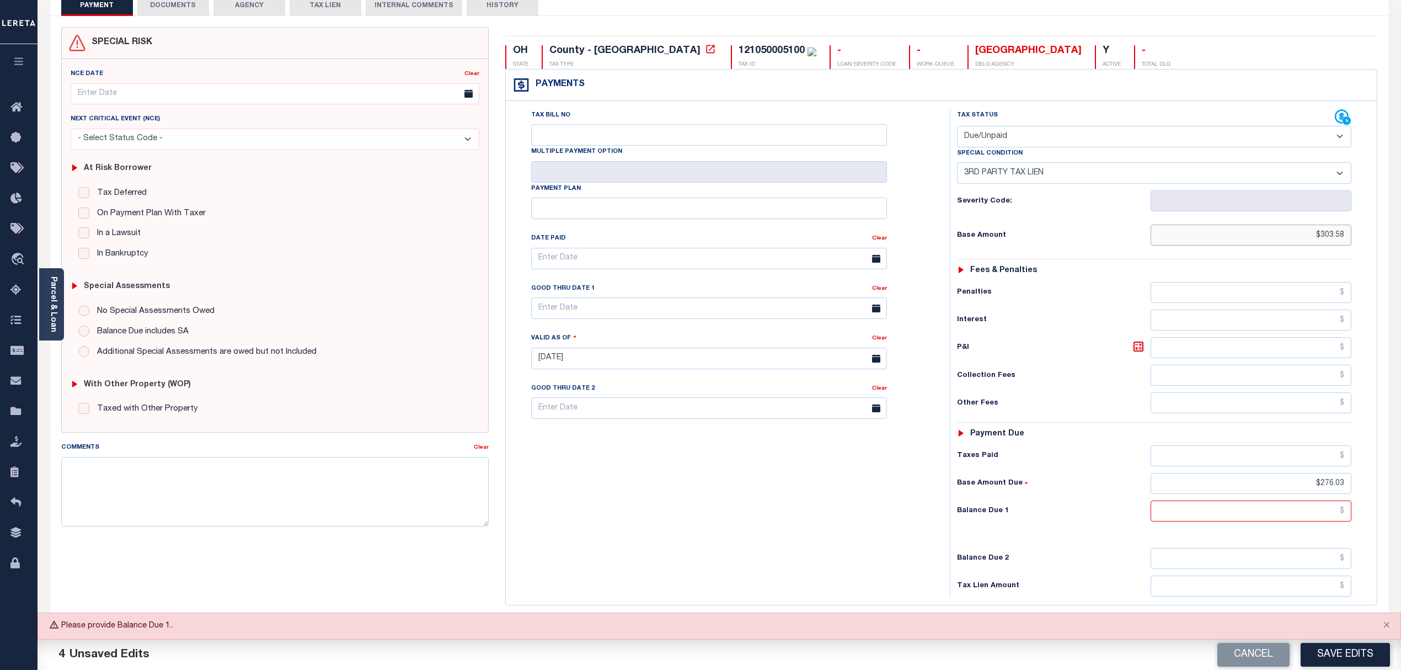
type input "$303.58"
click at [1051, 488] on input "$276.03" at bounding box center [1251, 483] width 201 height 21
type input "$303.58"
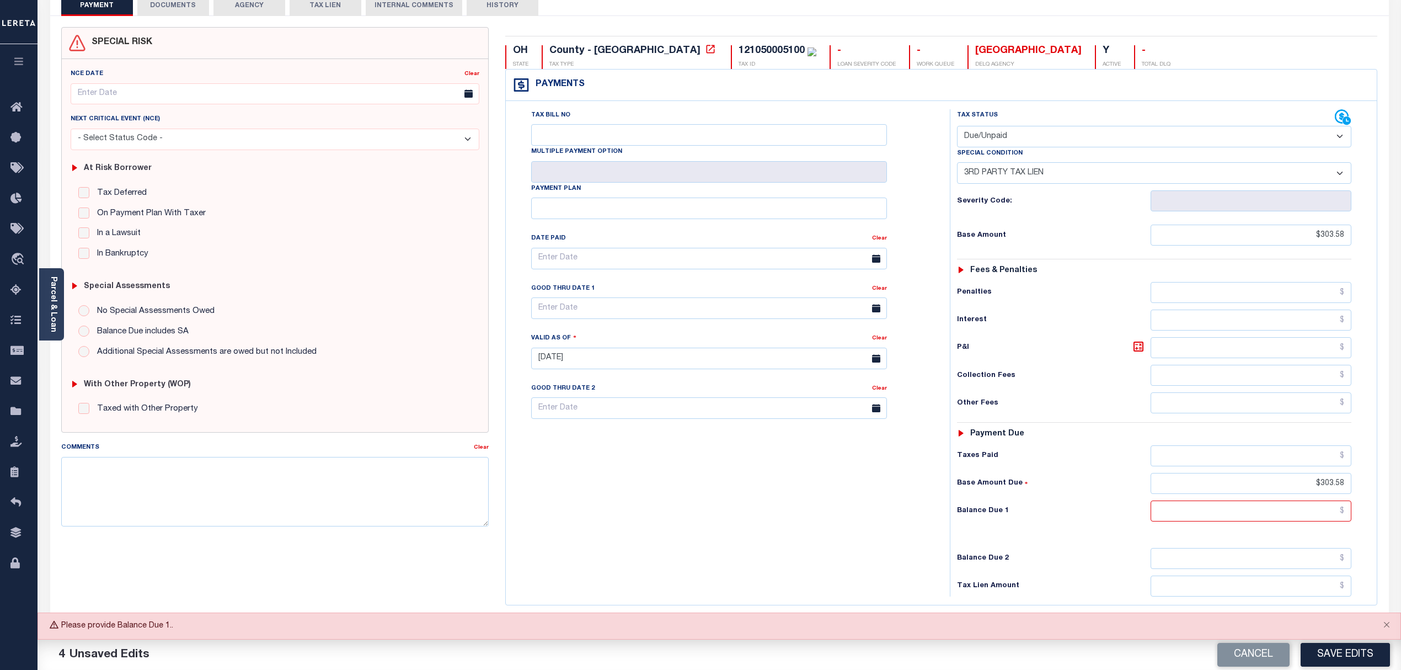
click at [854, 500] on div "Tax Bill No Multiple Payment Option Payment Plan Clear" at bounding box center [725, 352] width 433 height 487
click at [1051, 502] on input "text" at bounding box center [1251, 510] width 201 height 21
type input "$"
type input "$30.36"
click at [1051, 502] on button "Save Edits" at bounding box center [1345, 655] width 89 height 24
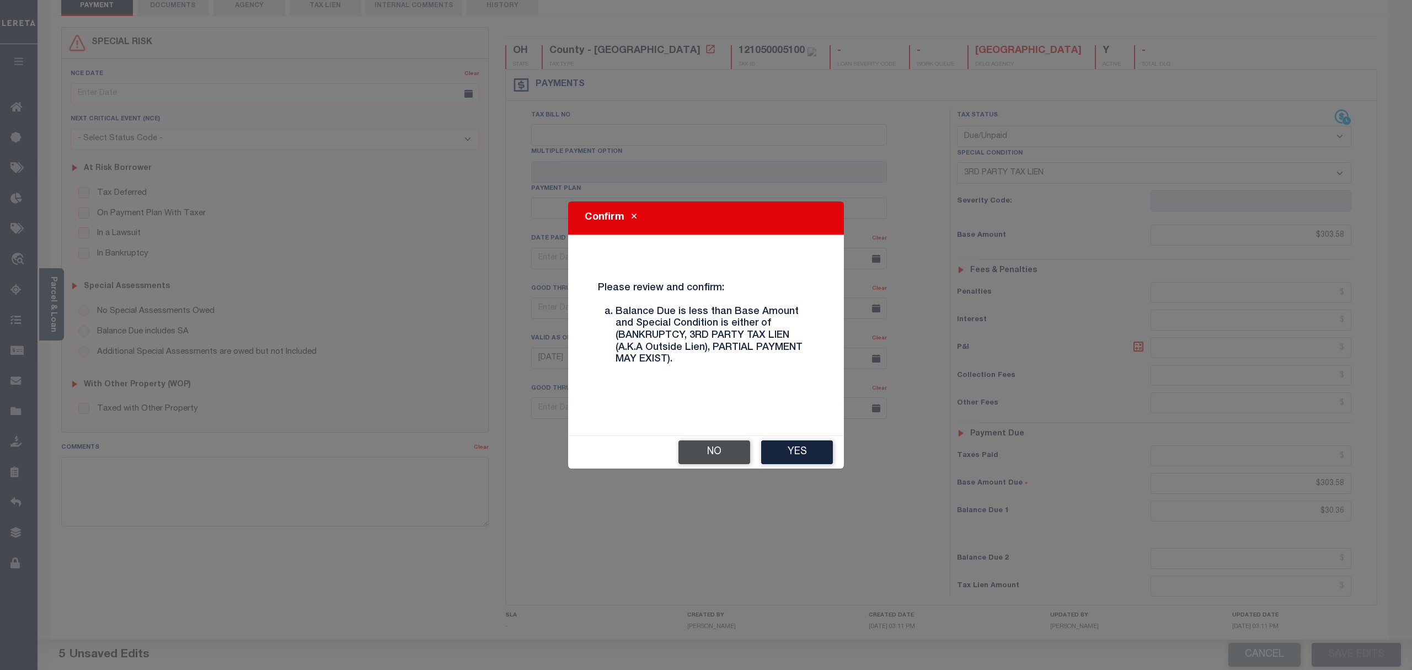
click at [700, 447] on button "No" at bounding box center [715, 452] width 72 height 24
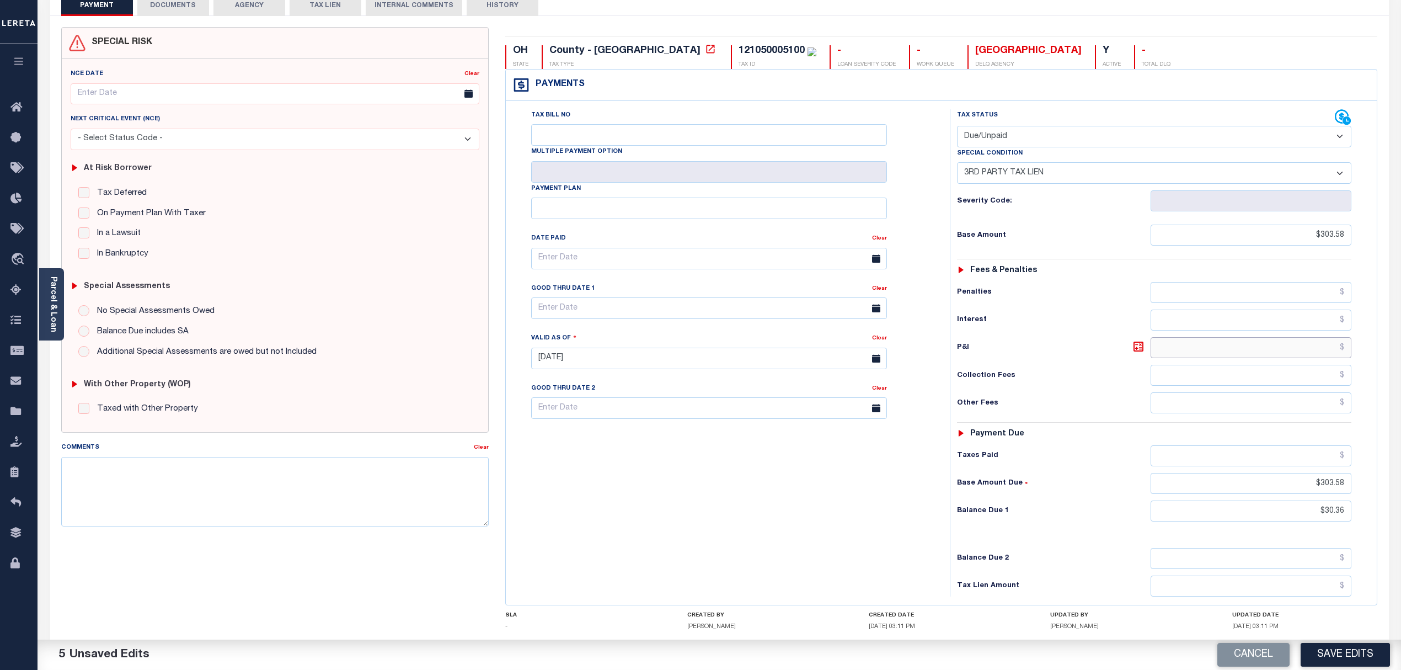
click at [1051, 351] on input "text" at bounding box center [1251, 347] width 201 height 21
click at [1051, 452] on input "text" at bounding box center [1251, 455] width 201 height 21
click at [1051, 358] on input "text" at bounding box center [1251, 347] width 201 height 21
type input "$30.36"
click at [1051, 502] on input "$30.36" at bounding box center [1251, 510] width 201 height 21
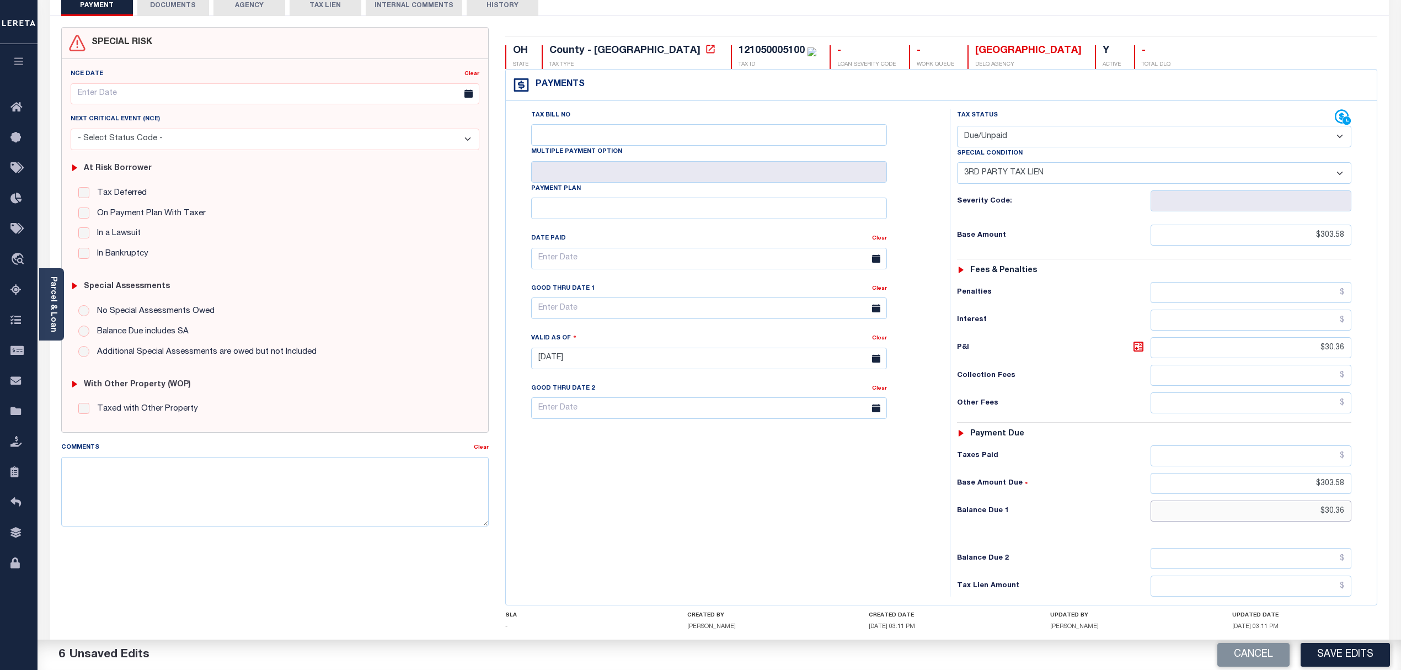
click at [1051, 502] on input "$30.36" at bounding box center [1251, 510] width 201 height 21
click at [1051, 502] on input "text" at bounding box center [1251, 510] width 201 height 21
type input "$333.94"
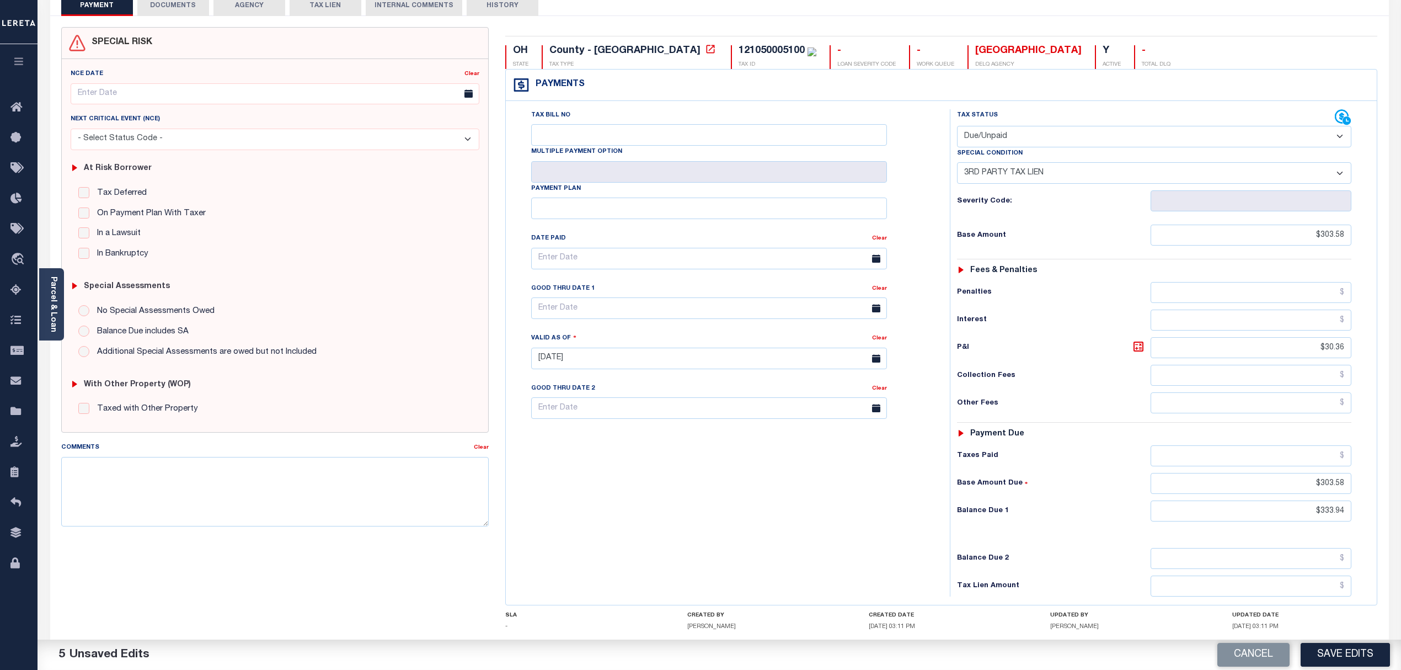
click at [1051, 502] on button "Save Edits" at bounding box center [1345, 655] width 89 height 24
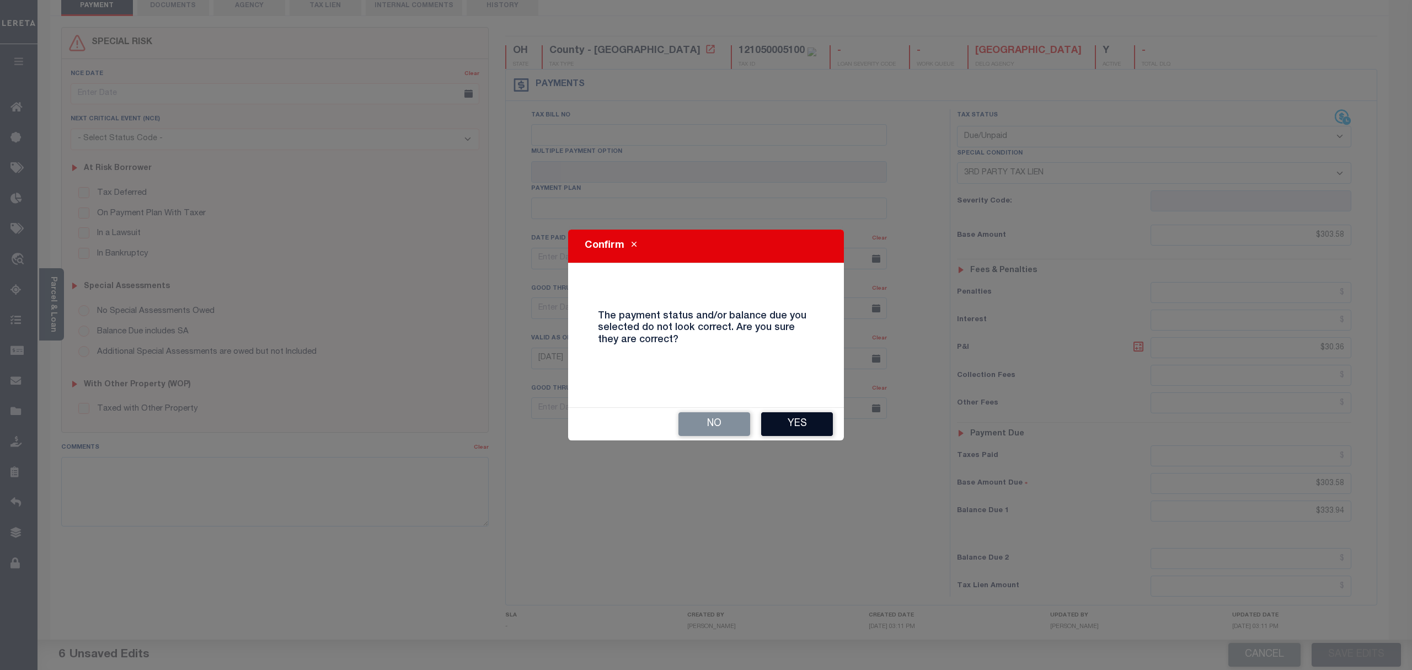
click at [804, 422] on button "Yes" at bounding box center [797, 424] width 72 height 24
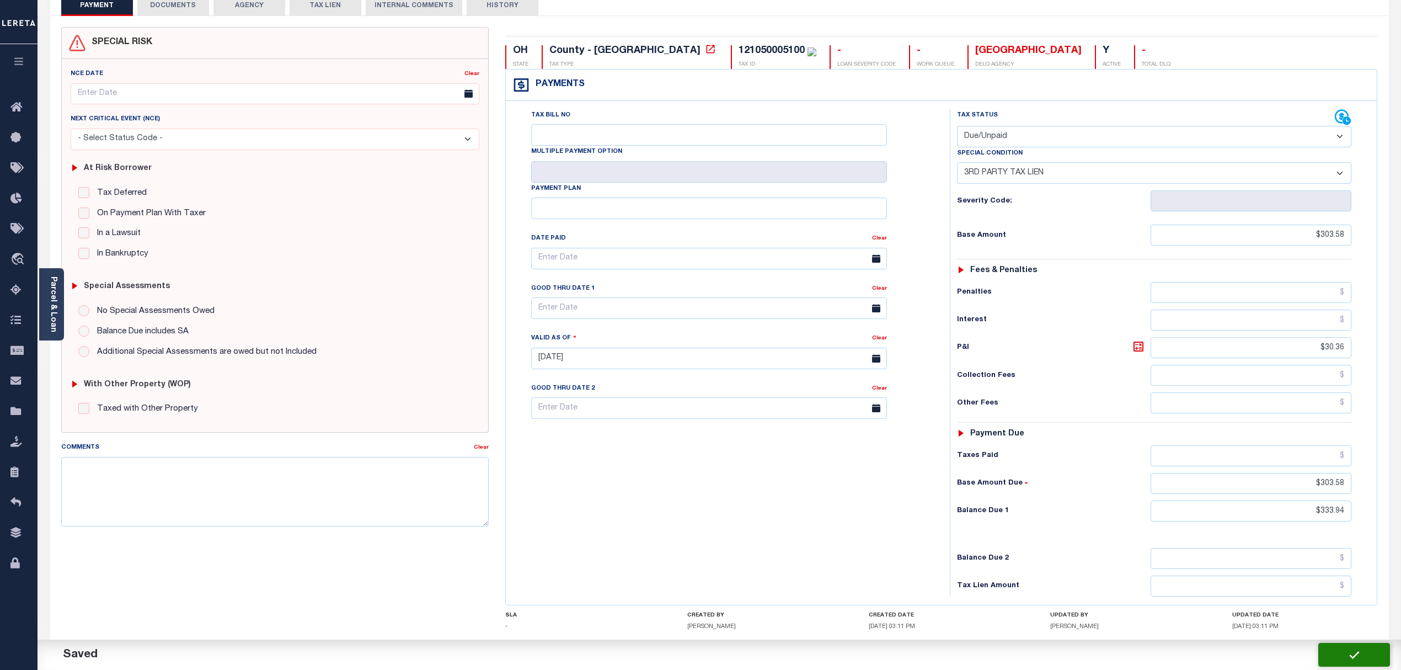
checkbox input "false"
type input "0"
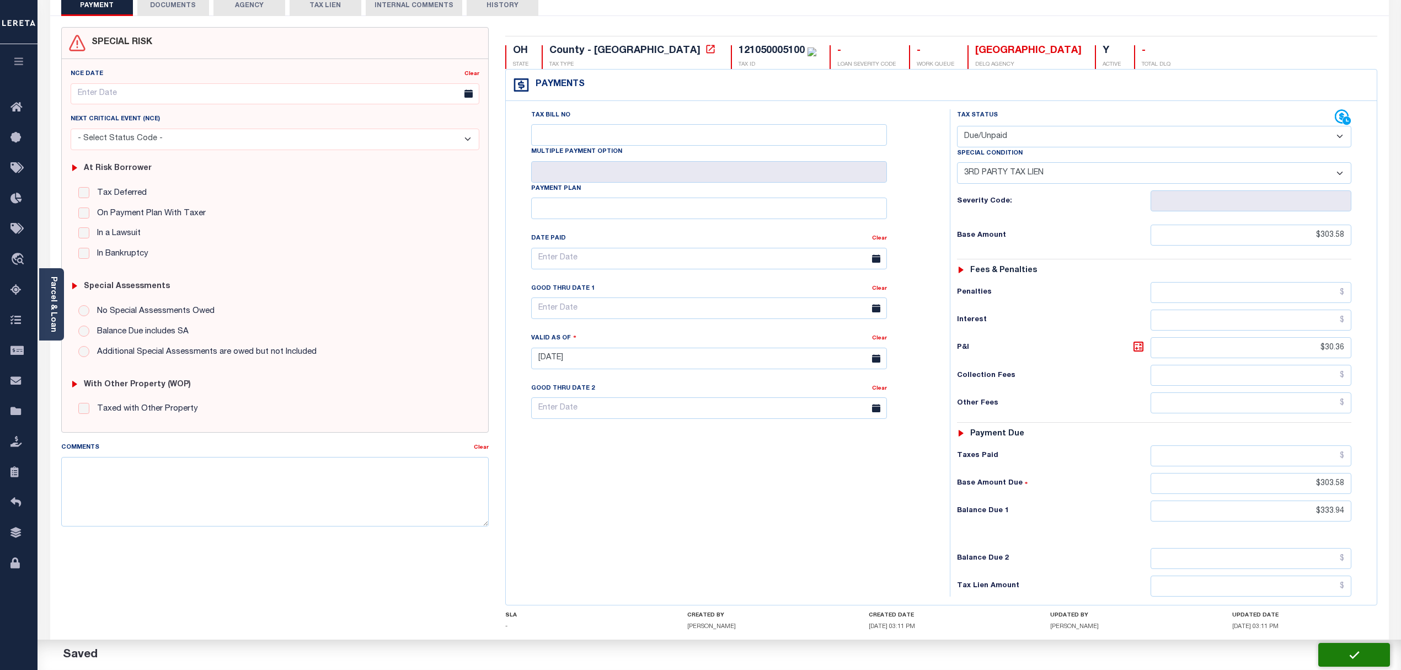
type input "$303.58"
type input "$30.36"
type input "$303.58"
type input "$333.94"
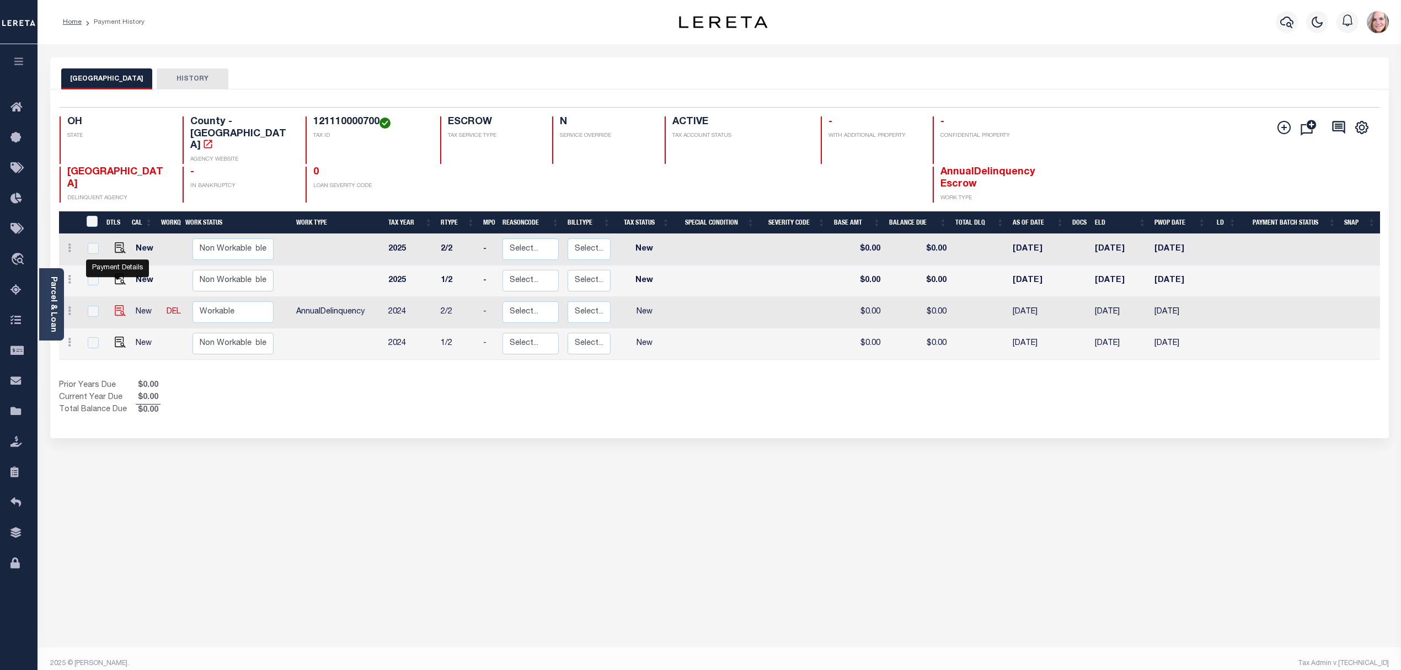
click at [115, 305] on img "" at bounding box center [120, 310] width 11 height 11
checkbox input "true"
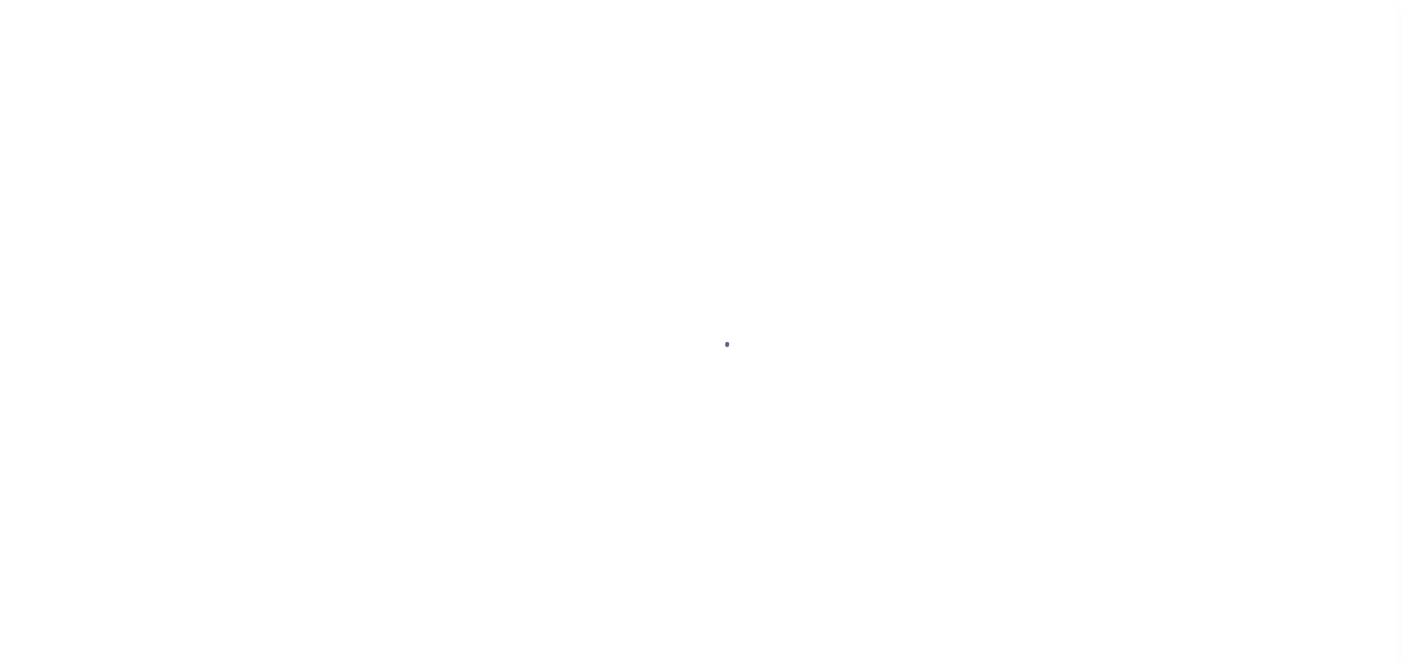
checkbox input "false"
type input "[DATE]"
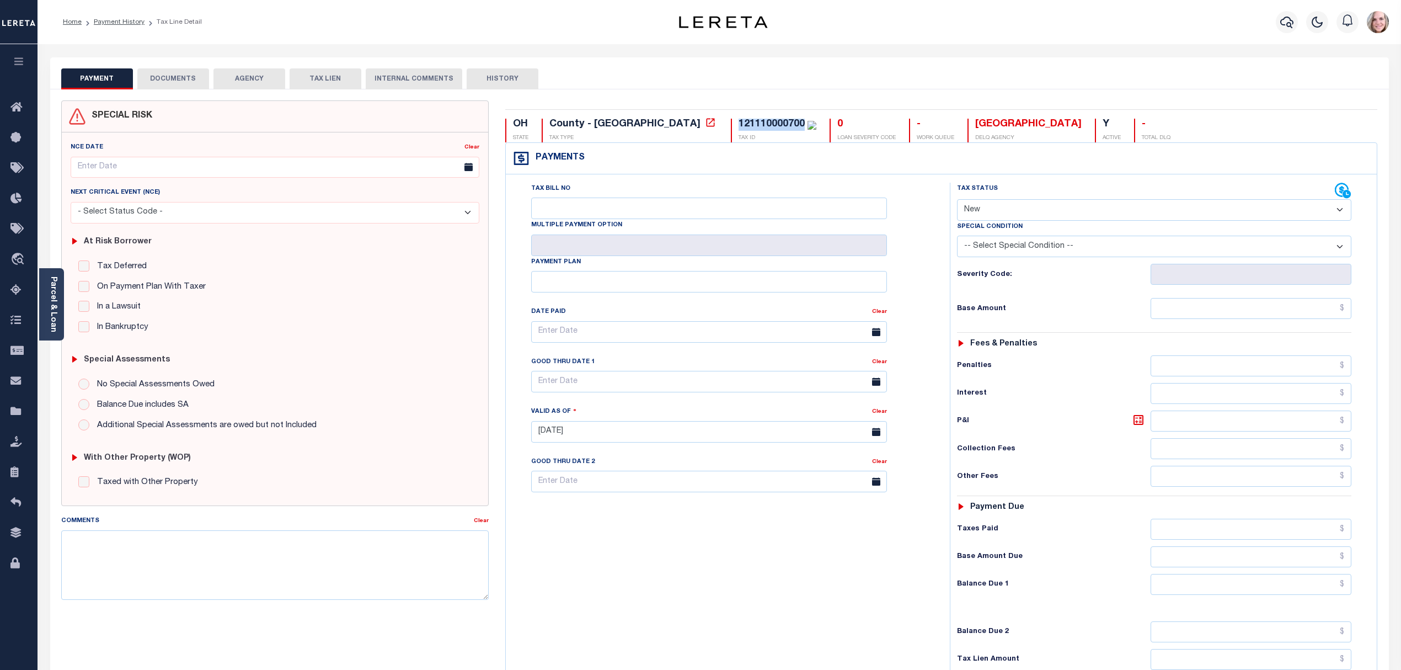
drag, startPoint x: 646, startPoint y: 127, endPoint x: 711, endPoint y: 126, distance: 65.1
click at [739, 126] on div "121110000700" at bounding box center [778, 125] width 78 height 12
copy div "121110000700"
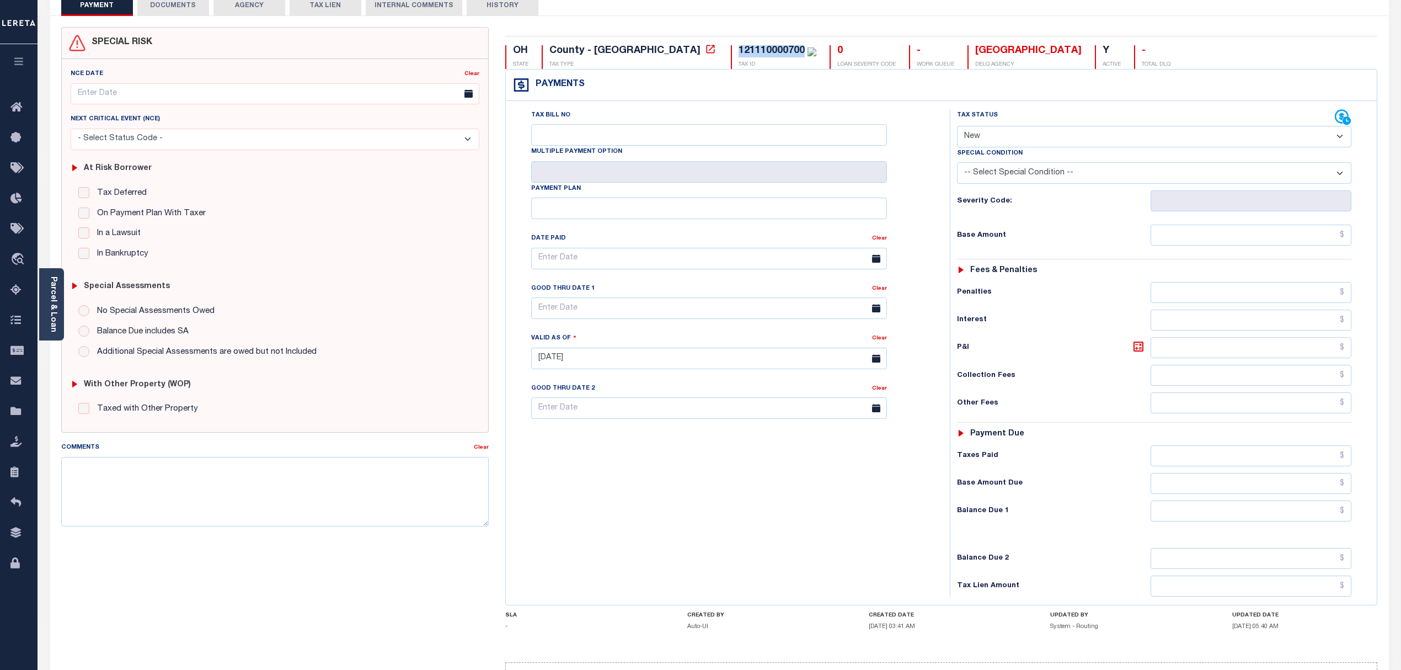
click at [1008, 141] on select "- Select Status Code - Open Due/Unpaid Paid Incomplete No Tax Due Internal Refu…" at bounding box center [1154, 137] width 395 height 22
select select "DUE"
click at [957, 127] on select "- Select Status Code - Open Due/Unpaid Paid Incomplete No Tax Due Internal Refu…" at bounding box center [1154, 137] width 395 height 22
type input "[DATE]"
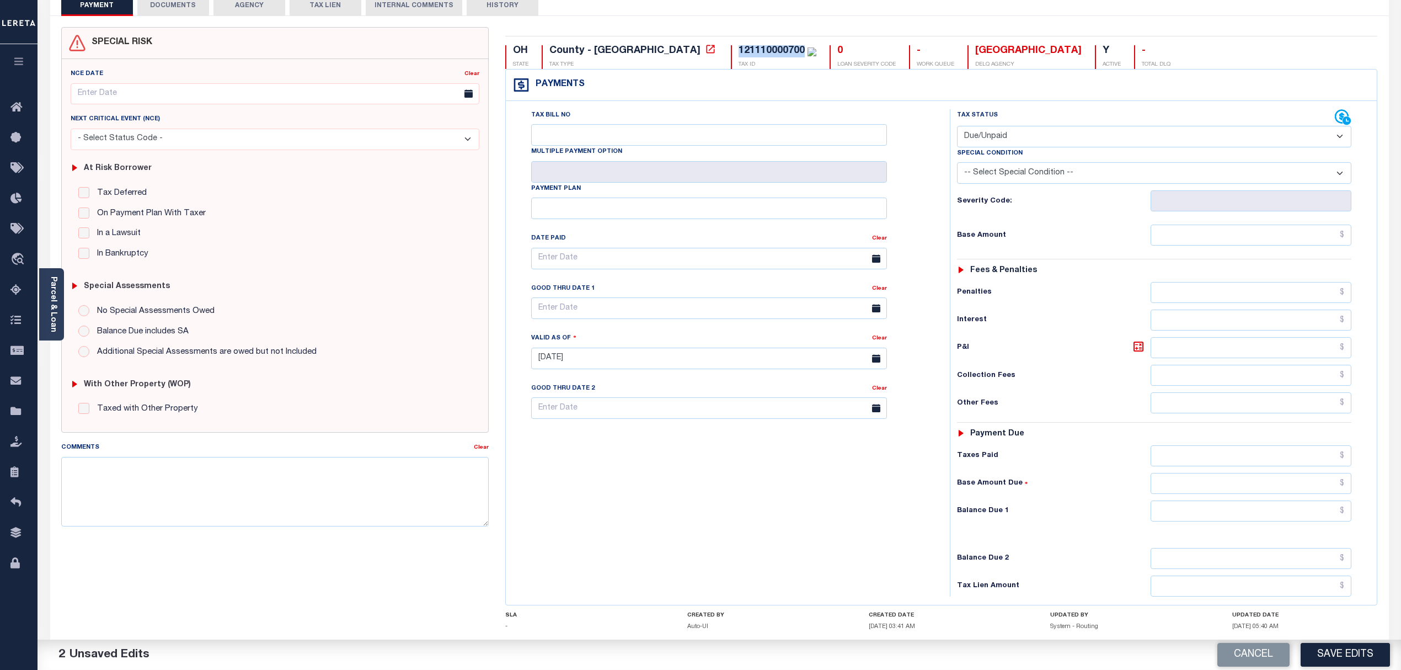
click at [1026, 134] on select "- Select Status Code - Open Due/Unpaid Paid Incomplete No Tax Due Internal Refu…" at bounding box center [1154, 137] width 395 height 22
select select "NTX"
click at [957, 127] on select "- Select Status Code - Open Due/Unpaid Paid Incomplete No Tax Due Internal Refu…" at bounding box center [1154, 137] width 395 height 22
click at [1032, 174] on select "-- Select Special Condition -- 3RD PARTY TAX LIEN AGENCY TAX LIEN (A.K.A Inside…" at bounding box center [1154, 173] width 395 height 22
select select "5"
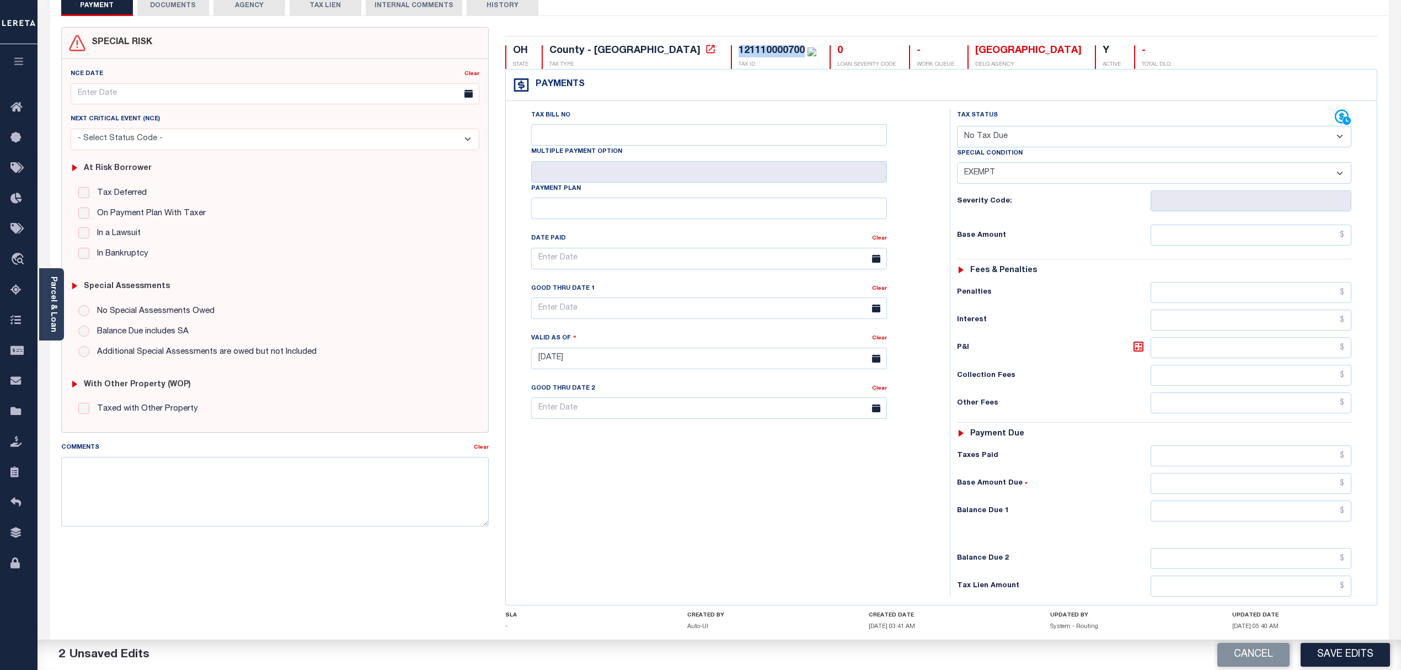
click at [957, 164] on select "-- Select Special Condition -- 3RD PARTY TAX LIEN AGENCY TAX LIEN (A.K.A Inside…" at bounding box center [1154, 173] width 395 height 22
click at [1346, 652] on button "Save Edits" at bounding box center [1345, 655] width 89 height 24
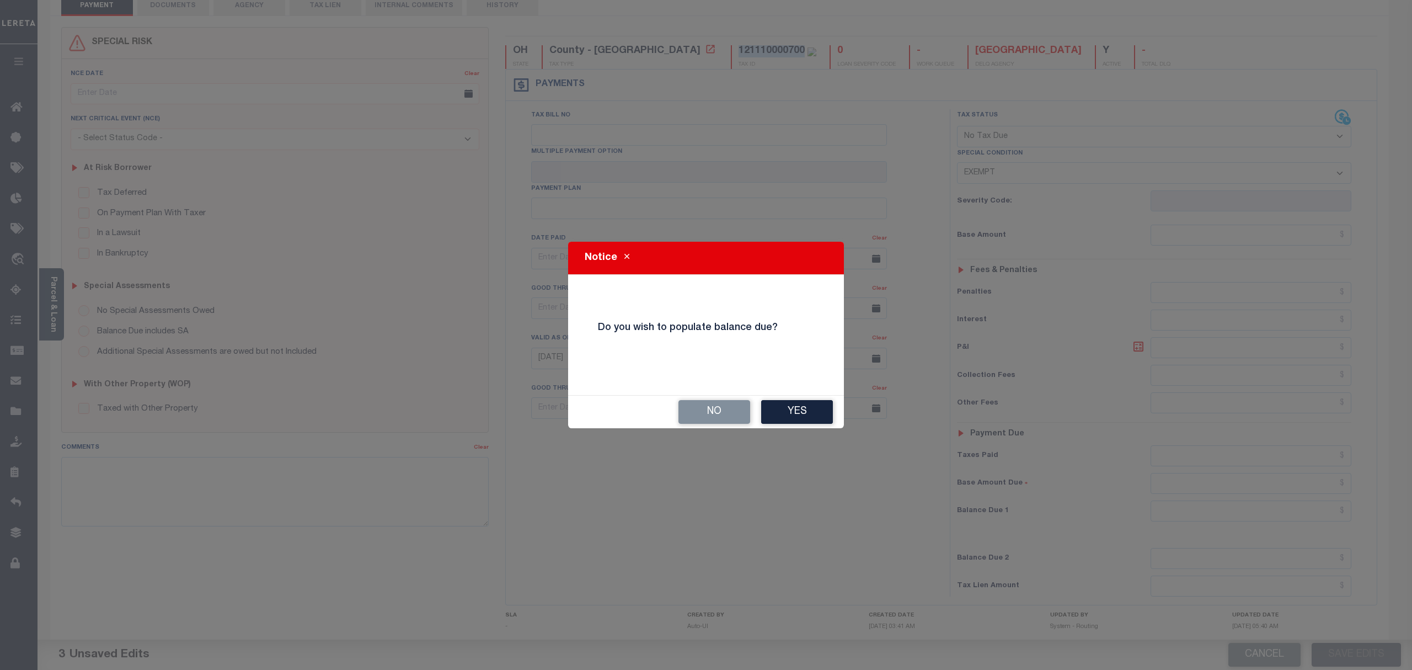
click at [724, 411] on button "No" at bounding box center [715, 412] width 72 height 24
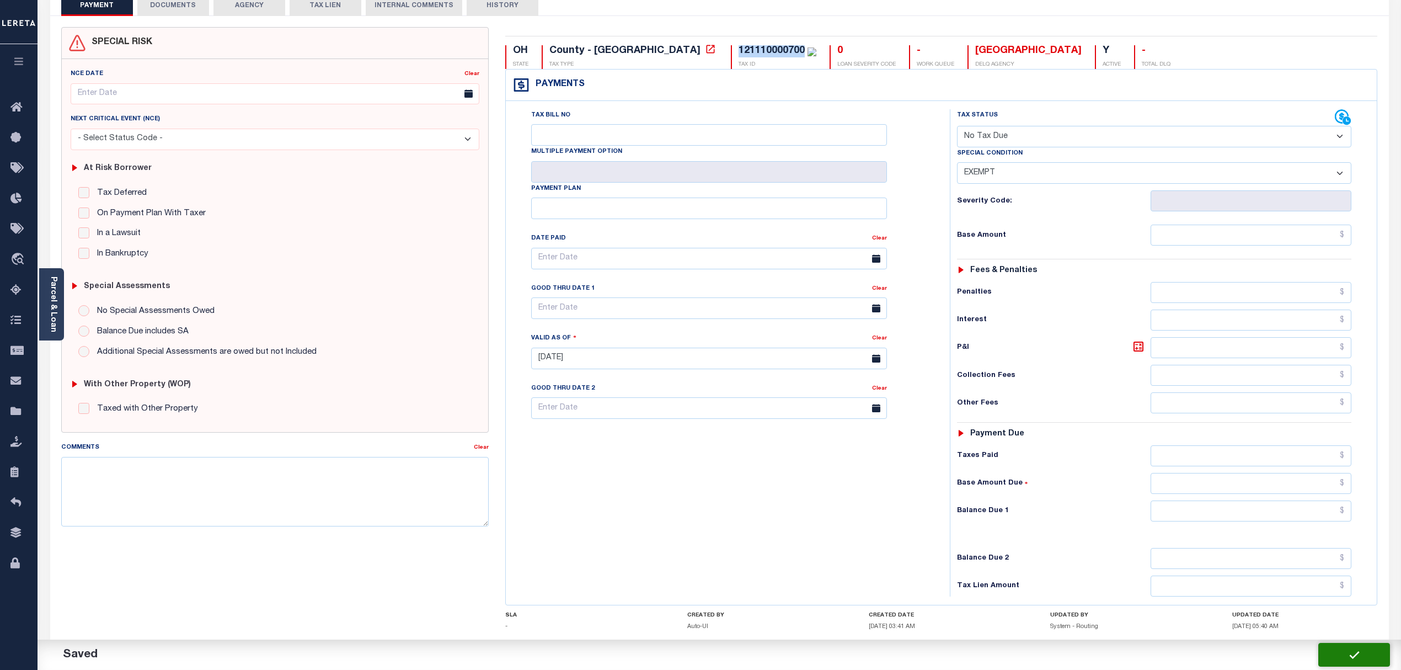
checkbox input "false"
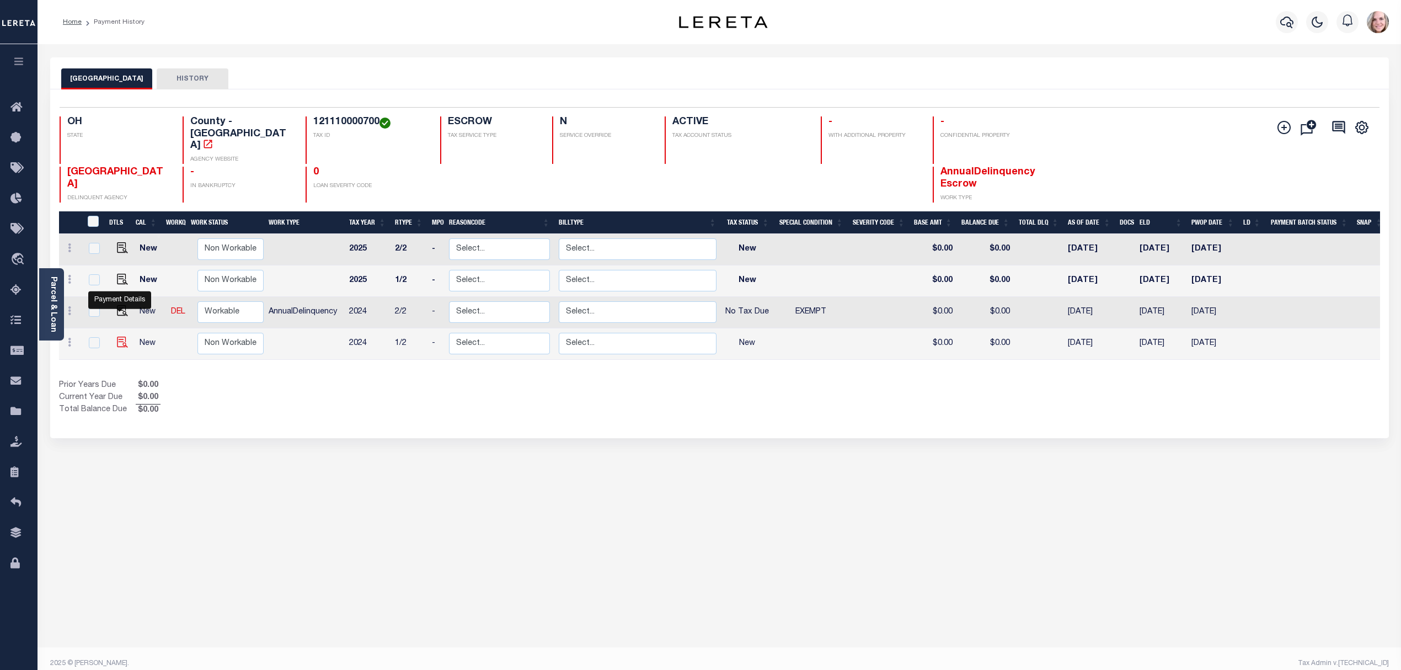
click at [119, 337] on img "" at bounding box center [122, 342] width 11 height 11
checkbox input "true"
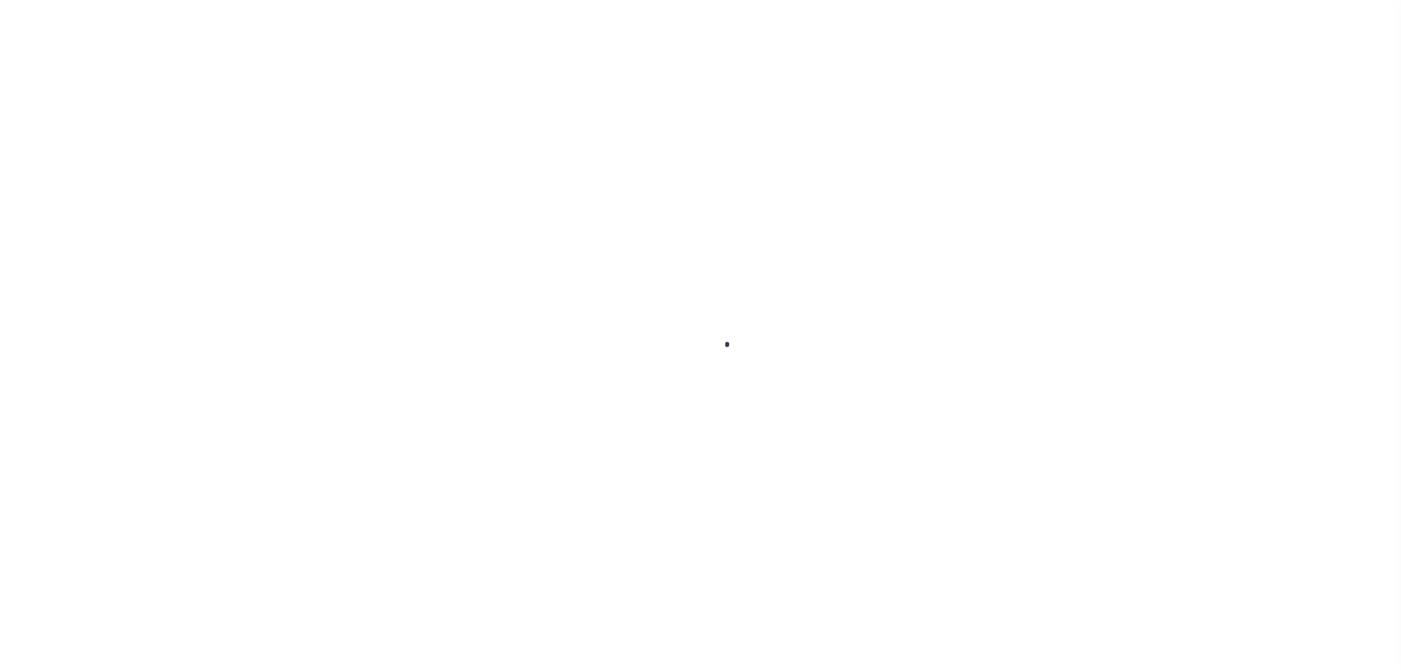
checkbox input "false"
type input "[DATE]"
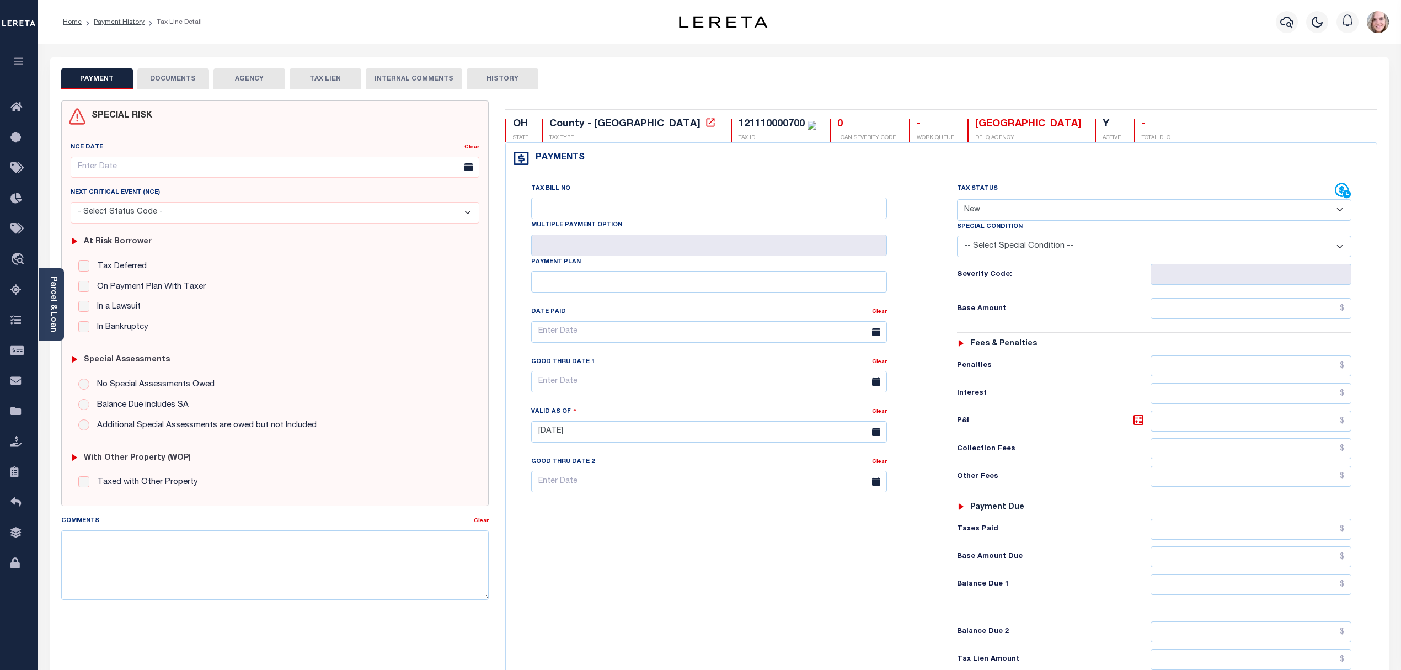
click at [1014, 217] on select "- Select Status Code - Open Due/Unpaid Paid Incomplete No Tax Due Internal Refu…" at bounding box center [1154, 210] width 395 height 22
select select "NTX"
click at [957, 200] on select "- Select Status Code - Open Due/Unpaid Paid Incomplete No Tax Due Internal Refu…" at bounding box center [1154, 210] width 395 height 22
type input "[DATE]"
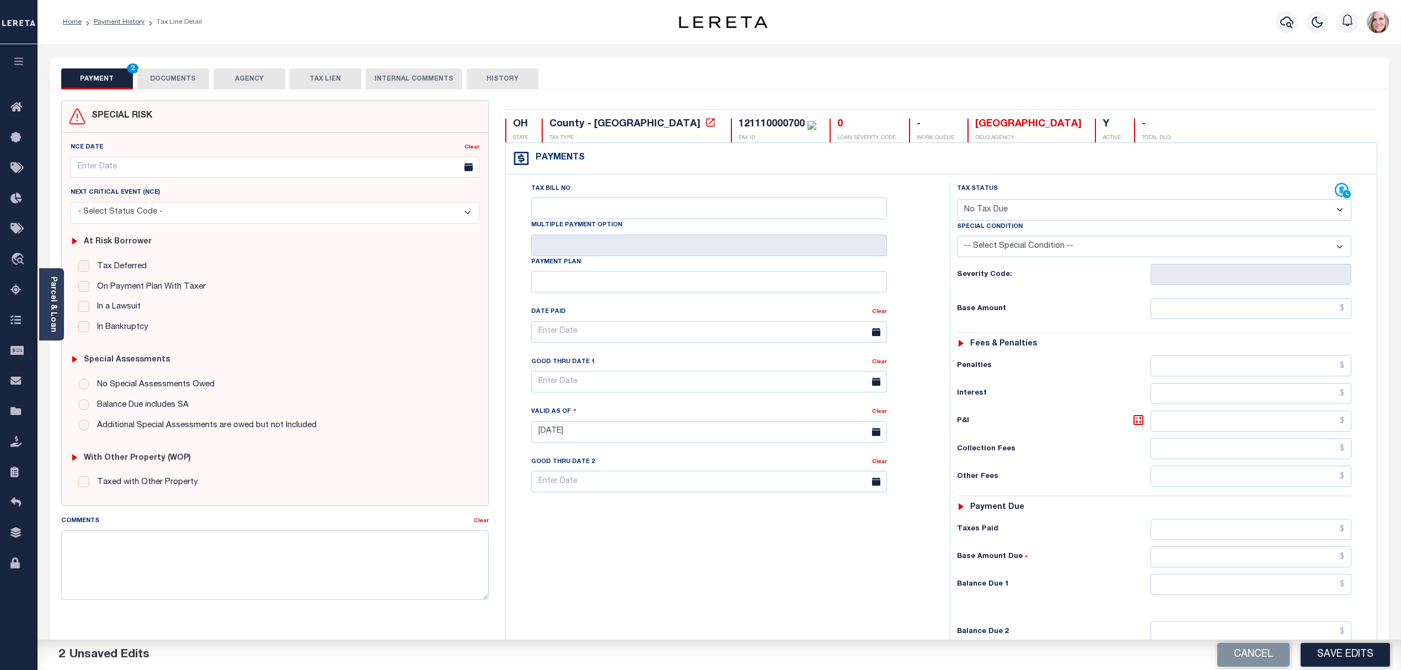
click at [1018, 248] on select "-- Select Special Condition -- 3RD PARTY TAX LIEN AGENCY TAX LIEN (A.K.A Inside…" at bounding box center [1154, 247] width 395 height 22
select select "5"
click at [957, 238] on select "-- Select Special Condition -- 3RD PARTY TAX LIEN AGENCY TAX LIEN (A.K.A Inside…" at bounding box center [1154, 247] width 395 height 22
click at [1343, 650] on button "Save Edits" at bounding box center [1345, 655] width 89 height 24
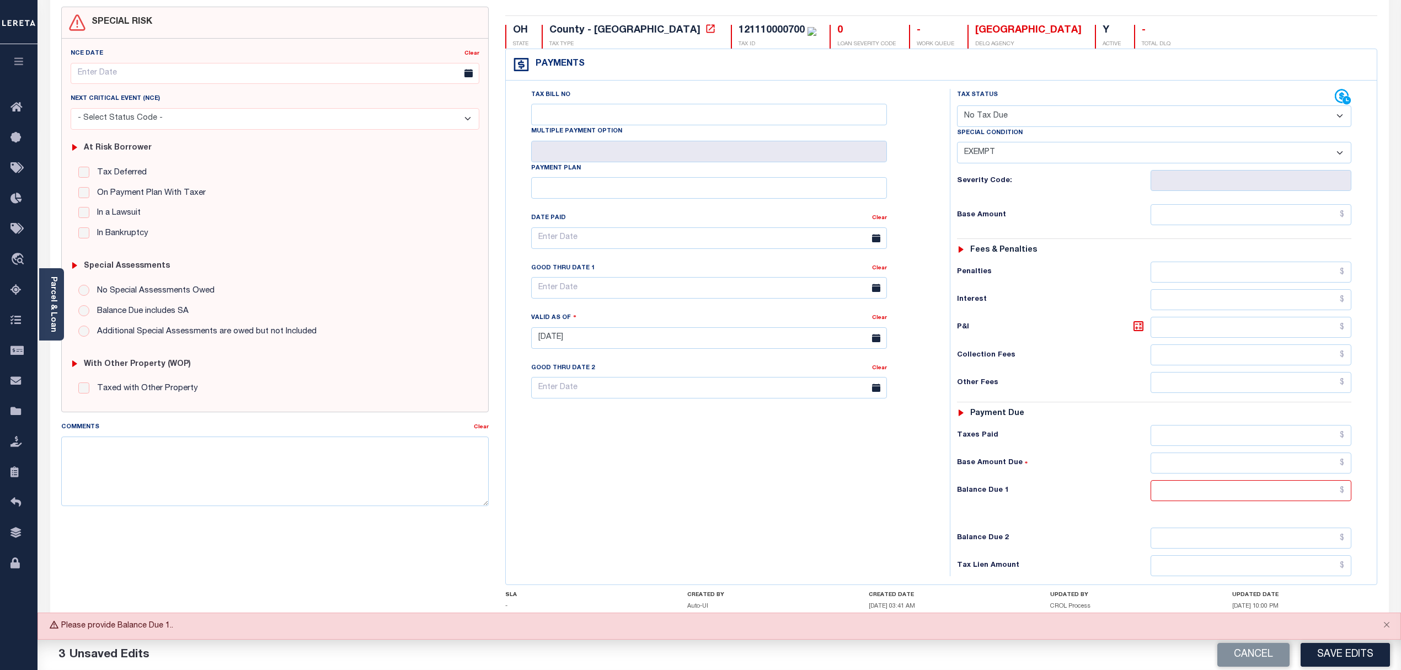
scroll to position [147, 0]
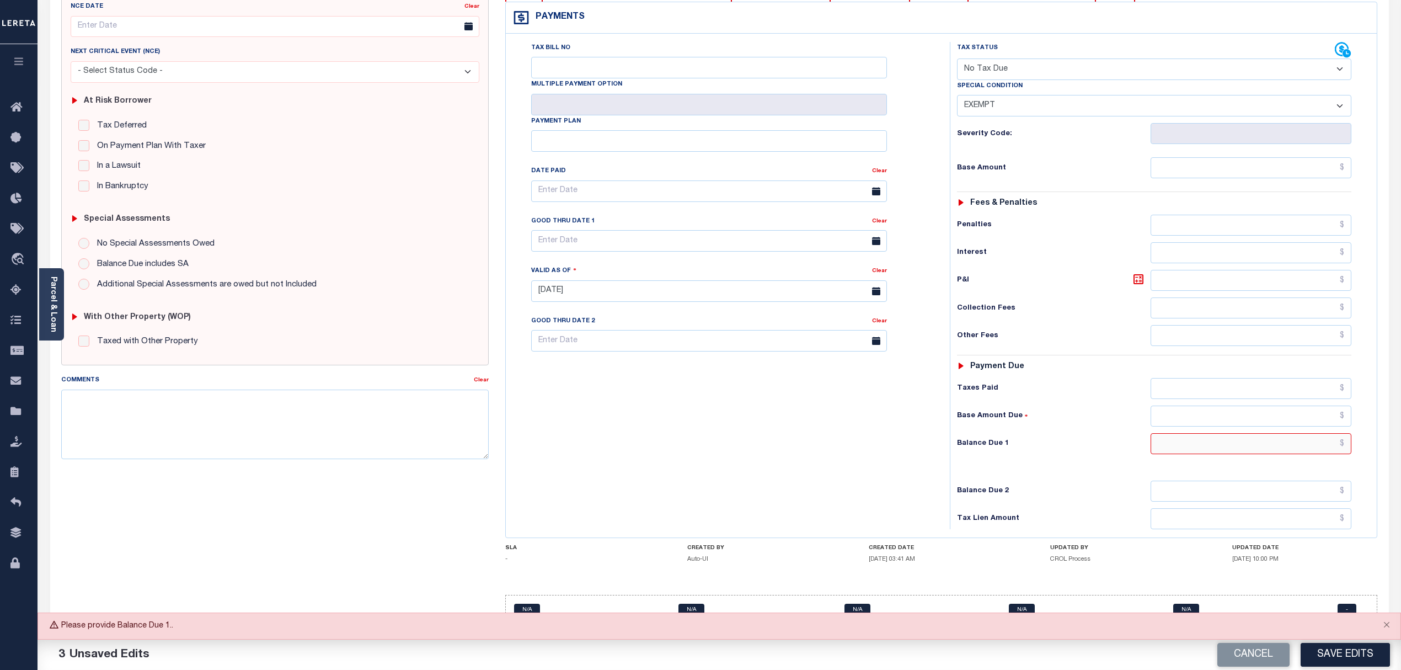
click at [1183, 444] on input "text" at bounding box center [1251, 443] width 201 height 21
type input "$0.00"
click at [1089, 470] on div "Tax Status Status - Select Status Code -" at bounding box center [1158, 285] width 417 height 487
click at [1362, 656] on button "Save Edits" at bounding box center [1345, 655] width 89 height 24
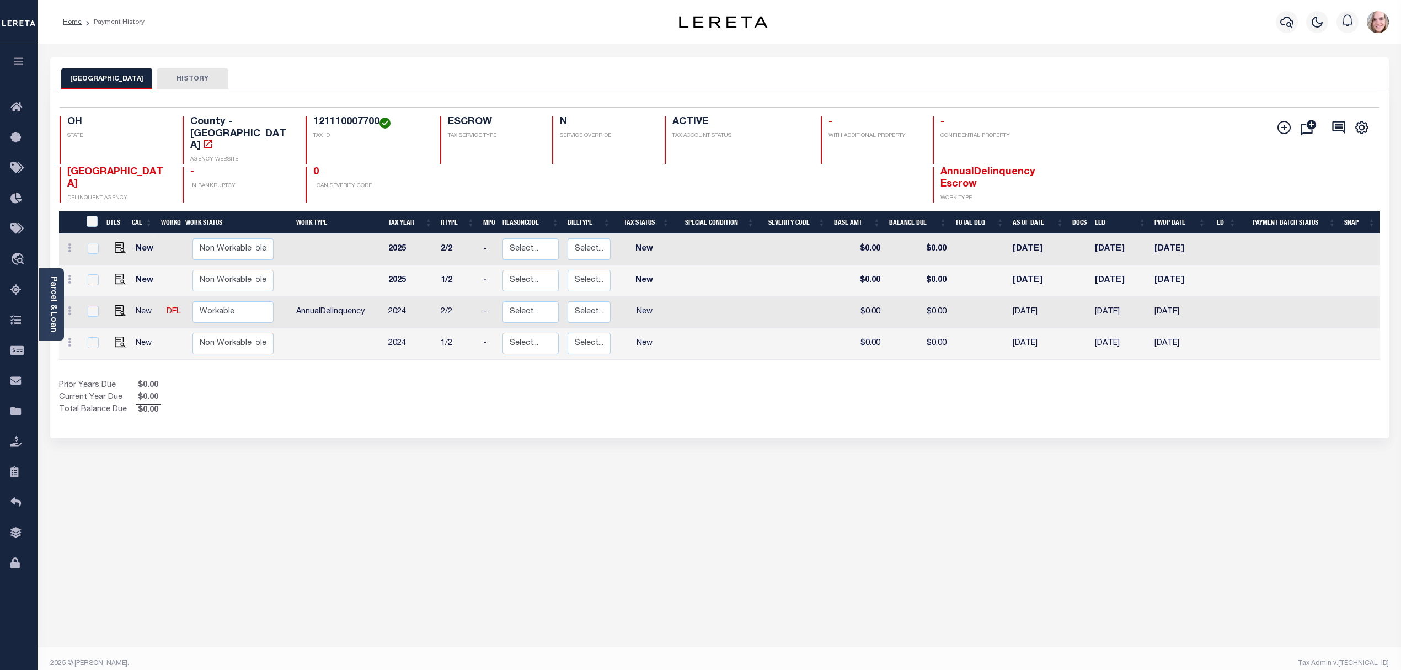
drag, startPoint x: 1122, startPoint y: 488, endPoint x: 930, endPoint y: 486, distance: 191.5
click at [1117, 489] on div "MARION COUNTY HISTORY Selected 4 Results" at bounding box center [720, 368] width 1356 height 623
click at [119, 337] on img "" at bounding box center [120, 342] width 11 height 11
checkbox input "true"
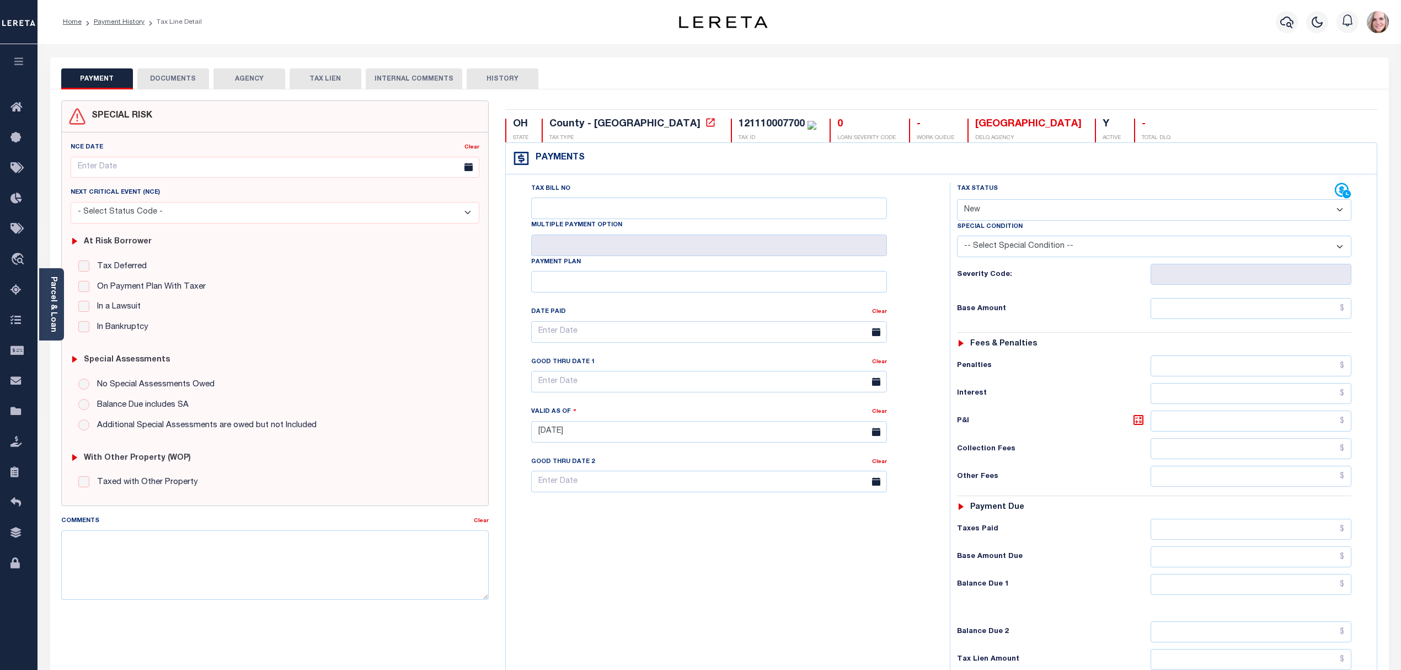
click at [1034, 210] on select "- Select Status Code - Open Due/Unpaid Paid Incomplete No Tax Due Internal Refu…" at bounding box center [1154, 210] width 395 height 22
select select "DUE"
click at [957, 200] on select "- Select Status Code - Open Due/Unpaid Paid Incomplete No Tax Due Internal Refu…" at bounding box center [1154, 210] width 395 height 22
type input "[DATE]"
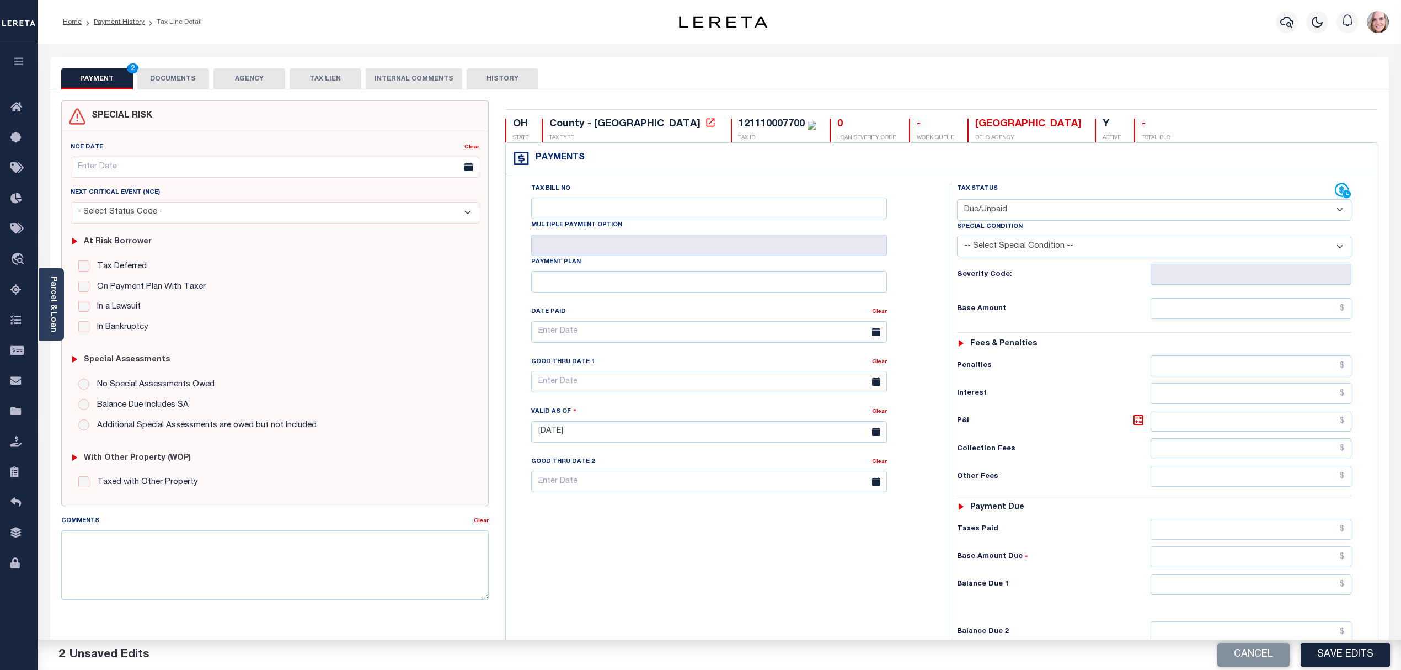
scroll to position [147, 0]
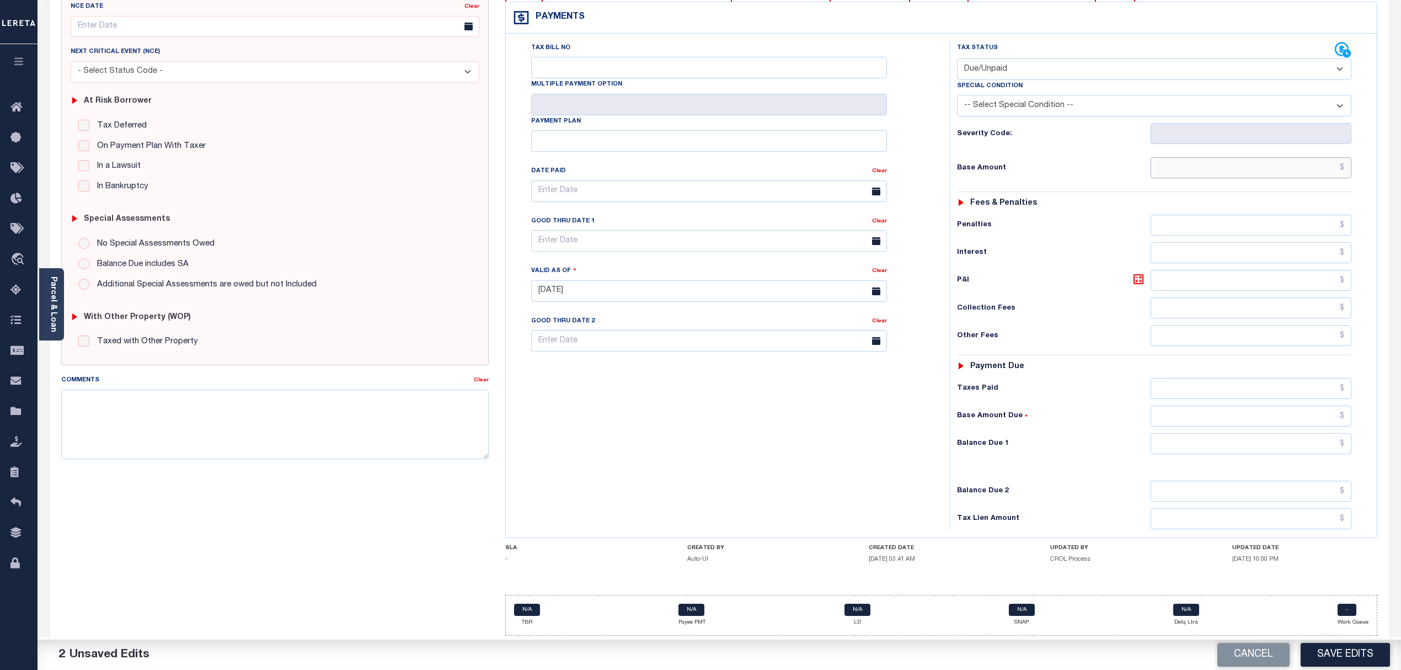
click at [1180, 157] on input "text" at bounding box center [1251, 167] width 201 height 21
type input "$100.00"
click at [1190, 453] on input "text" at bounding box center [1251, 443] width 201 height 21
click at [1188, 415] on input "text" at bounding box center [1251, 416] width 201 height 21
type input "$100.00"
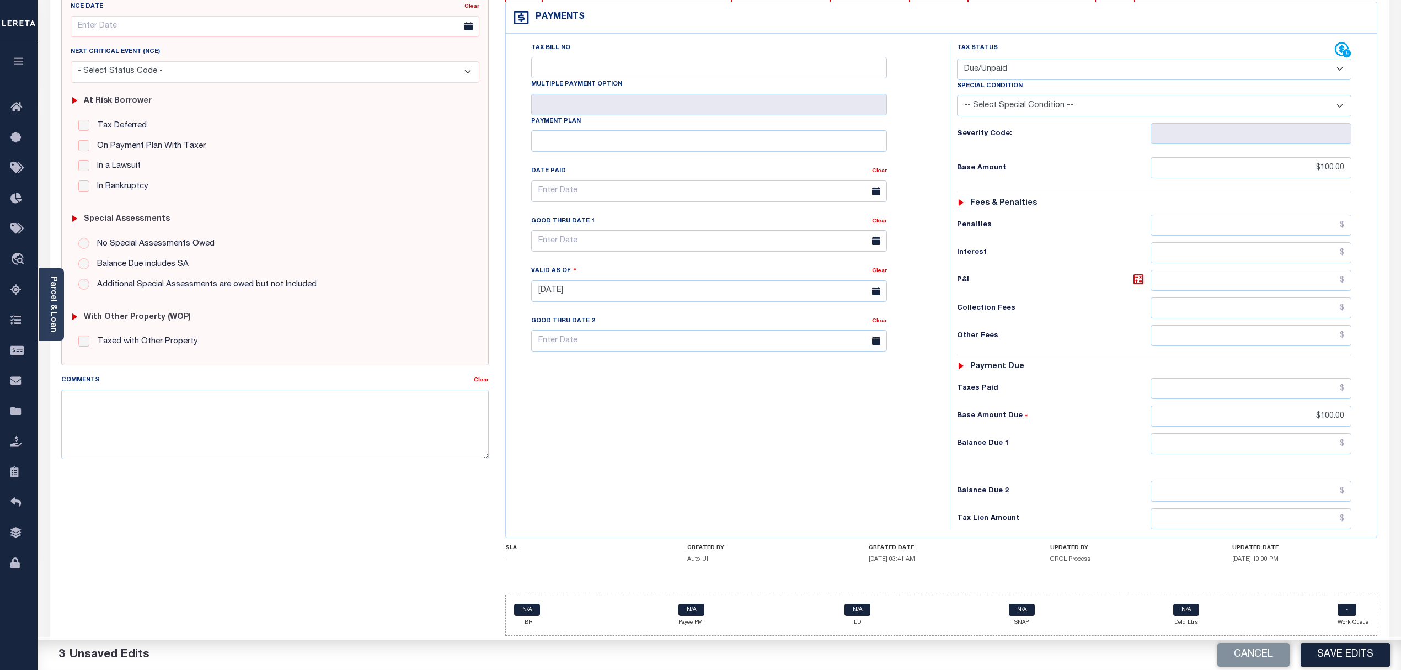
click at [1044, 429] on div "Tax Status Status - Select Status Code -" at bounding box center [1158, 285] width 417 height 487
click at [1357, 647] on button "Save Edits" at bounding box center [1345, 655] width 89 height 24
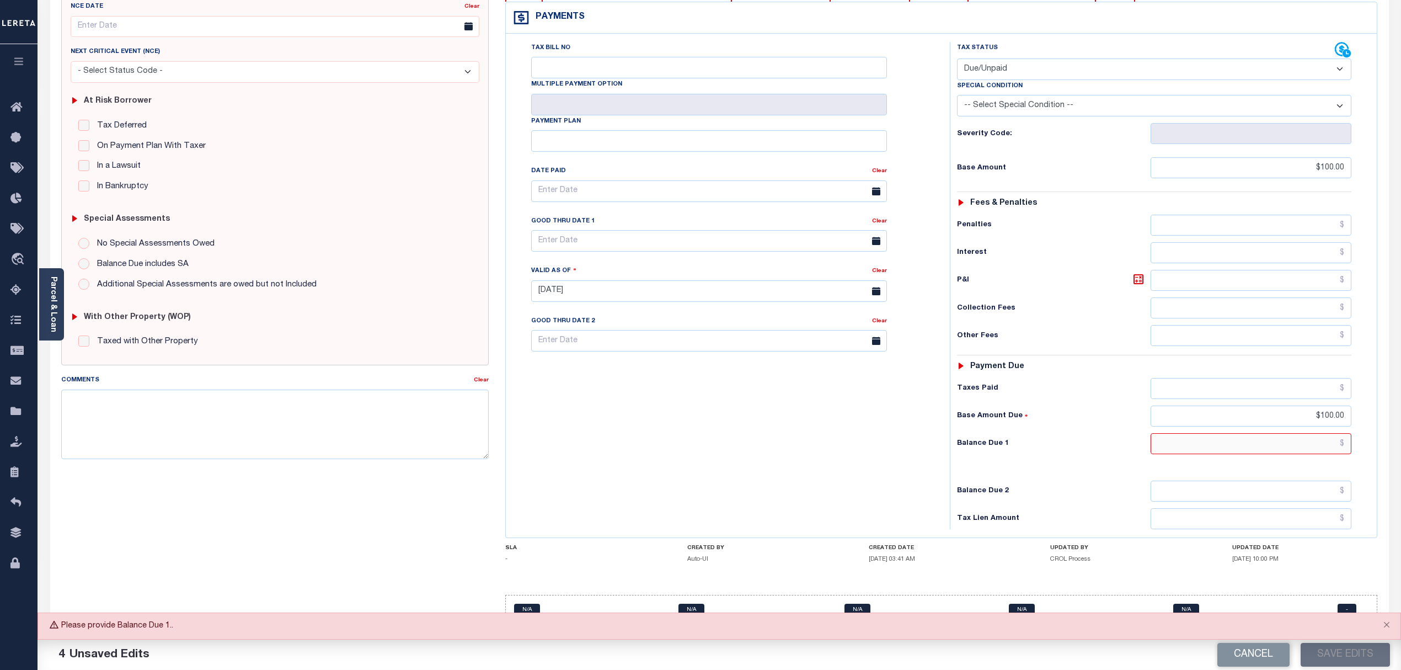
click at [1237, 451] on input "text" at bounding box center [1251, 443] width 201 height 21
click at [1329, 658] on button "Save Edits" at bounding box center [1345, 655] width 89 height 24
click at [1276, 446] on input "$0.00" at bounding box center [1251, 443] width 201 height 21
click at [1274, 444] on input "$0.00" at bounding box center [1251, 443] width 201 height 21
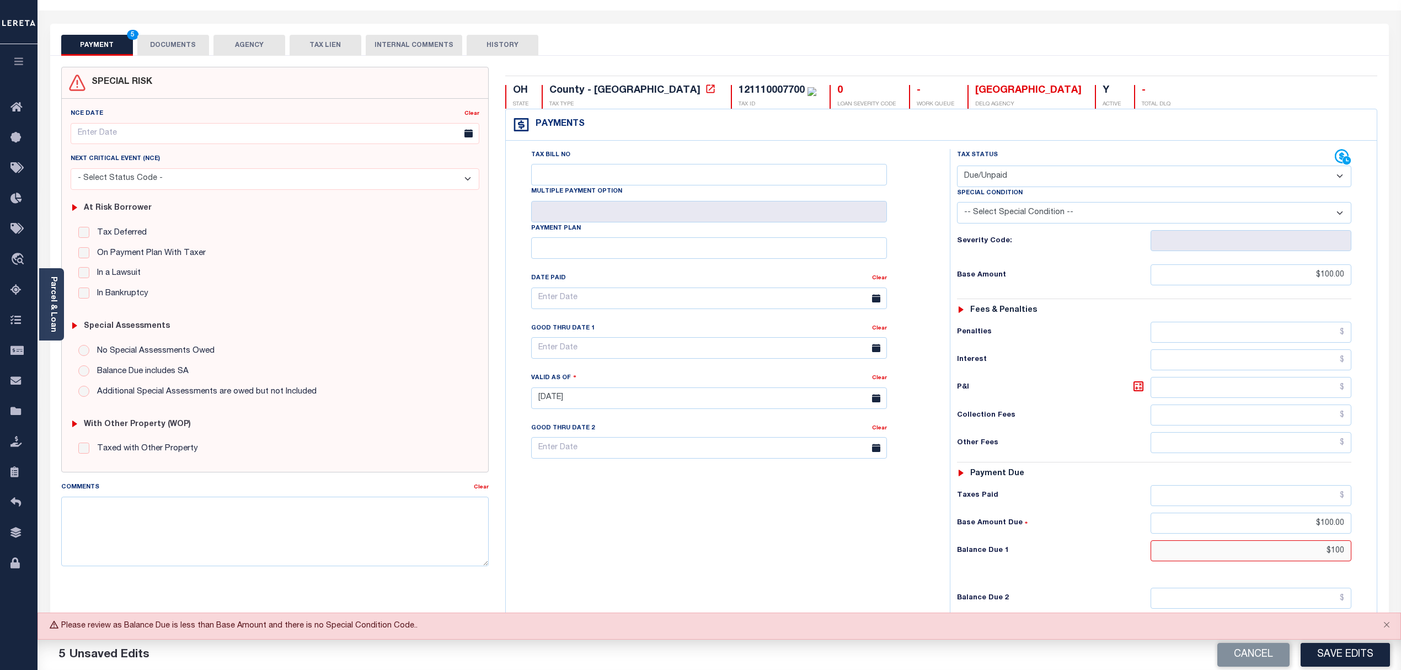
scroll to position [0, 0]
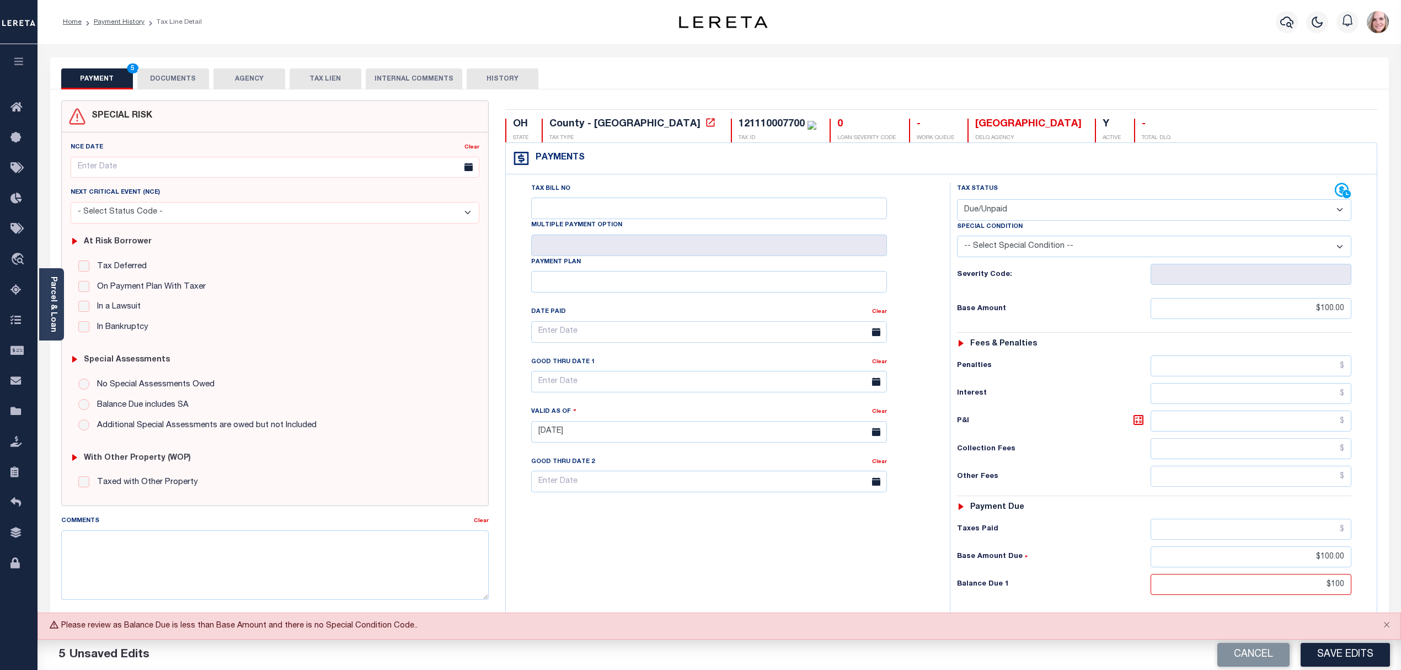
type input "$100.00"
click at [676, 115] on div "OH STATE County - OH TAX TYPE 121110007700 TAX ID 0 LOAN SEVERITY CODE - WORK Q…" at bounding box center [941, 442] width 889 height 685
copy div "121110007700"
click at [133, 262] on span "Order Management System" at bounding box center [100, 259] width 135 height 30
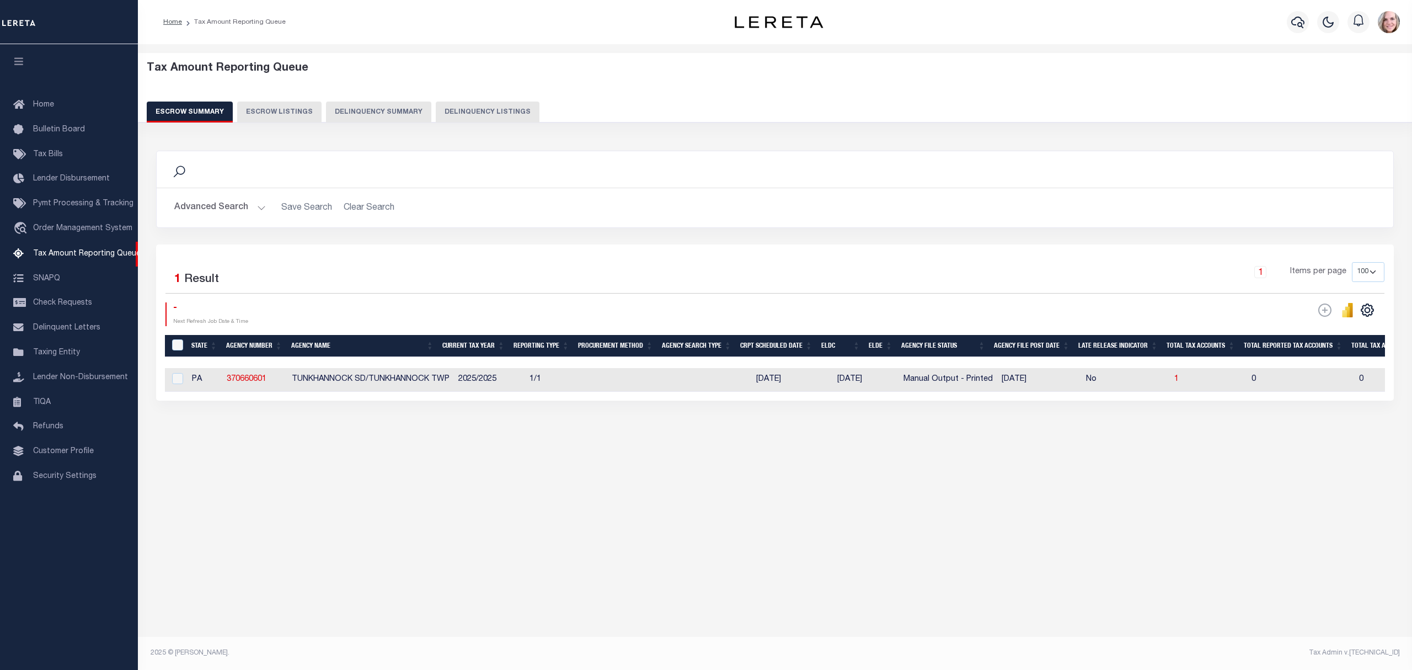
click at [369, 109] on button "Delinquency Summary" at bounding box center [378, 112] width 105 height 21
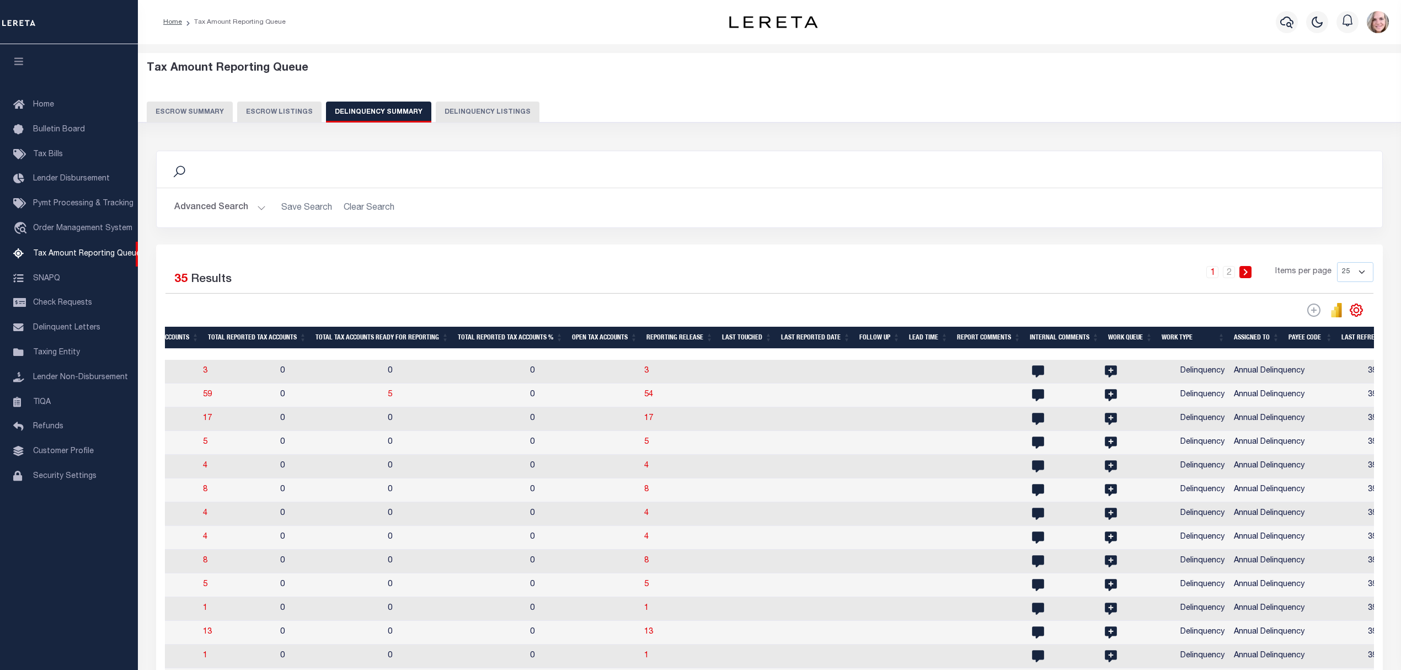
scroll to position [0, 1177]
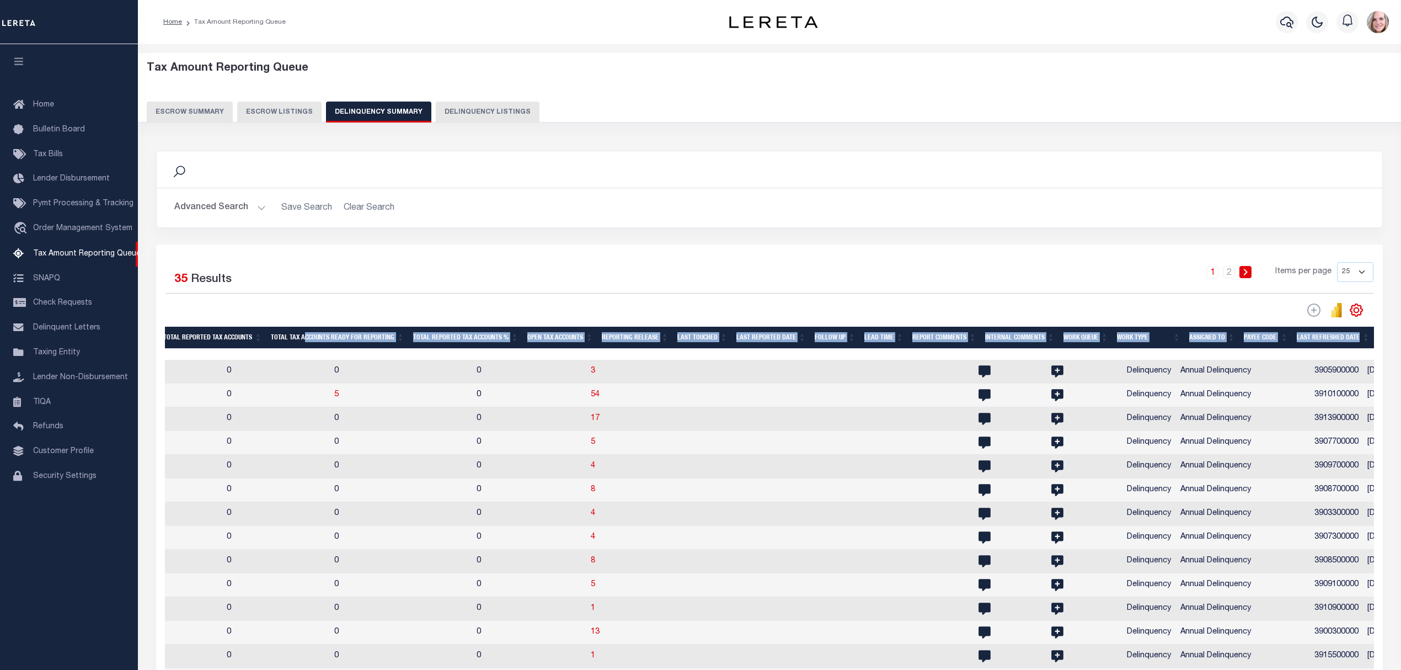
drag, startPoint x: 1162, startPoint y: 355, endPoint x: 309, endPoint y: 335, distance: 853.2
click at [309, 335] on div "State Agency Number Agency Name Delinquency Tax Year Procurement Method Agency …" at bounding box center [769, 640] width 1209 height 627
click at [323, 354] on div at bounding box center [181, 354] width 2386 height 11
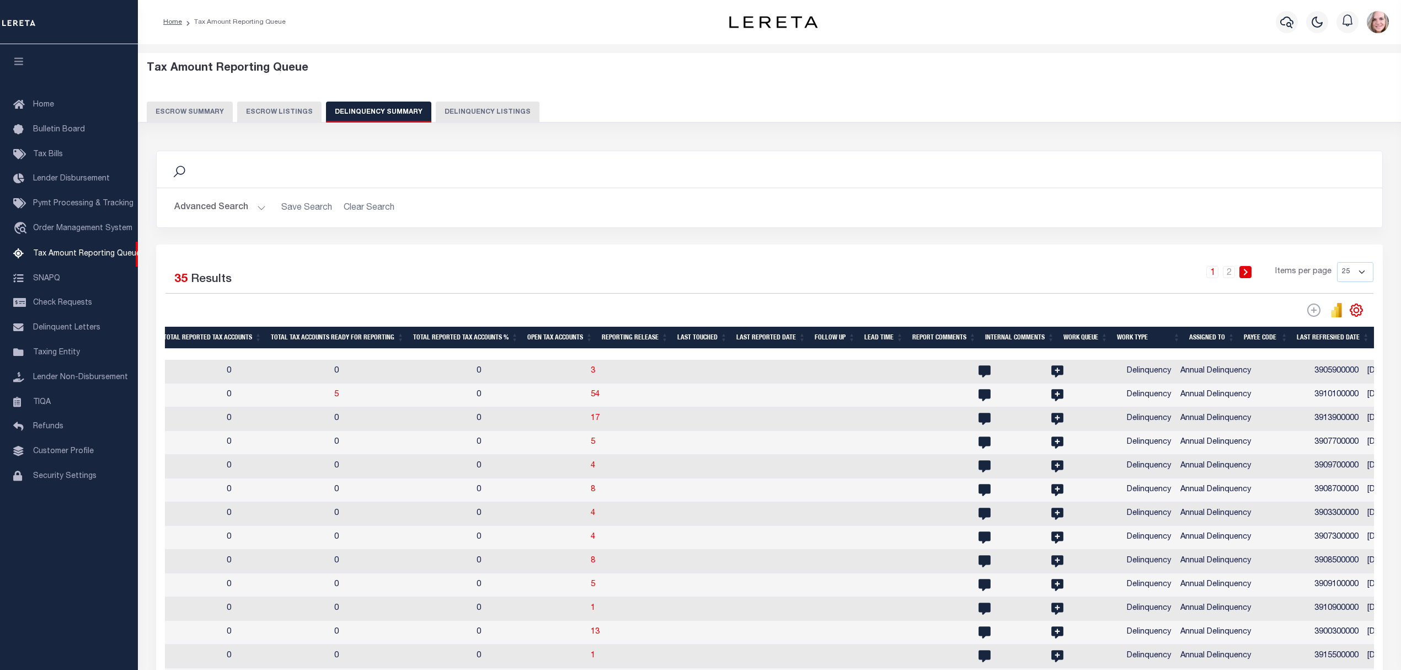
scroll to position [0, 119]
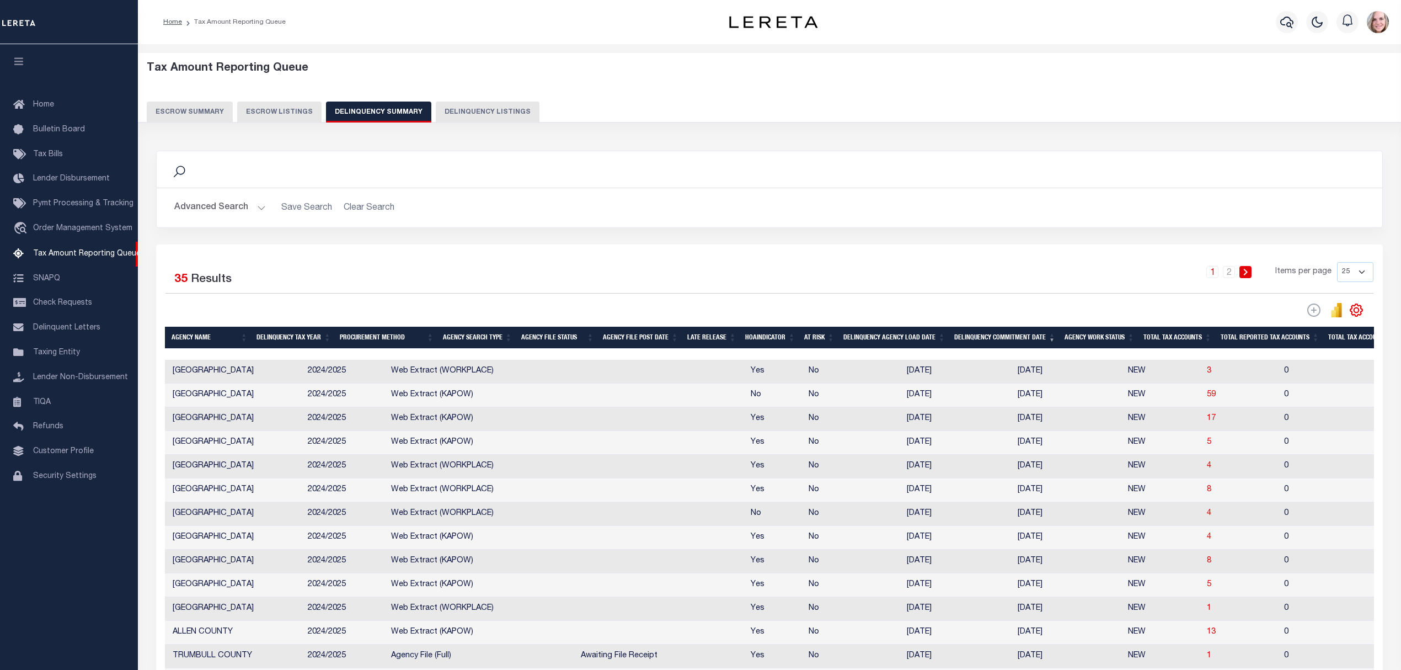
click at [235, 200] on button "Advanced Search" at bounding box center [220, 208] width 92 height 22
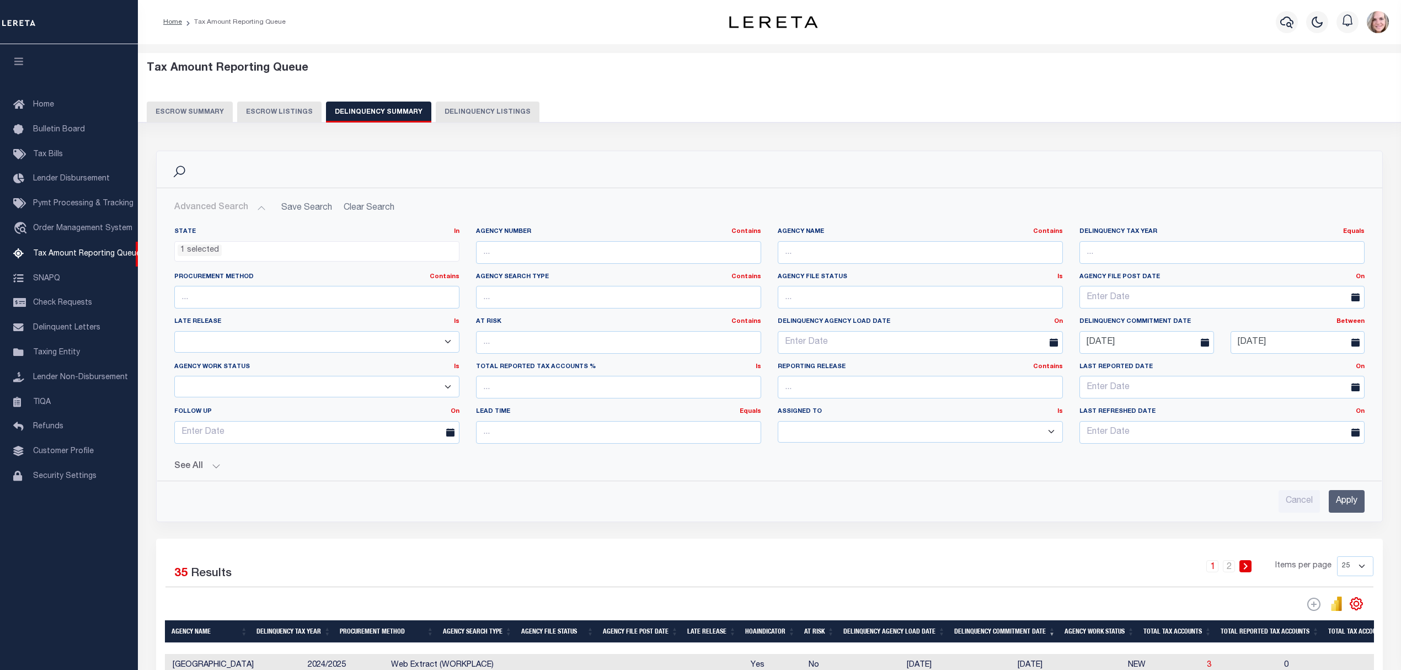
click at [236, 247] on ul "1 selected" at bounding box center [317, 249] width 284 height 15
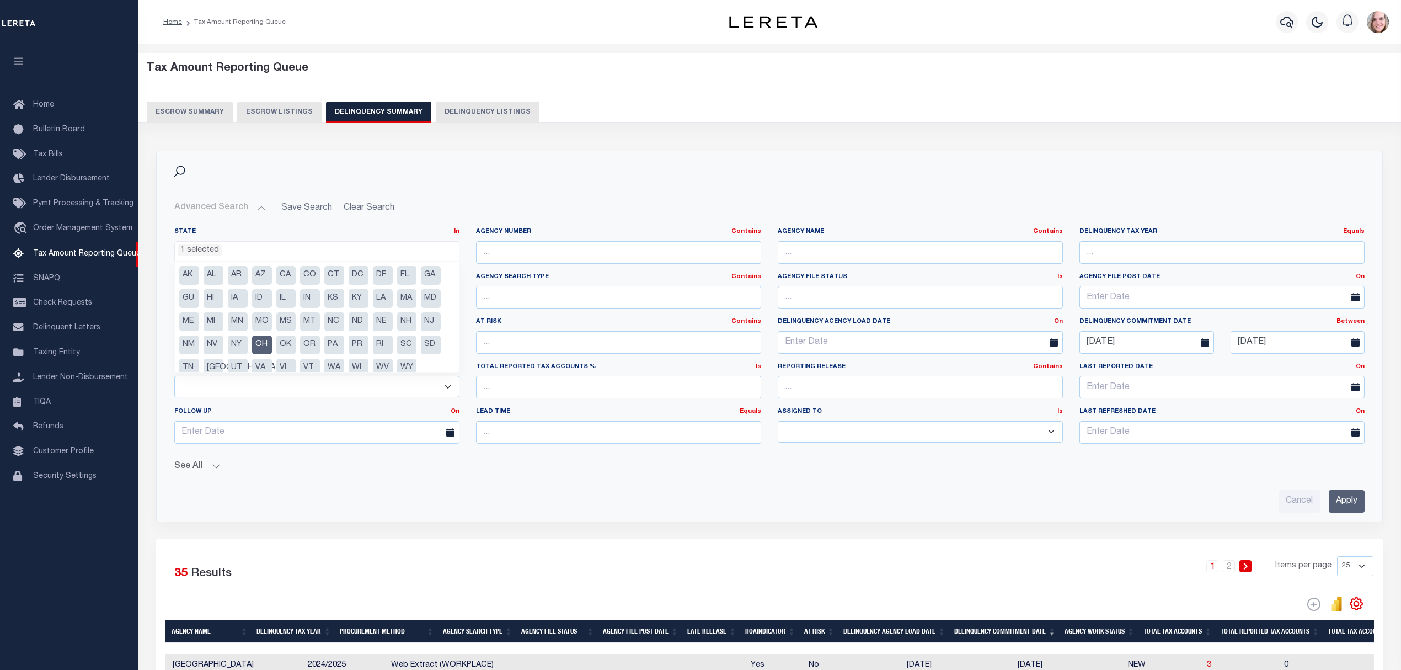
click at [1350, 504] on input "Apply" at bounding box center [1347, 501] width 36 height 23
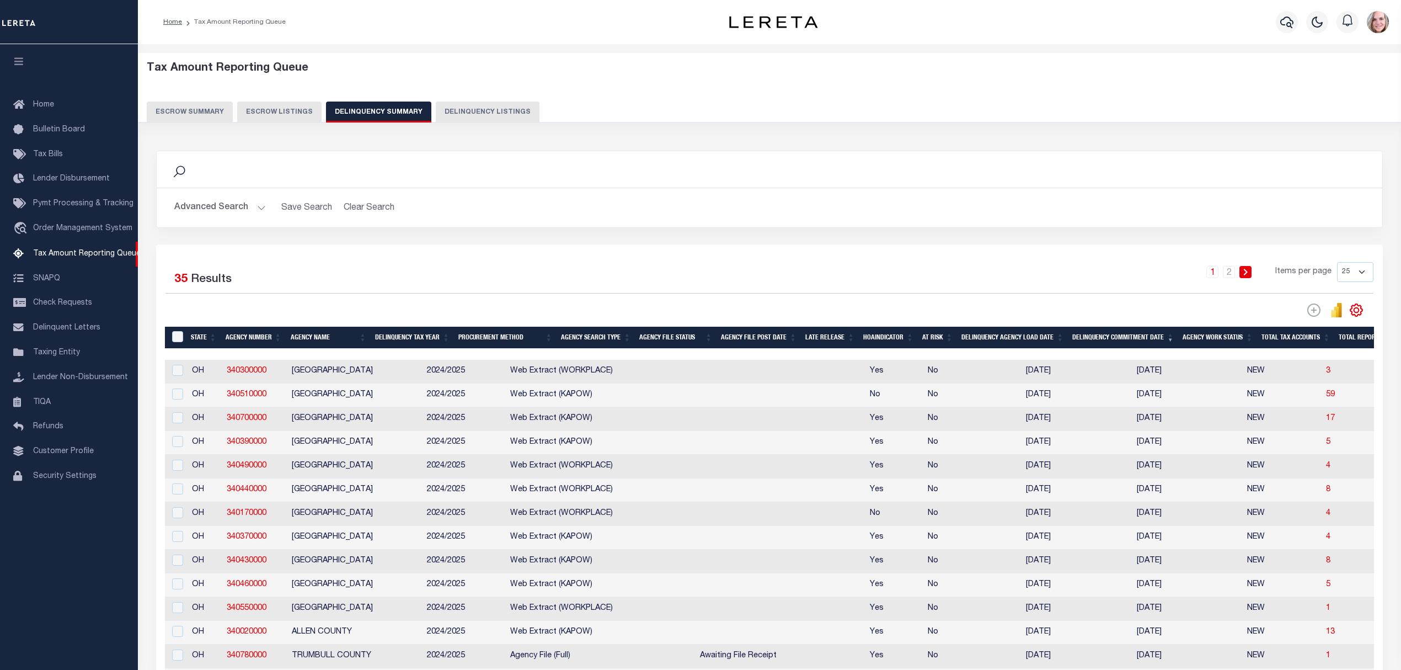
click at [324, 338] on th "Agency Name" at bounding box center [328, 338] width 85 height 23
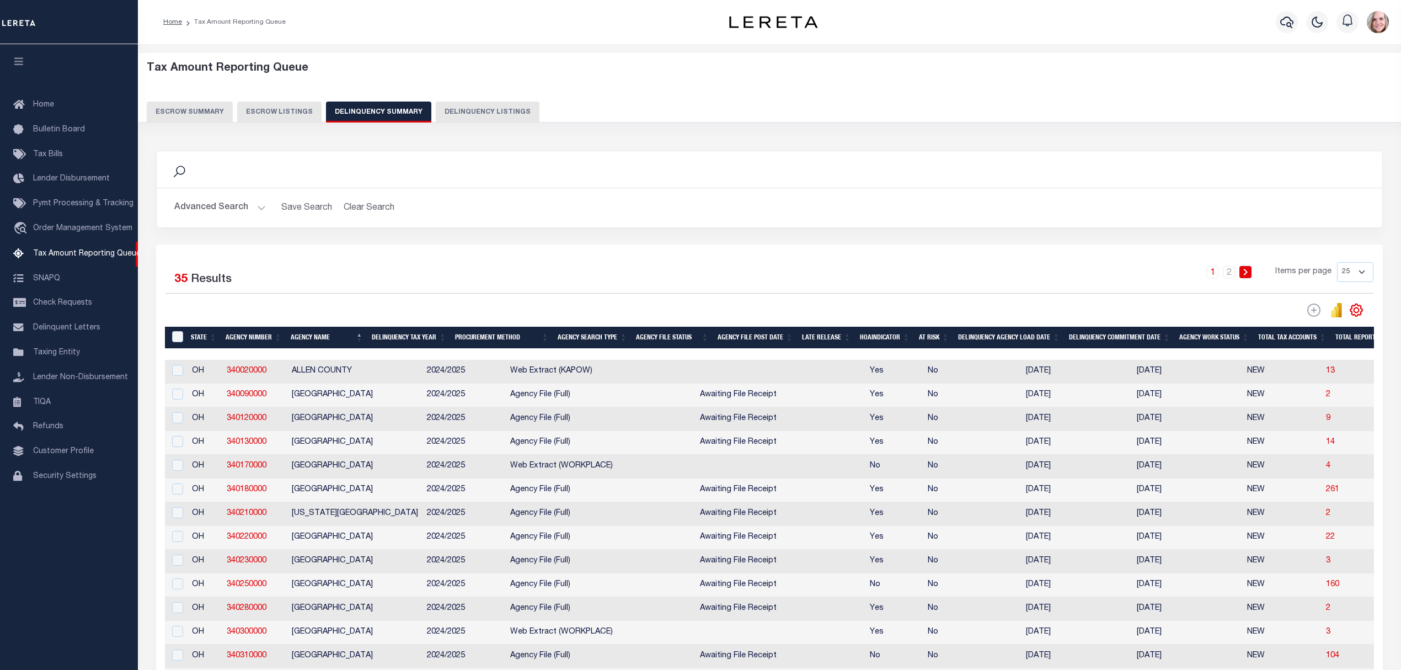
click at [310, 335] on th "Agency Name" at bounding box center [327, 338] width 82 height 23
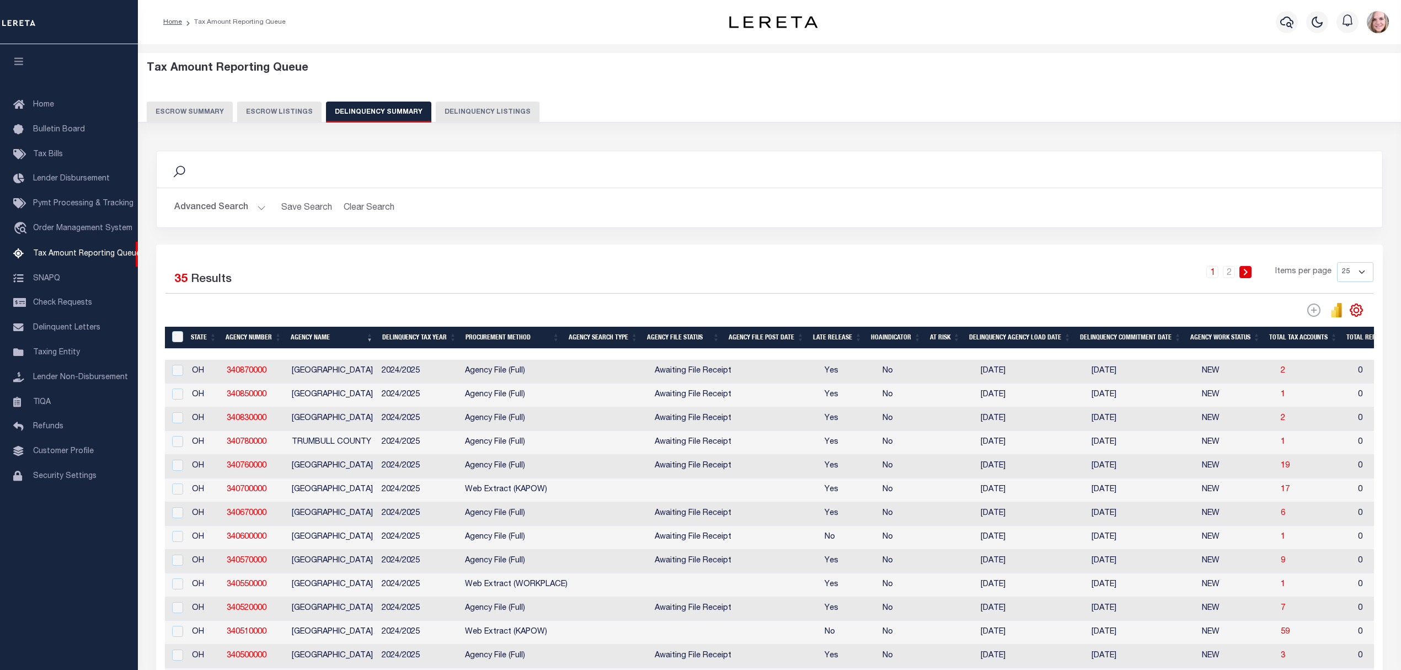
click at [310, 335] on th "Agency Name" at bounding box center [332, 338] width 92 height 23
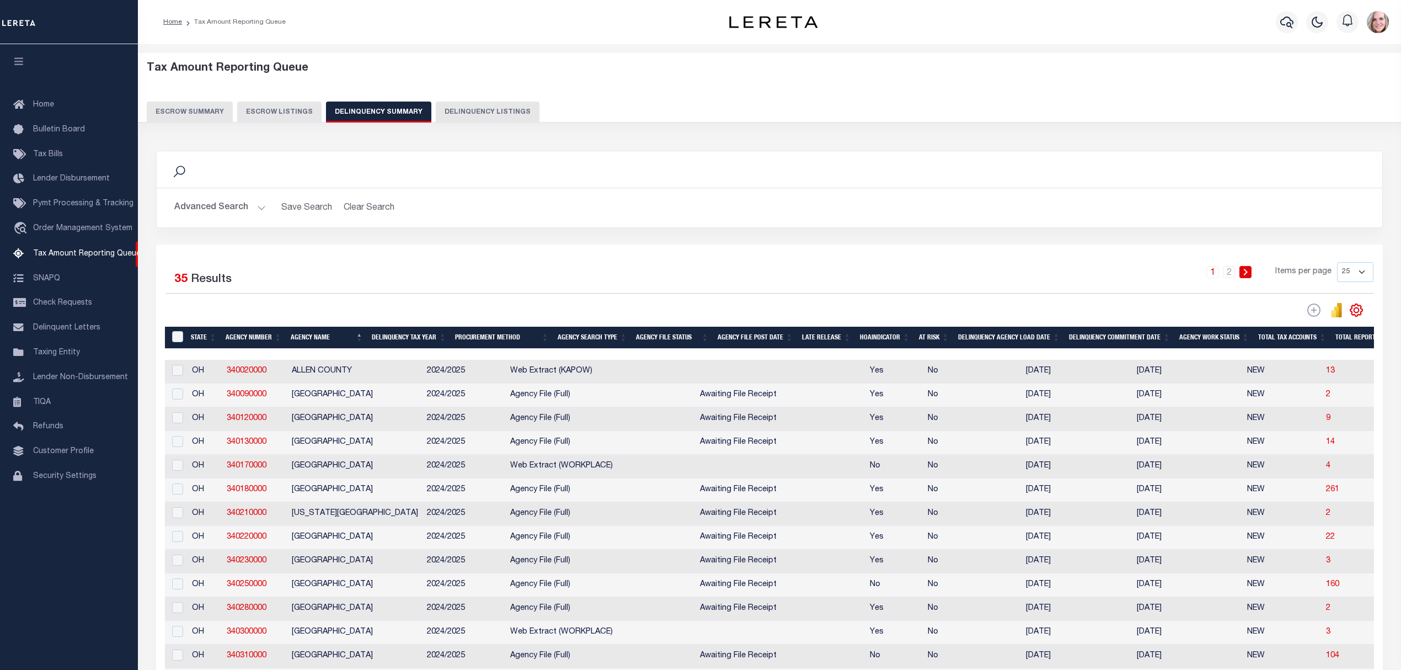
click at [239, 213] on button "Advanced Search" at bounding box center [220, 208] width 92 height 22
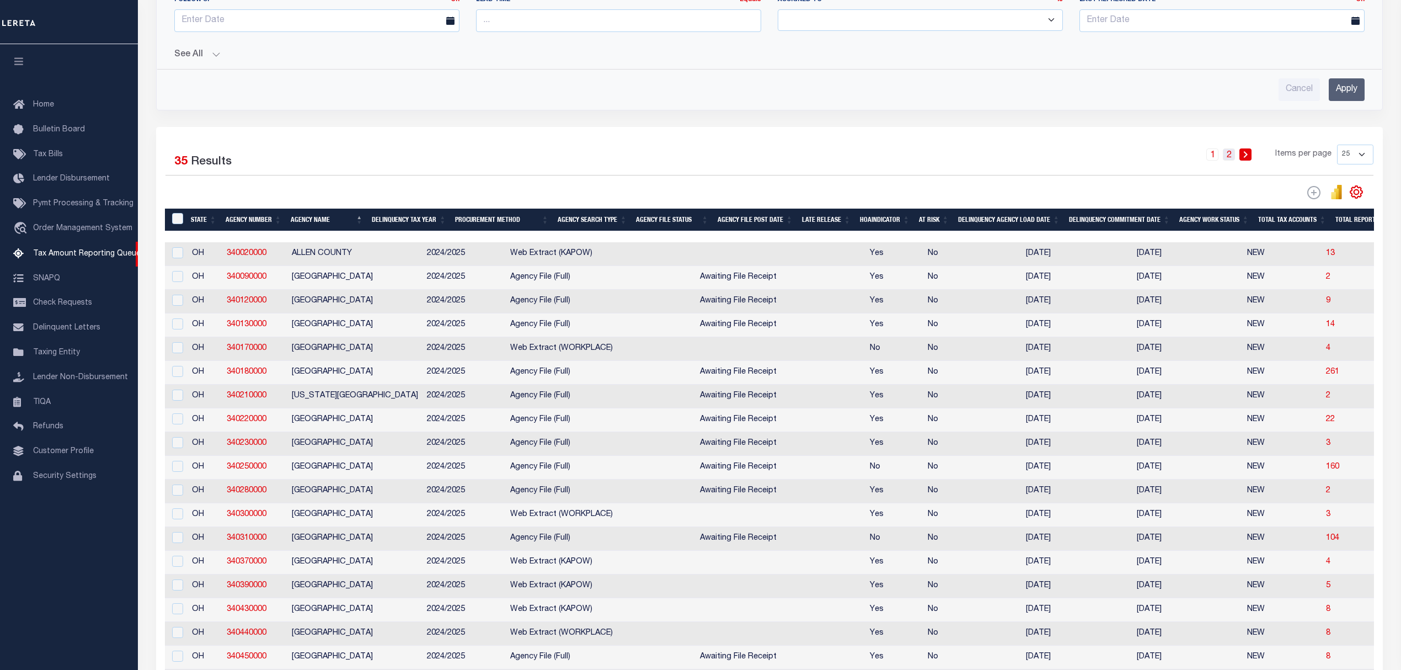
click at [1232, 160] on link "2" at bounding box center [1229, 154] width 12 height 12
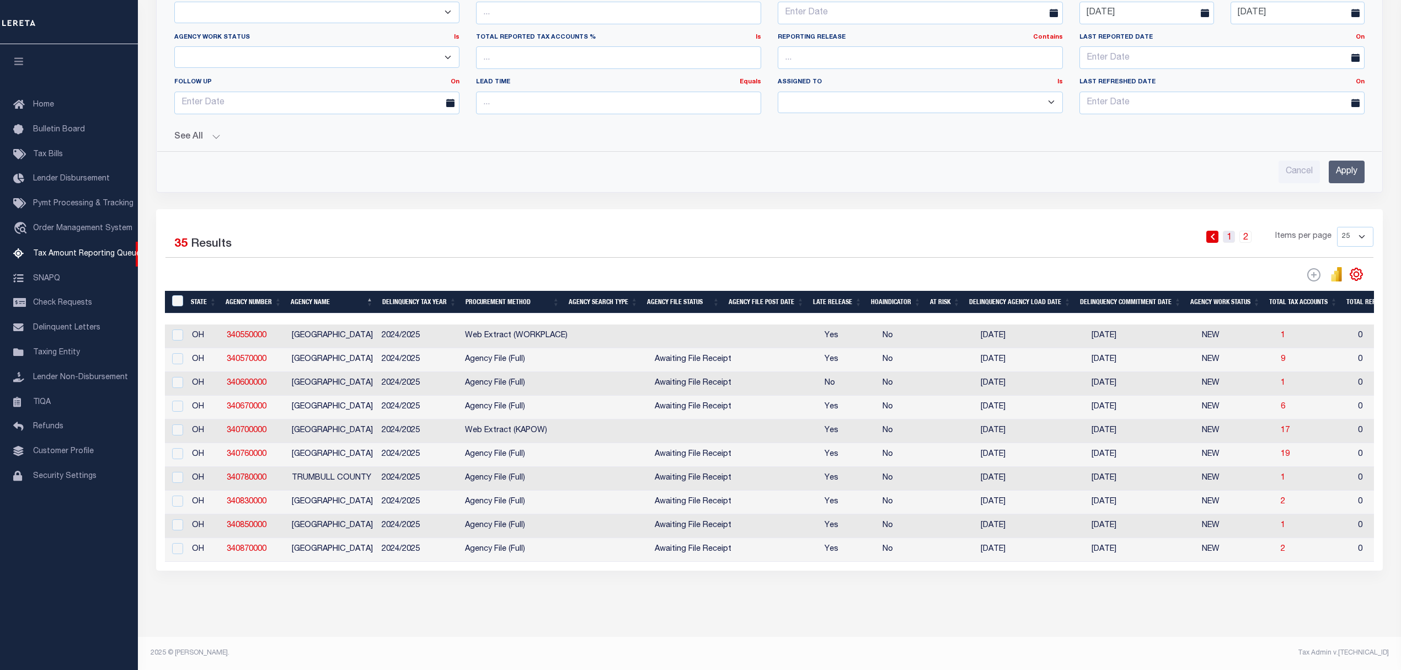
click at [1234, 231] on link "1" at bounding box center [1229, 237] width 12 height 12
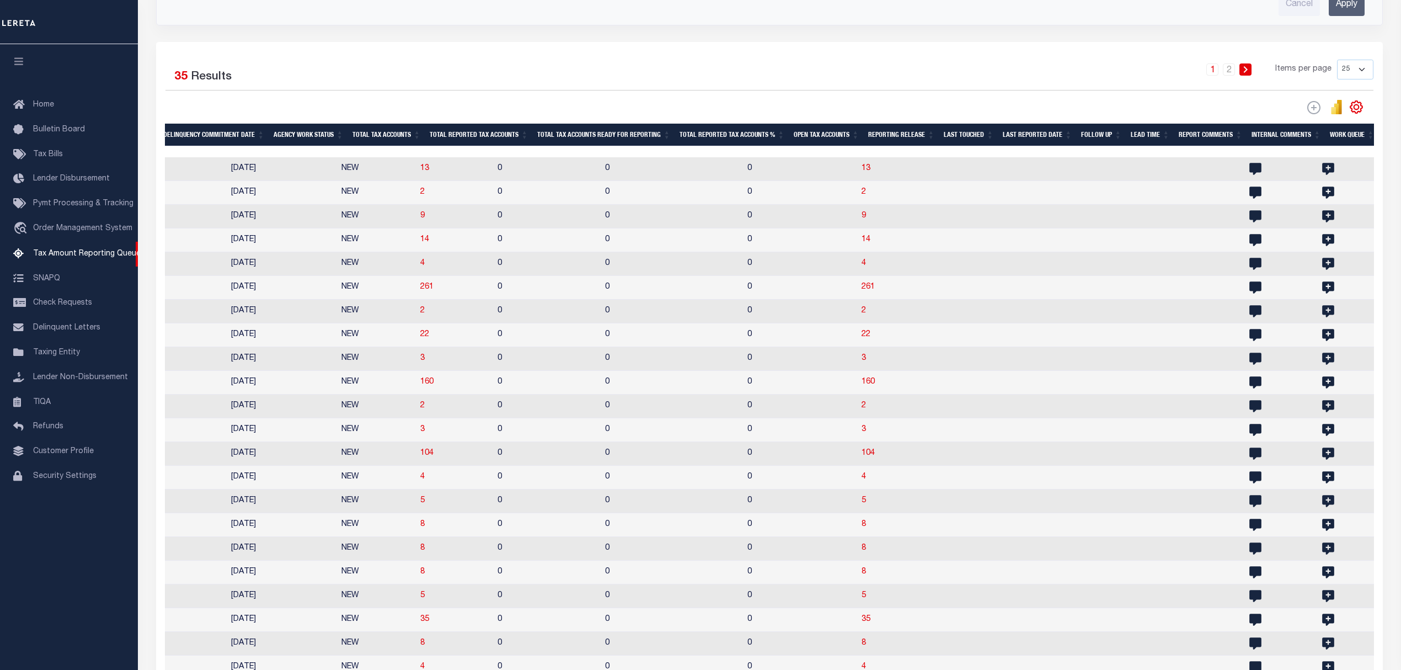
scroll to position [0, 1094]
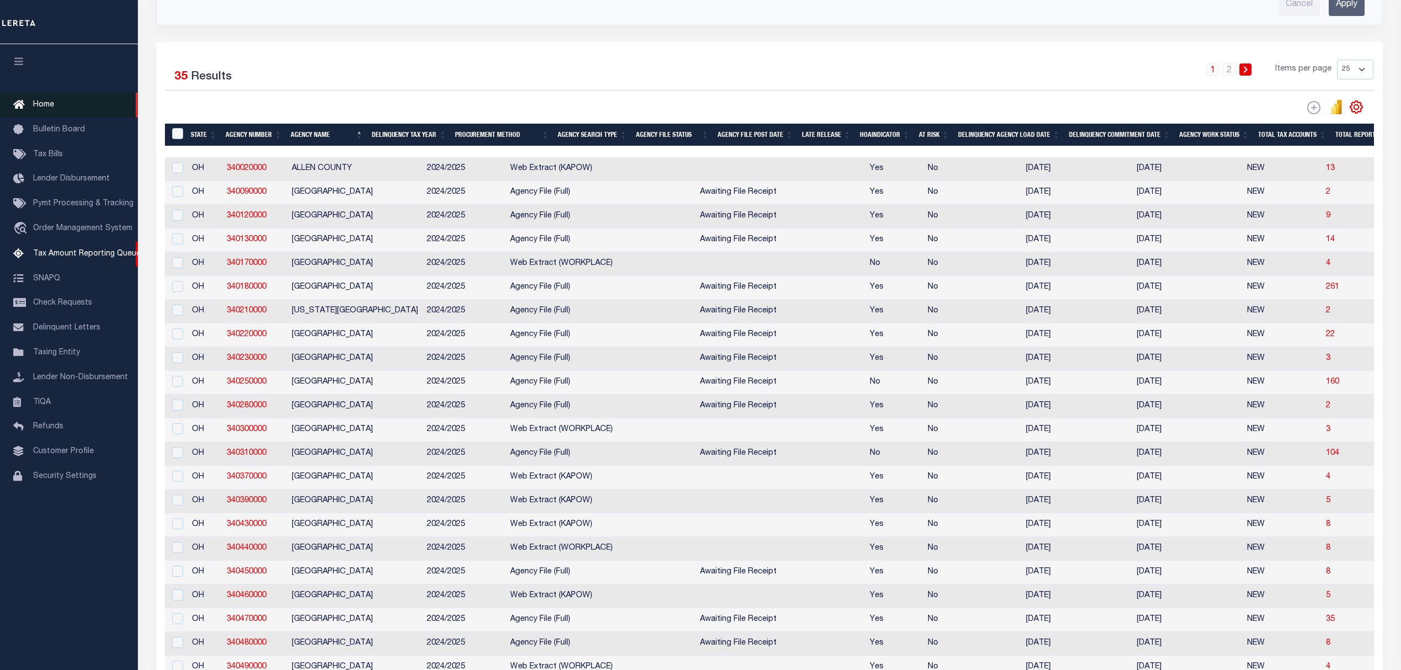
click at [34, 104] on span "Home" at bounding box center [43, 105] width 21 height 8
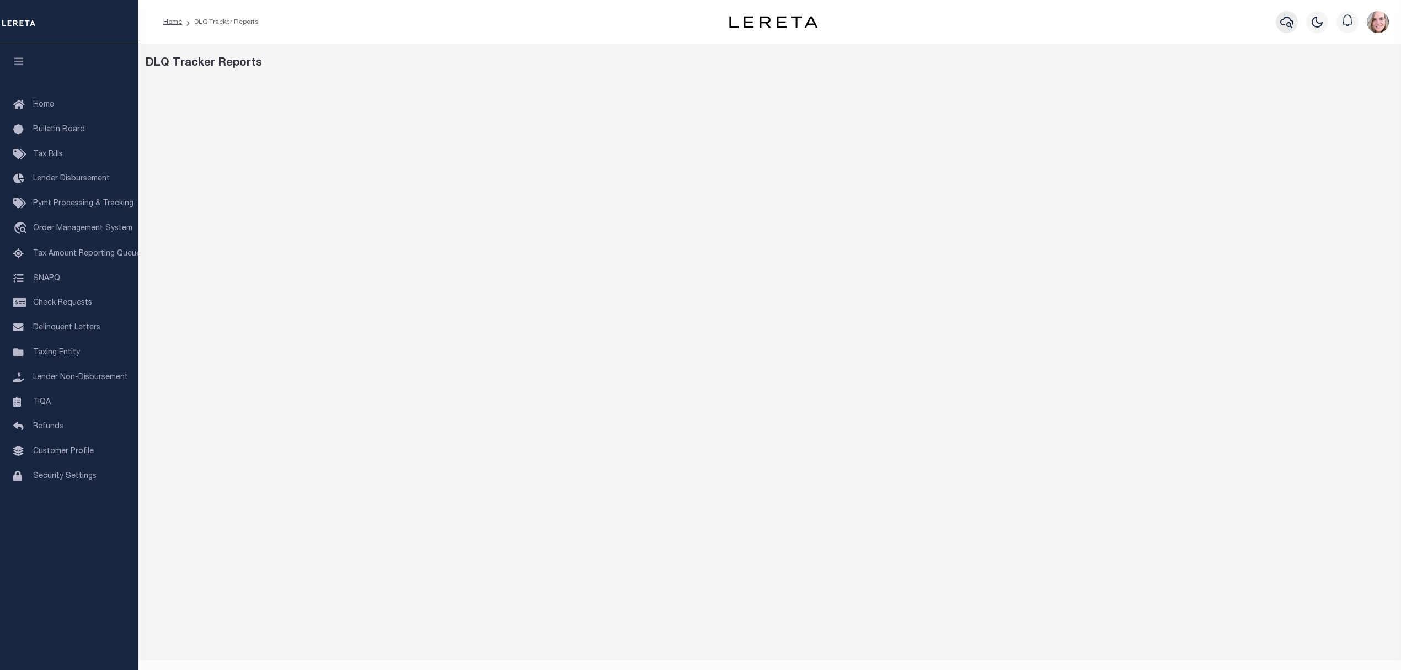
click at [1281, 20] on icon "button" at bounding box center [1287, 21] width 13 height 13
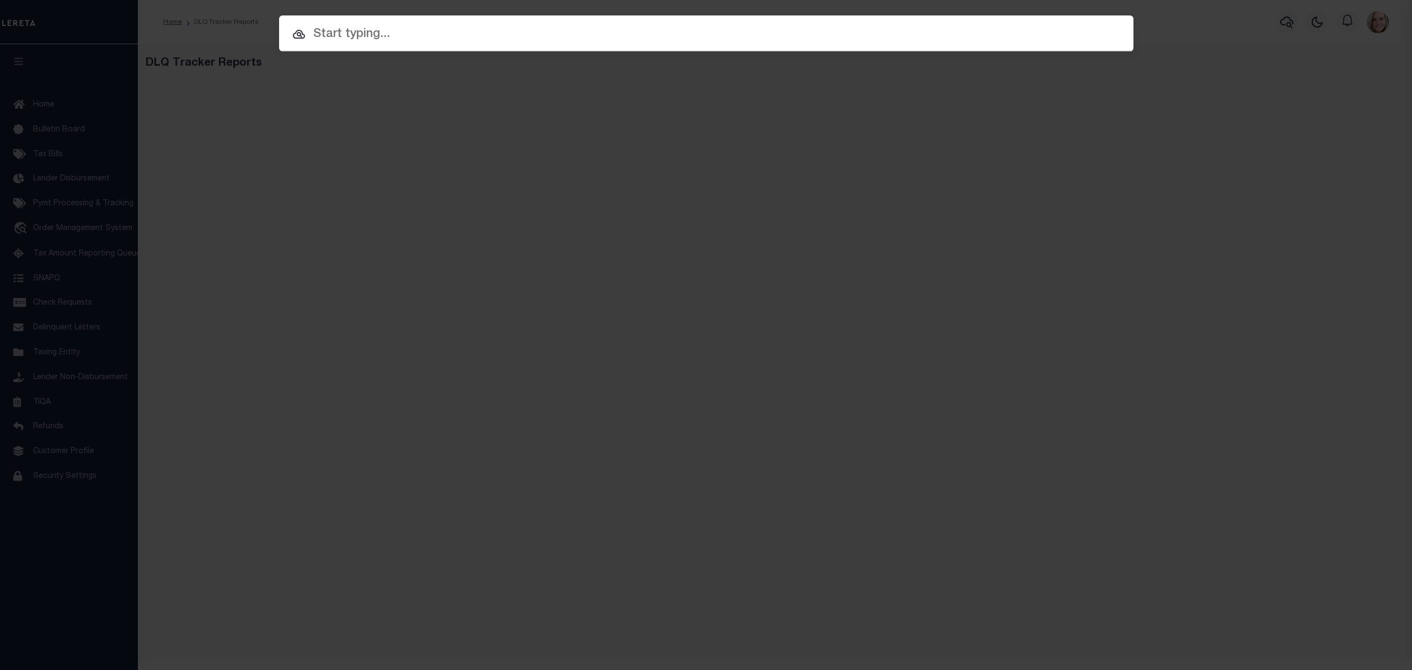
click at [370, 39] on input "text" at bounding box center [706, 34] width 855 height 19
paste input "0430000423500"
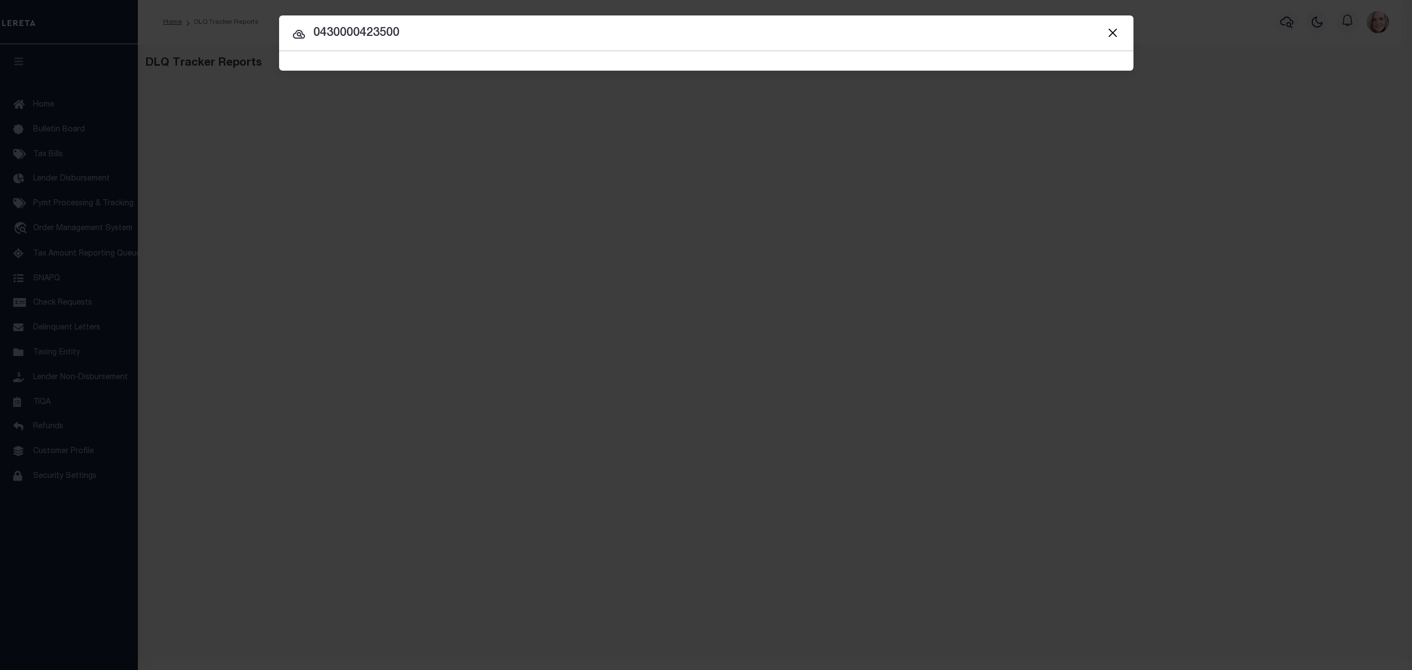
type input "0430000423500"
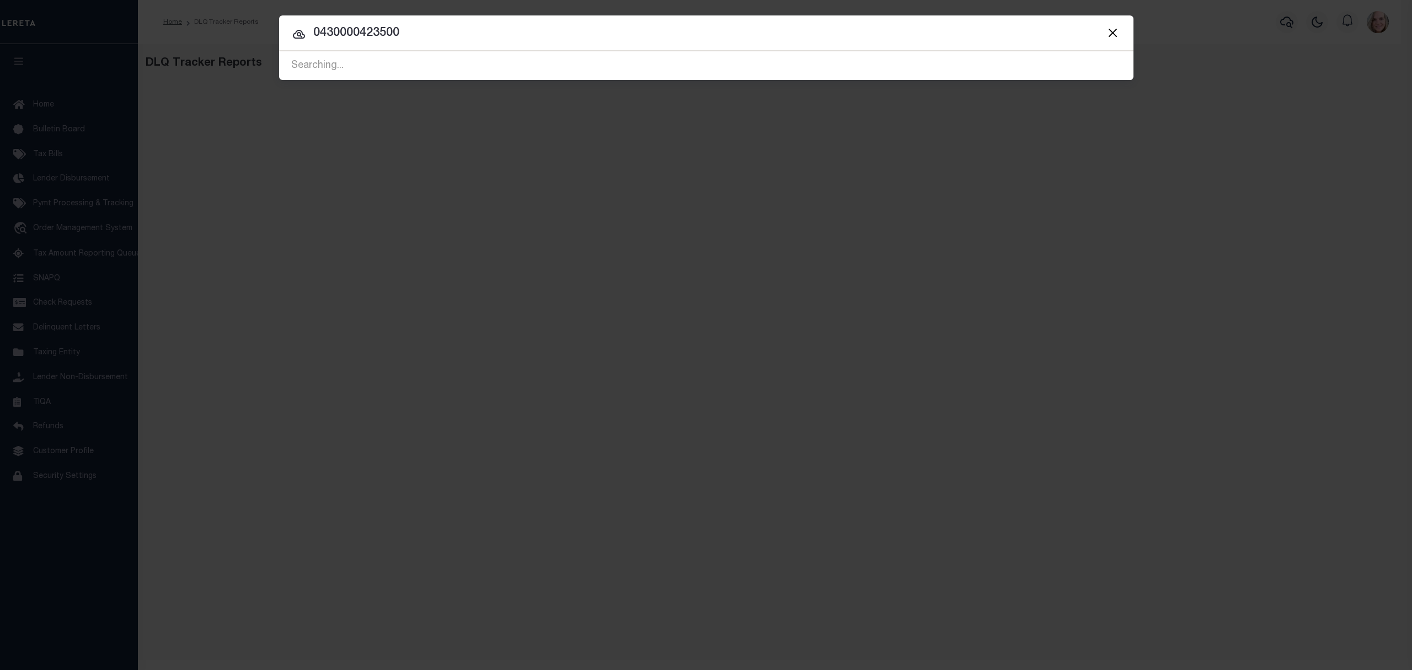
click at [1115, 28] on button "Close" at bounding box center [1113, 32] width 14 height 14
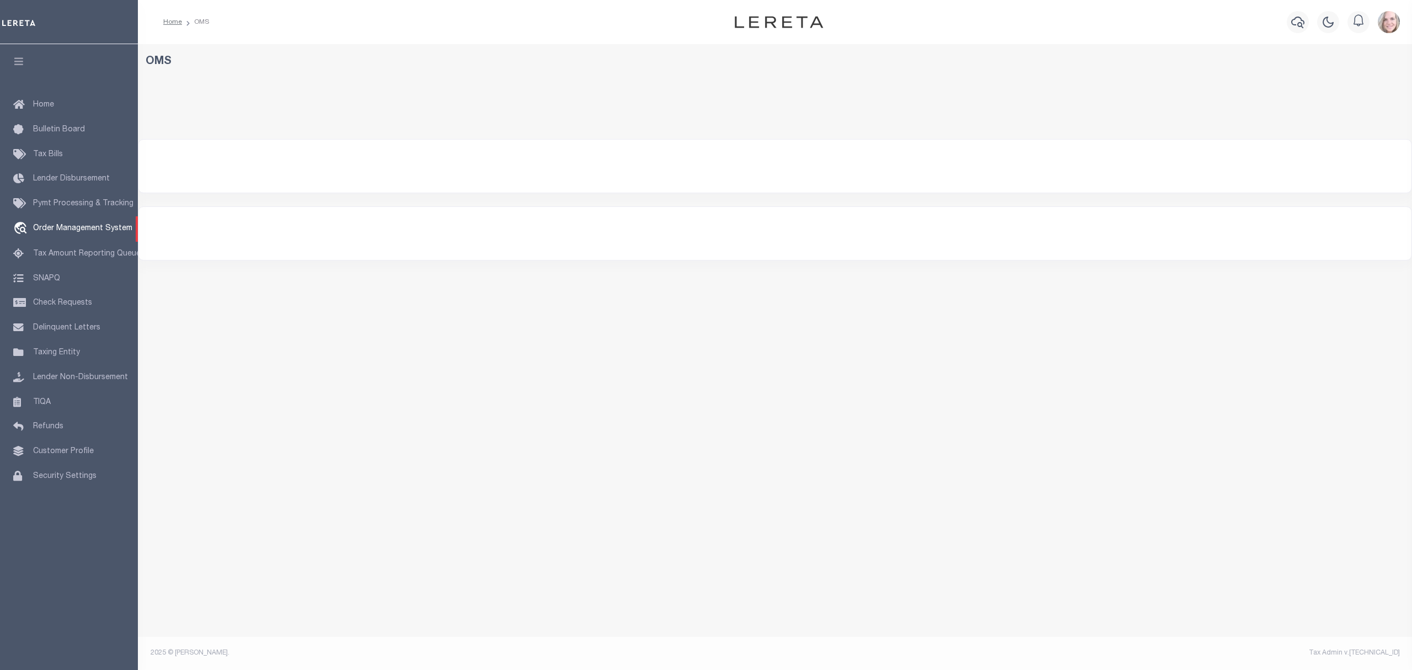
select select "200"
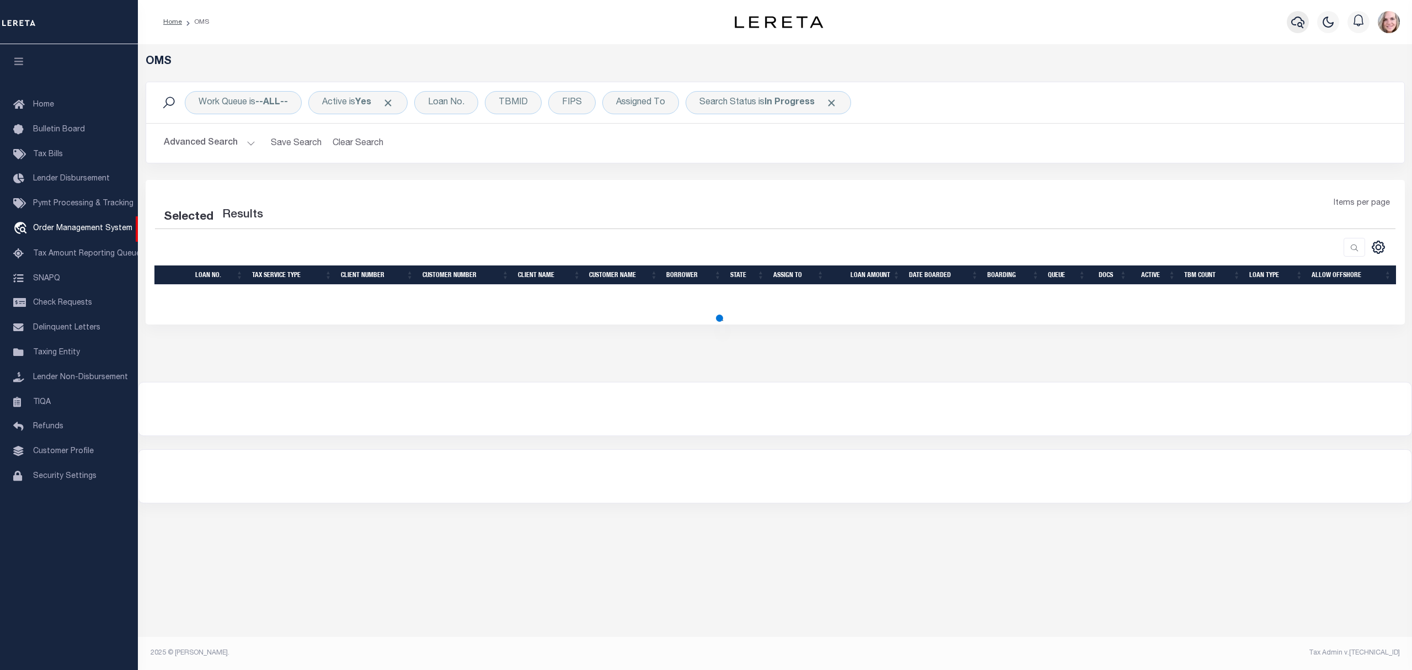
click at [1301, 24] on icon "button" at bounding box center [1298, 23] width 13 height 12
click at [0, 0] on div "Include Loans TBM Customers Borrowers Payments (Lender Non-Disb) Payments (Lend…" at bounding box center [0, 0] width 0 height 0
select select "200"
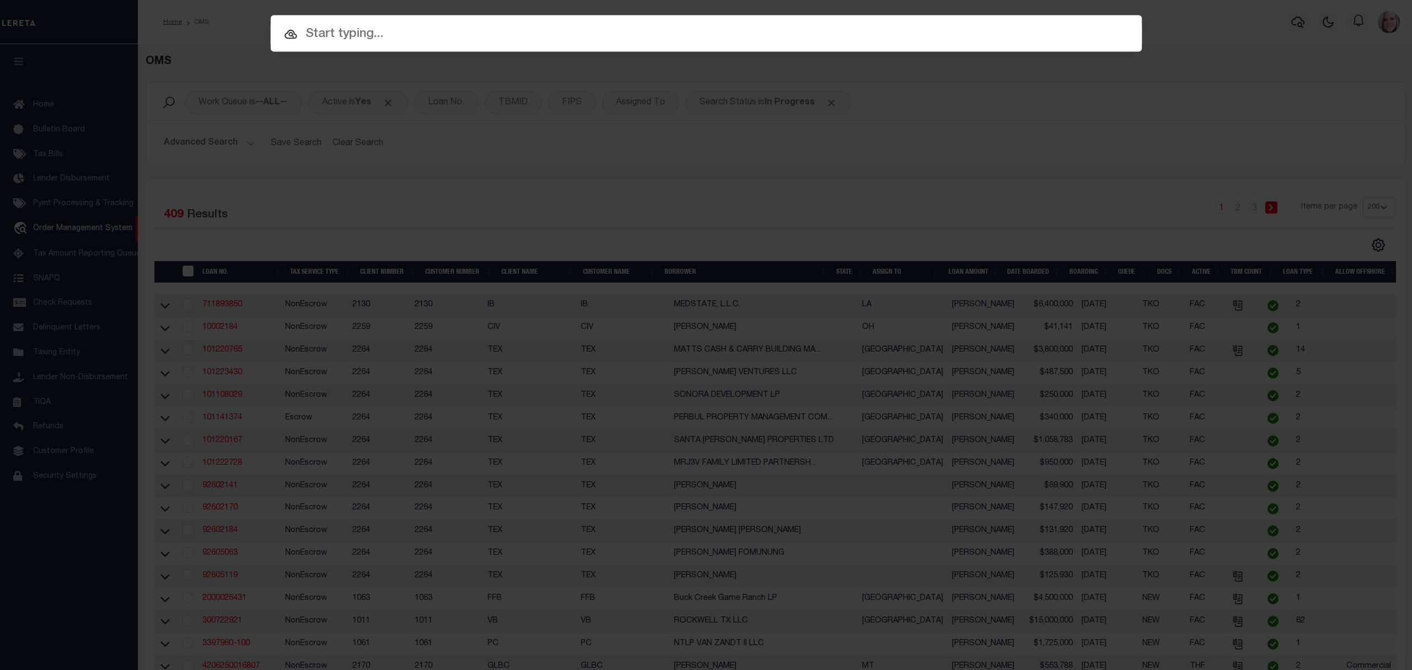
click at [489, 33] on input "text" at bounding box center [706, 34] width 872 height 20
paste input "0430000423500"
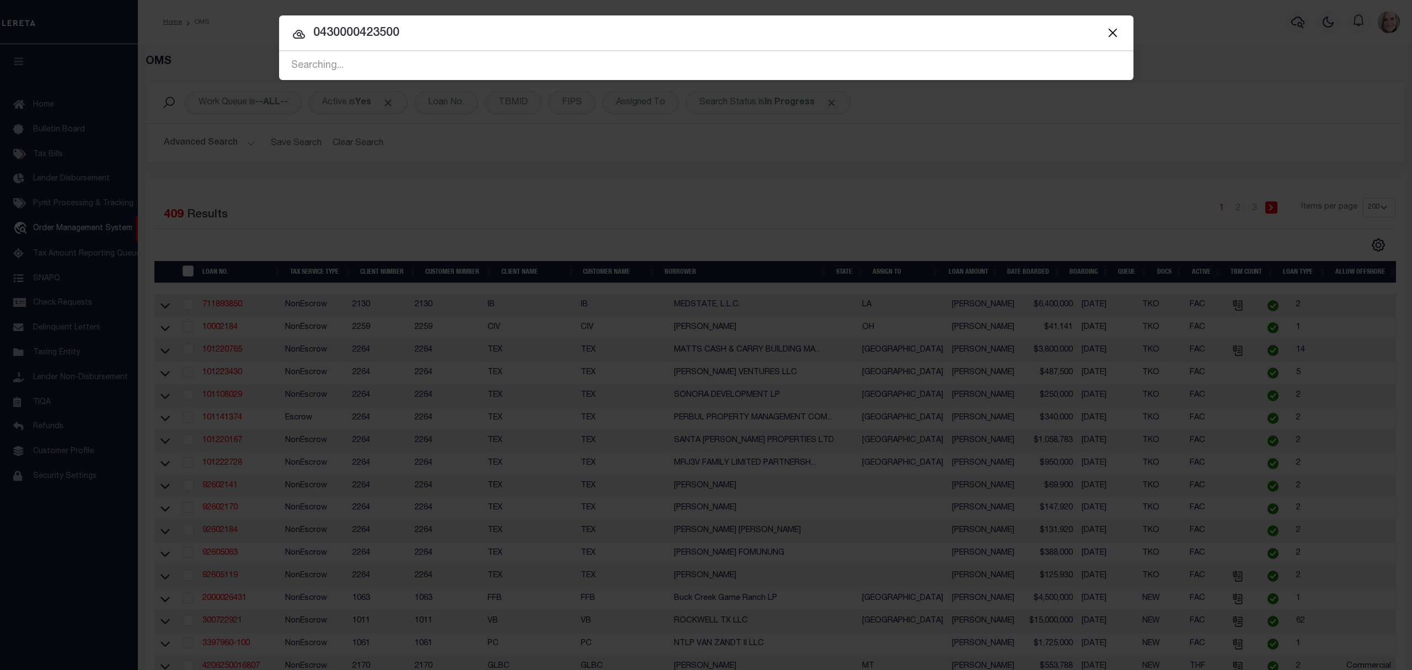
type input "0430000423500"
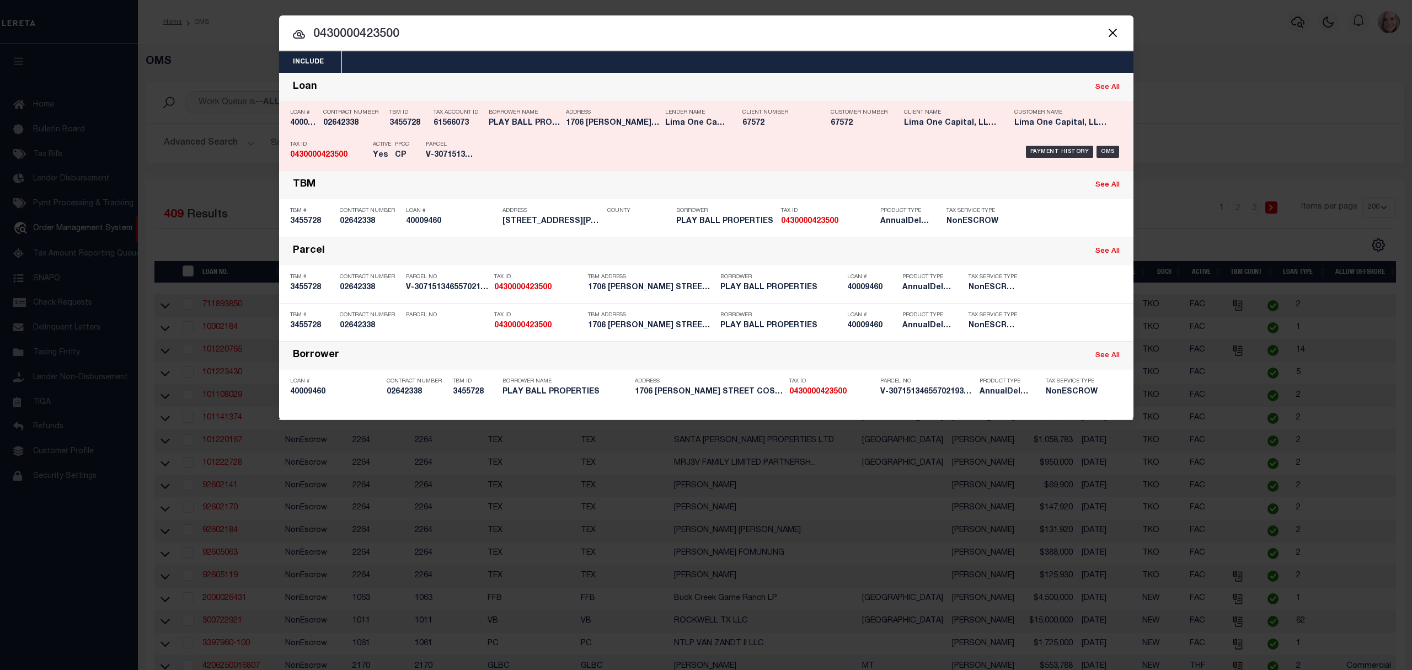
click at [1017, 82] on div "Loan See All" at bounding box center [706, 87] width 855 height 28
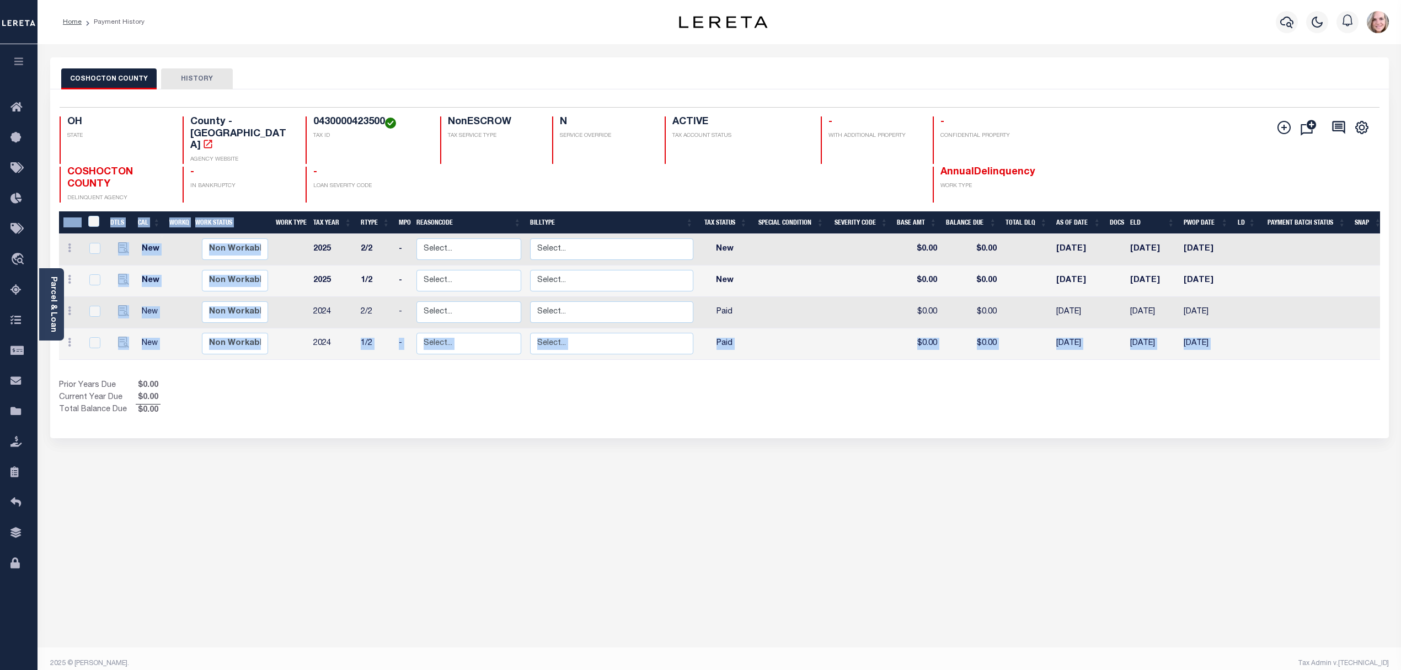
drag, startPoint x: 348, startPoint y: 338, endPoint x: 488, endPoint y: 349, distance: 141.2
click at [488, 349] on div "DTLS CAL WorkQ Work Status Work Type Tax Year RType MPO ReasonCode BillType Tax…" at bounding box center [719, 313] width 1321 height 205
click at [492, 383] on div "Prior Years Due $0.00 Current Year Due $0.00 Total Balance Due $0.00" at bounding box center [389, 398] width 661 height 37
click at [135, 568] on div "COSHOCTON COUNTY HISTORY Selected 4 Results" at bounding box center [720, 368] width 1356 height 623
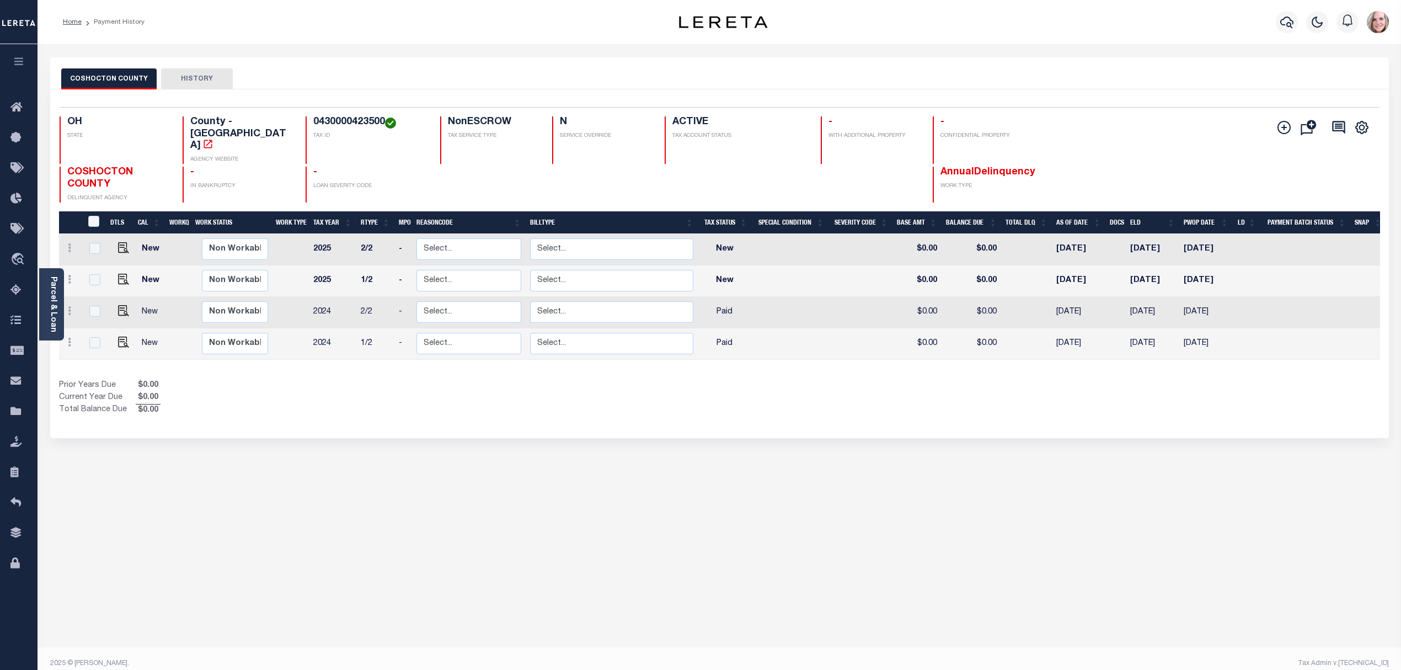
click at [1172, 512] on div "COSHOCTON COUNTY HISTORY Selected 4 Results" at bounding box center [720, 368] width 1356 height 623
click at [751, 586] on div "COSHOCTON COUNTY HISTORY Selected 4 Results" at bounding box center [720, 368] width 1356 height 623
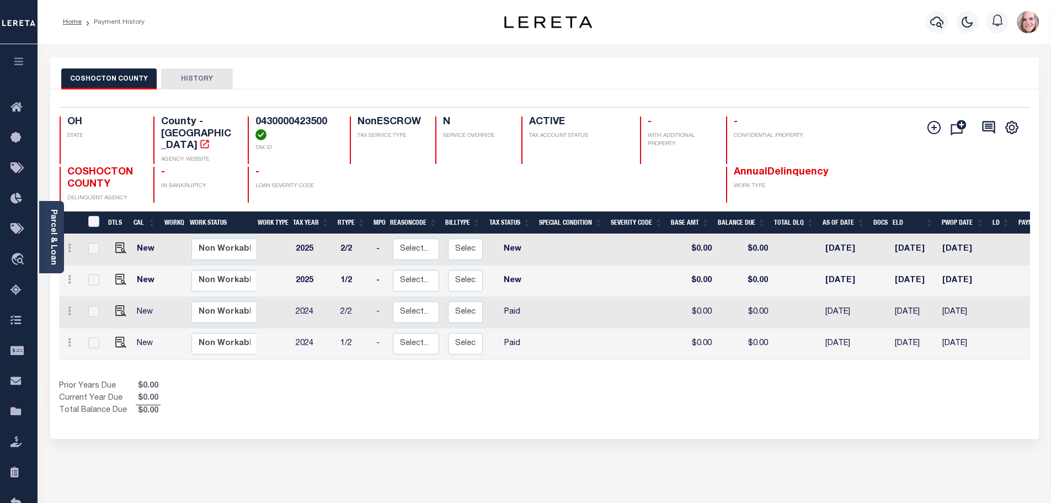
drag, startPoint x: 1383, startPoint y: 0, endPoint x: 809, endPoint y: 460, distance: 735.2
click at [809, 460] on div "COSHOCTON COUNTY HISTORY Selected 4 Results" at bounding box center [544, 368] width 1005 height 623
